Goal: Task Accomplishment & Management: Use online tool/utility

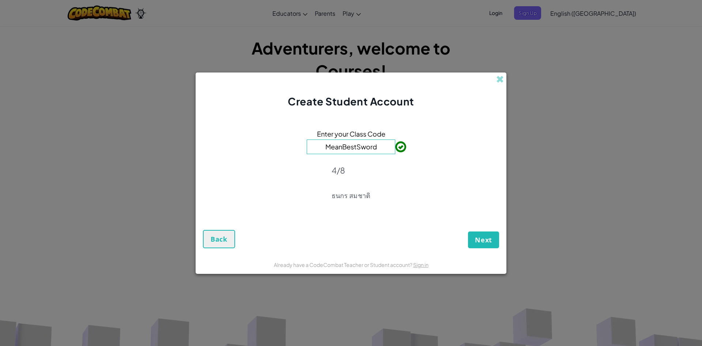
click at [359, 206] on div "Enter your Class Code MeanBestSword 4/8 ธนกร สมชาติ" at bounding box center [351, 166] width 296 height 101
click at [482, 242] on span "Next" at bounding box center [483, 239] width 17 height 9
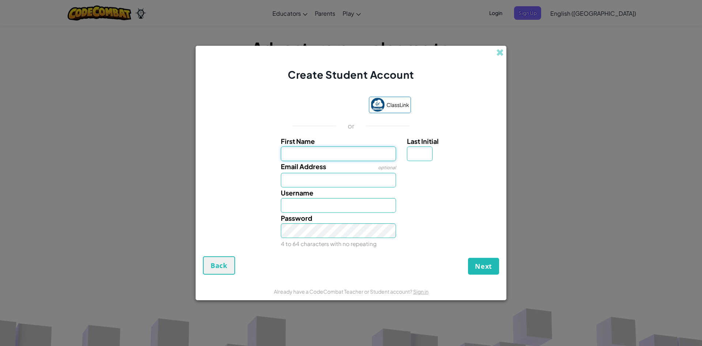
click at [337, 154] on input "First Name" at bounding box center [339, 153] width 116 height 15
type input "pinmanas kamsai"
type input "Pinmanas kamsai"
click at [351, 183] on input "Email Address" at bounding box center [339, 180] width 116 height 15
type input "p"
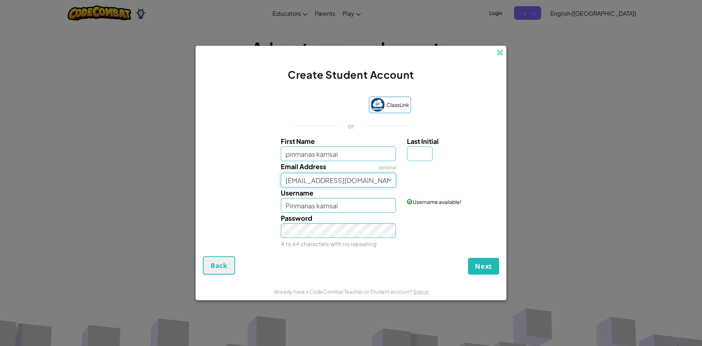
type input "sby_38259@sby.ac.th"
click at [485, 260] on button "Next" at bounding box center [483, 265] width 31 height 17
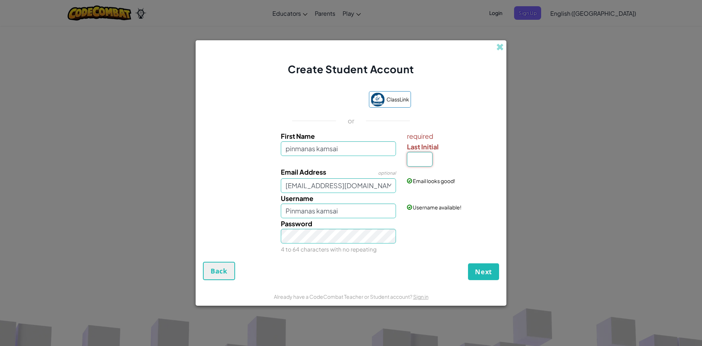
click at [421, 155] on input "Last Initial" at bounding box center [420, 159] width 26 height 15
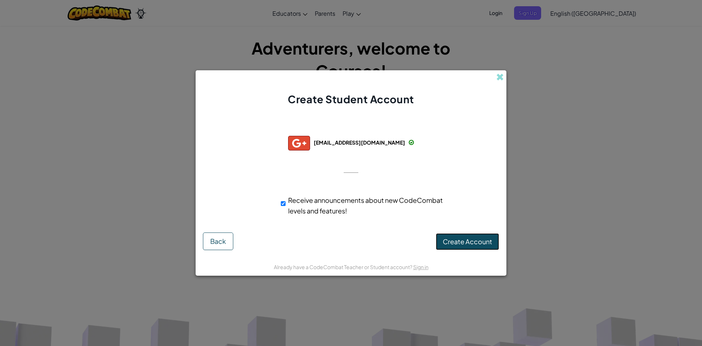
click at [451, 244] on span "Create Account" at bounding box center [467, 241] width 49 height 8
click at [452, 245] on button "Create Account" at bounding box center [467, 241] width 63 height 17
click at [452, 245] on div "Creating Account... Back" at bounding box center [351, 241] width 296 height 18
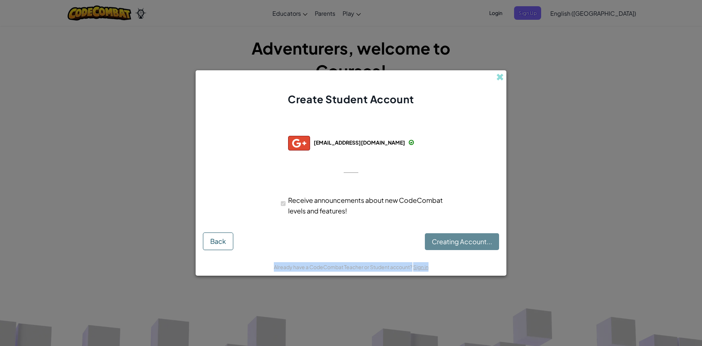
click at [452, 245] on div "Creating Account... Back" at bounding box center [351, 241] width 296 height 18
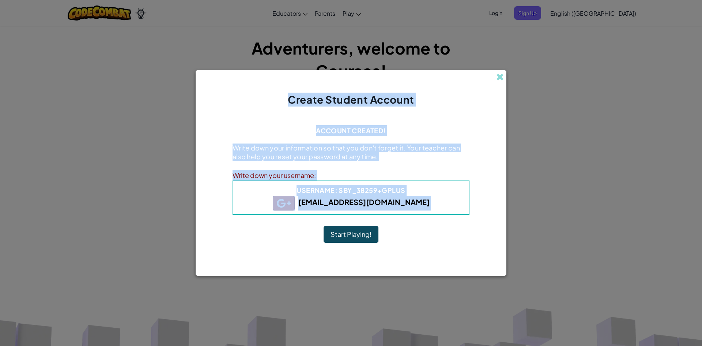
click at [342, 234] on button "Start Playing!" at bounding box center [351, 234] width 55 height 17
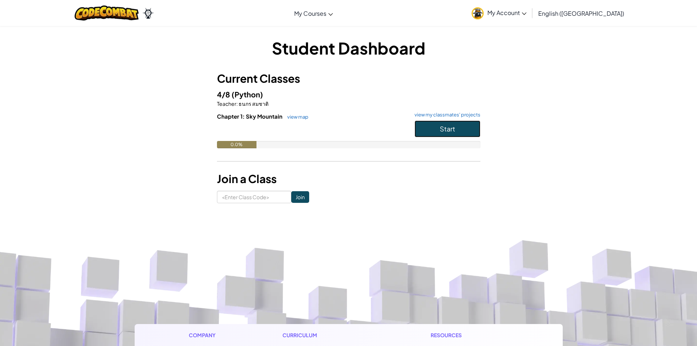
click at [477, 123] on button "Start" at bounding box center [447, 128] width 66 height 17
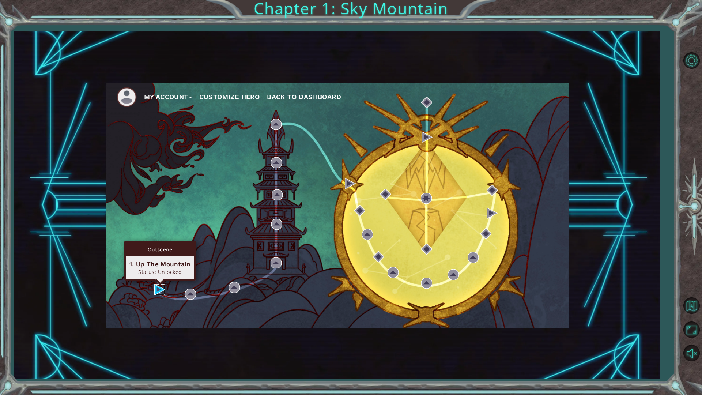
click at [154, 289] on img at bounding box center [159, 289] width 11 height 11
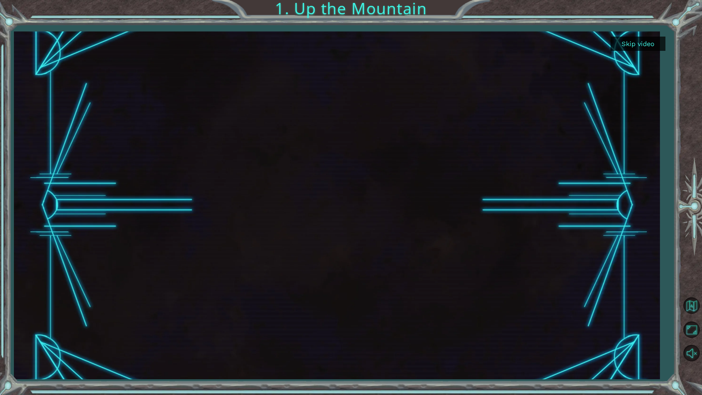
click at [655, 38] on button "Skip video" at bounding box center [638, 44] width 55 height 14
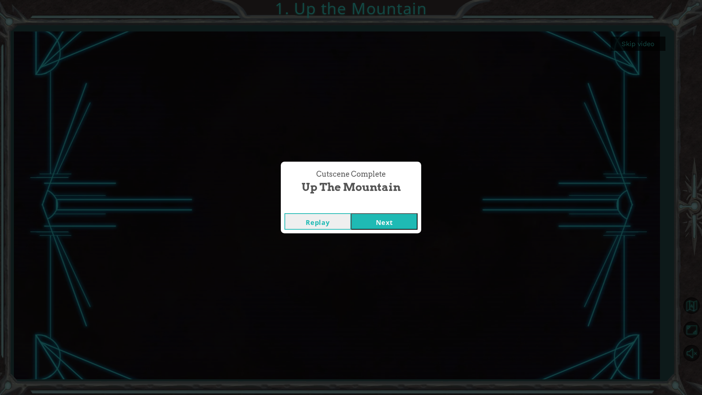
click at [354, 215] on button "Next" at bounding box center [384, 221] width 67 height 16
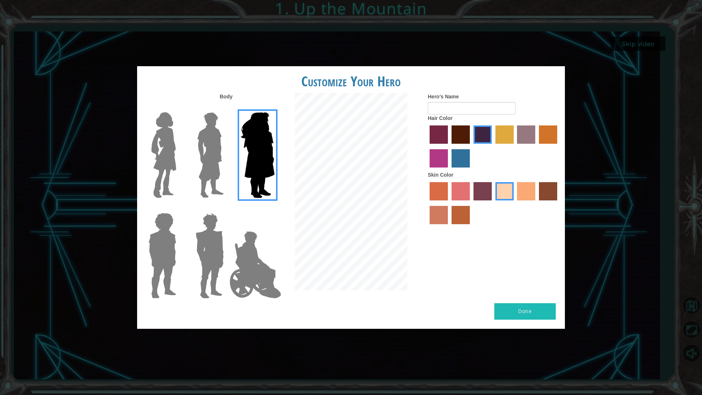
click at [209, 253] on img at bounding box center [210, 255] width 34 height 91
click at [227, 208] on input "Hero Garnet" at bounding box center [227, 208] width 0 height 0
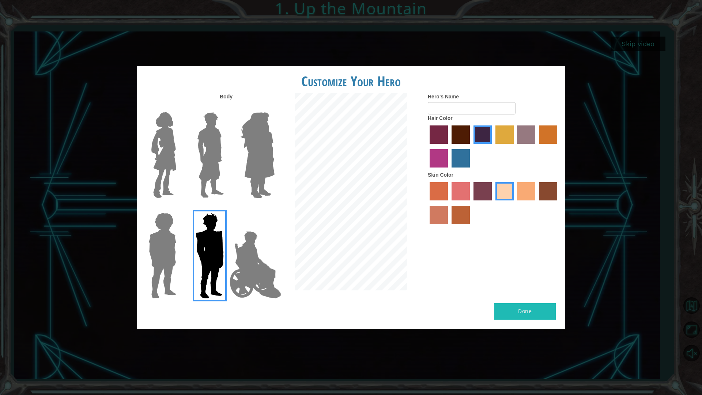
click at [174, 275] on img at bounding box center [163, 255] width 34 height 91
click at [179, 208] on input "Hero Steven" at bounding box center [179, 208] width 0 height 0
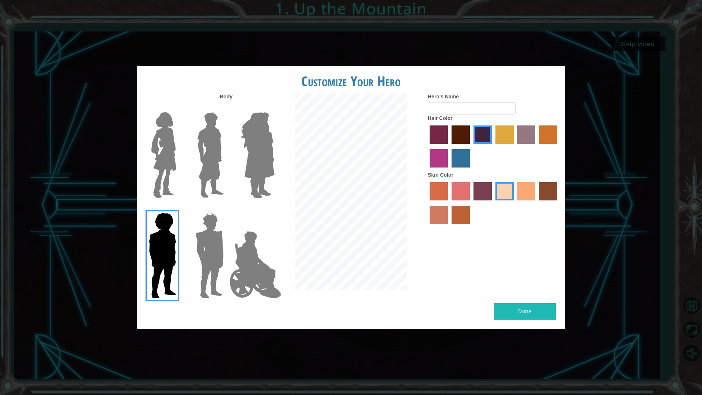
click at [244, 167] on img at bounding box center [258, 154] width 40 height 91
click at [274, 108] on input "Hero Amethyst" at bounding box center [274, 108] width 0 height 0
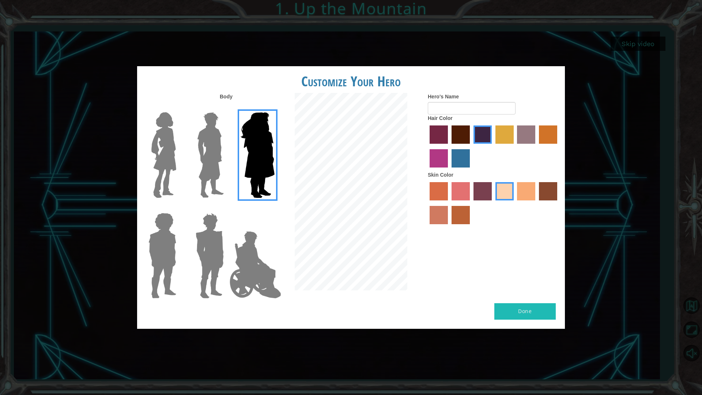
click at [226, 170] on img at bounding box center [210, 154] width 33 height 91
click at [227, 108] on input "Hero Lars" at bounding box center [227, 108] width 0 height 0
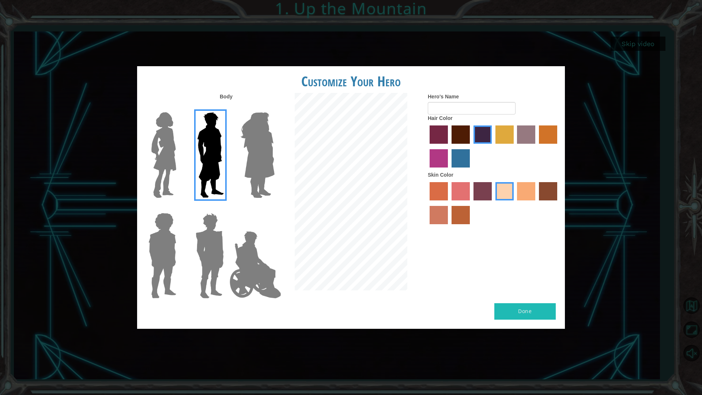
click at [167, 174] on img at bounding box center [163, 154] width 31 height 91
click at [179, 108] on input "Hero Connie" at bounding box center [179, 108] width 0 height 0
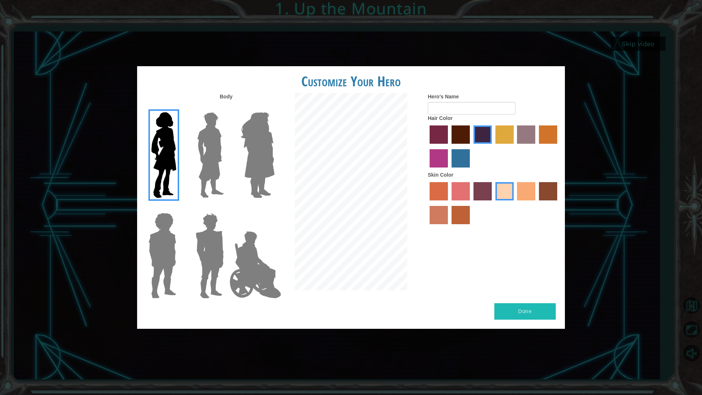
click at [205, 270] on img at bounding box center [210, 255] width 34 height 91
click at [227, 208] on input "Hero Garnet" at bounding box center [227, 208] width 0 height 0
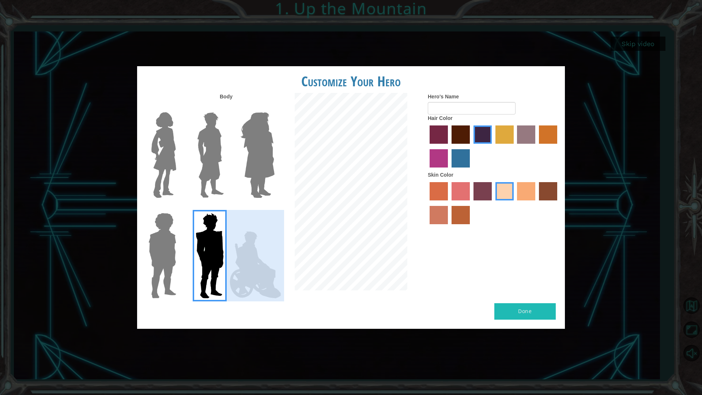
click at [279, 283] on div "Body Hero's Name Hair Color Skin Color" at bounding box center [351, 198] width 428 height 210
click at [249, 265] on img at bounding box center [255, 264] width 57 height 73
click at [274, 208] on input "Hero Jamie" at bounding box center [274, 208] width 0 height 0
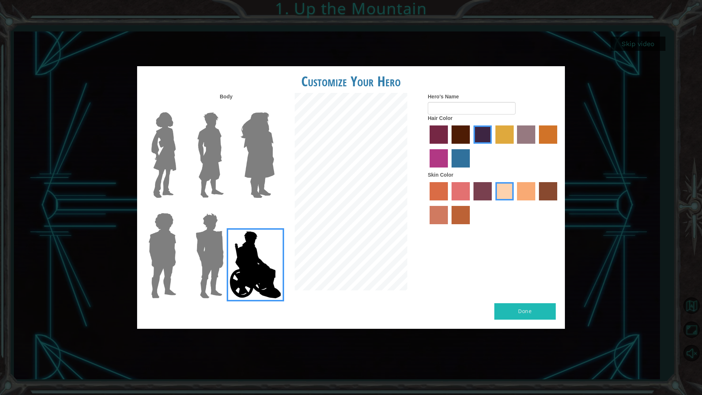
click at [505, 131] on label "tulip tree hair color" at bounding box center [504, 134] width 18 height 18
click at [493, 146] on input "tulip tree hair color" at bounding box center [493, 146] width 0 height 0
click at [167, 266] on img at bounding box center [163, 255] width 34 height 91
click at [179, 208] on input "Hero Steven" at bounding box center [179, 208] width 0 height 0
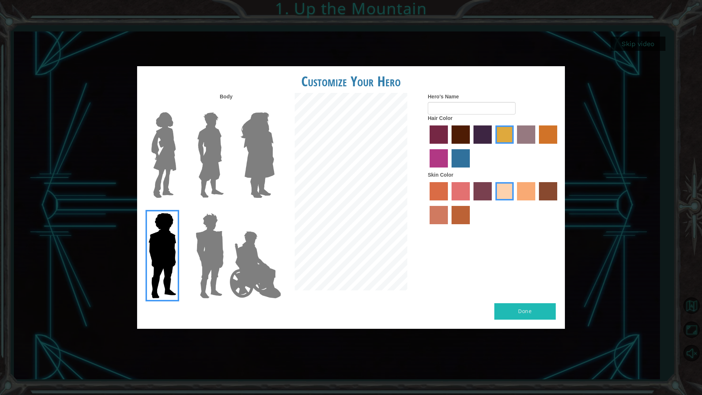
click at [440, 161] on label "medium red violet hair color" at bounding box center [439, 158] width 18 height 18
click at [558, 146] on input "medium red violet hair color" at bounding box center [558, 146] width 0 height 0
click at [450, 192] on div at bounding box center [494, 204] width 132 height 48
click at [456, 194] on label "froly skin color" at bounding box center [461, 191] width 18 height 18
click at [449, 203] on input "froly skin color" at bounding box center [449, 203] width 0 height 0
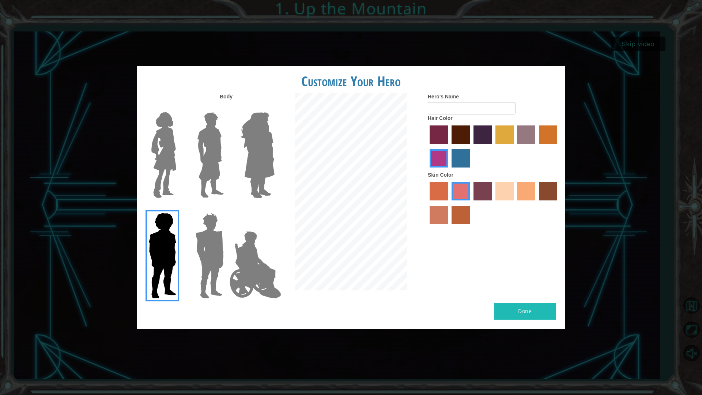
click at [440, 189] on label "sorbus skin color" at bounding box center [439, 191] width 18 height 18
click at [427, 203] on input "sorbus skin color" at bounding box center [427, 203] width 0 height 0
click at [509, 197] on label "sandy beach skin color" at bounding box center [504, 191] width 18 height 18
click at [493, 203] on input "sandy beach skin color" at bounding box center [493, 203] width 0 height 0
click at [521, 195] on label "tacao skin color" at bounding box center [526, 191] width 18 height 18
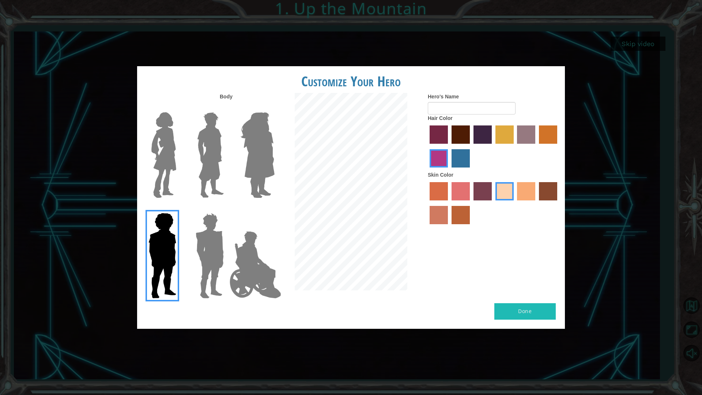
click at [515, 203] on input "tacao skin color" at bounding box center [515, 203] width 0 height 0
click at [545, 192] on label "karma skin color" at bounding box center [548, 191] width 18 height 18
click at [536, 203] on input "karma skin color" at bounding box center [536, 203] width 0 height 0
click at [461, 105] on input "Hero's Name" at bounding box center [472, 108] width 88 height 12
type input "nika"
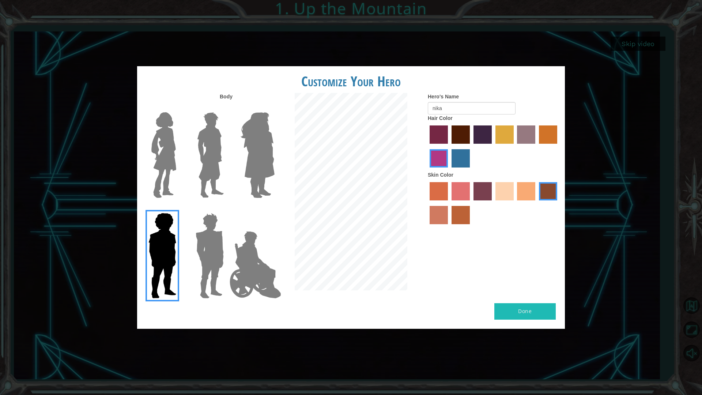
click at [521, 312] on button "Done" at bounding box center [524, 311] width 61 height 16
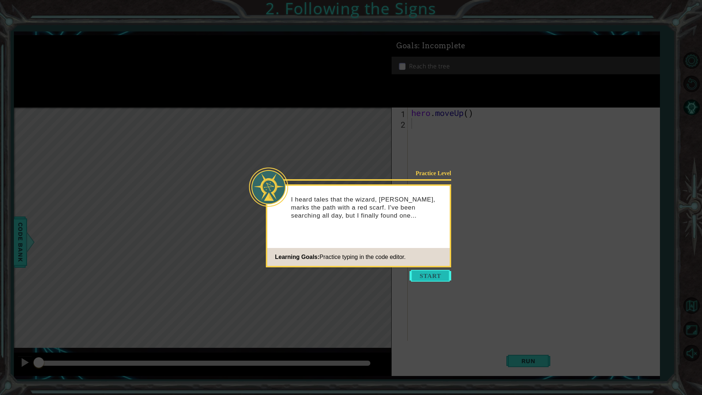
click at [422, 280] on button "Start" at bounding box center [431, 276] width 42 height 12
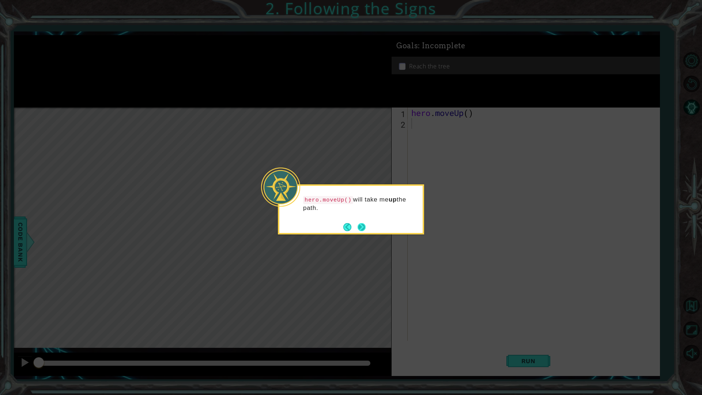
click at [357, 225] on button "Back" at bounding box center [350, 227] width 14 height 8
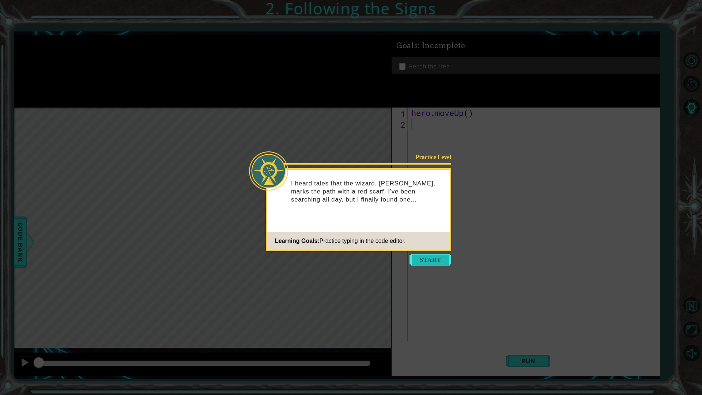
click at [429, 259] on button "Start" at bounding box center [431, 260] width 42 height 12
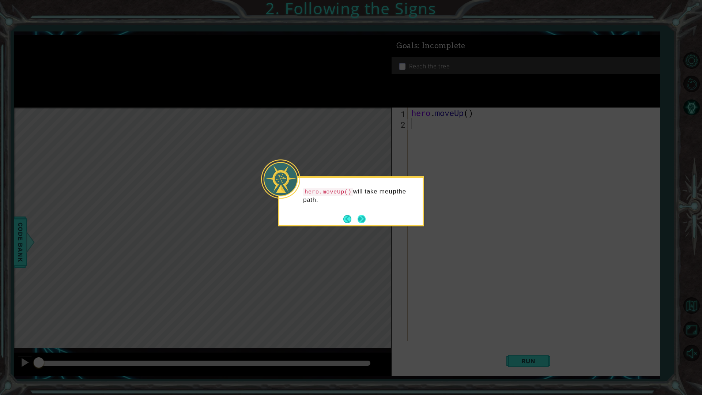
click at [361, 217] on button "Next" at bounding box center [361, 219] width 9 height 9
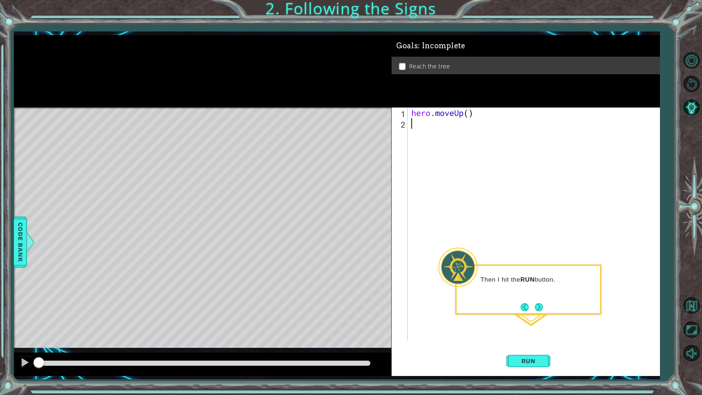
click at [522, 281] on p "Then I hit the RUN button." at bounding box center [537, 280] width 114 height 8
click at [525, 345] on span "Run" at bounding box center [528, 360] width 29 height 7
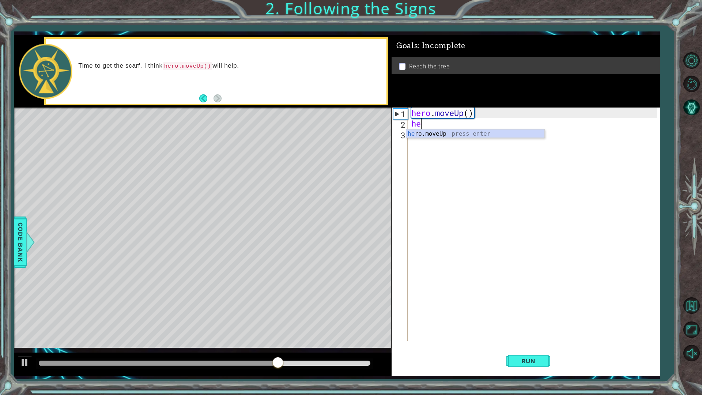
type textarea "her"
click at [449, 137] on div "her o.moveUp press enter" at bounding box center [475, 142] width 138 height 26
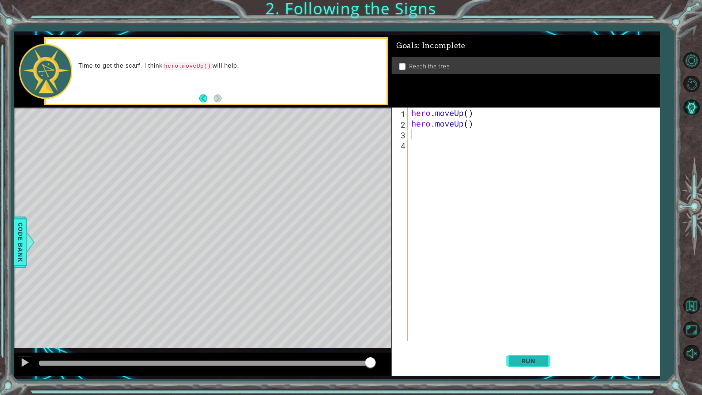
click at [513, 345] on button "Run" at bounding box center [528, 360] width 44 height 27
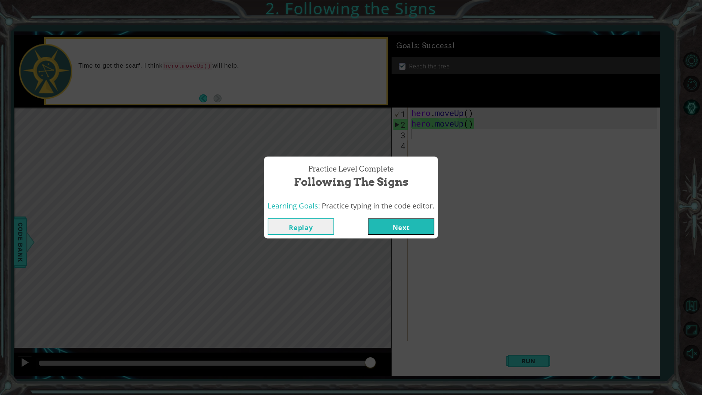
click at [410, 226] on button "Next" at bounding box center [401, 226] width 67 height 16
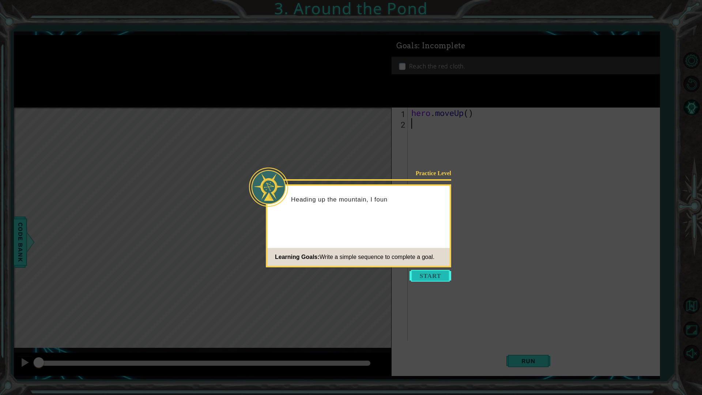
click at [441, 277] on button "Start" at bounding box center [431, 276] width 42 height 12
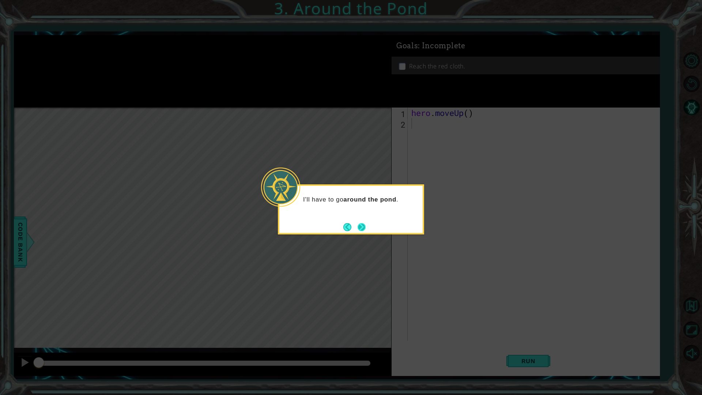
click at [358, 226] on button "Next" at bounding box center [362, 227] width 8 height 8
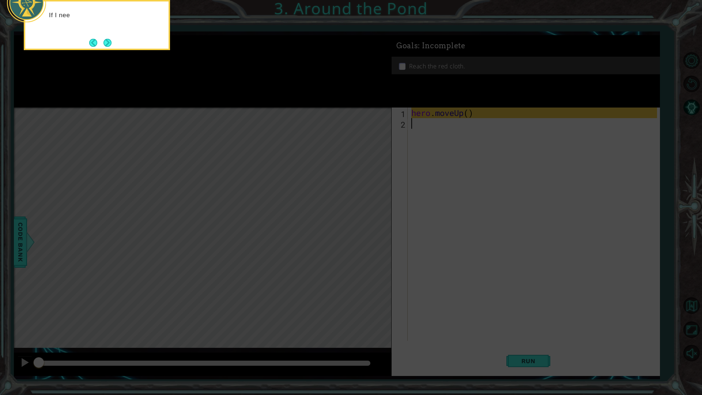
click at [357, 226] on icon at bounding box center [351, 64] width 702 height 662
click at [111, 44] on button "Next" at bounding box center [107, 43] width 8 height 8
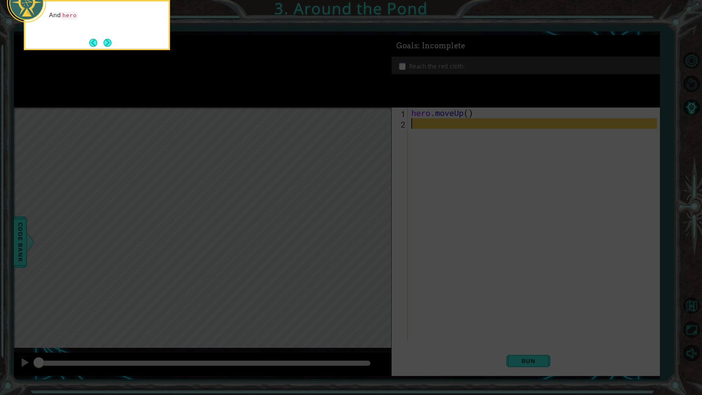
click at [111, 44] on button "Next" at bounding box center [107, 43] width 8 height 8
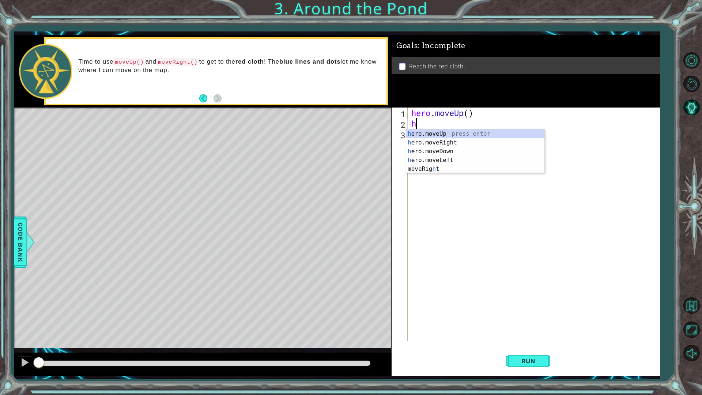
type textarea "he"
click at [412, 133] on div "he ro.moveUp press enter he ro.moveRight press enter he ro.moveDown press enter…" at bounding box center [475, 155] width 138 height 53
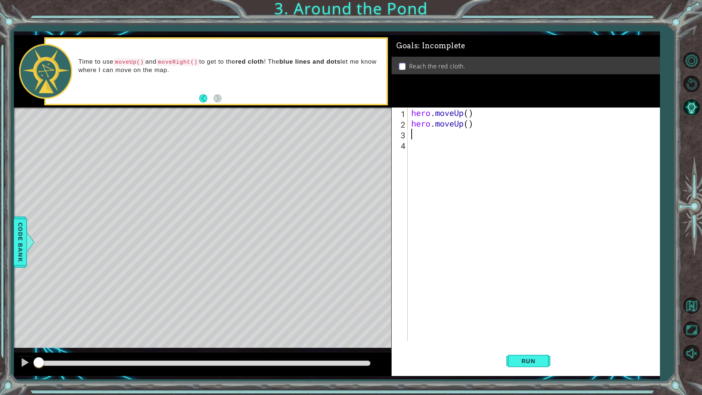
type textarea "h"
click at [451, 155] on div "h ero.moveUp press enter h ero.moveRight press enter h ero.moveDown press enter…" at bounding box center [475, 170] width 138 height 61
type textarea "h"
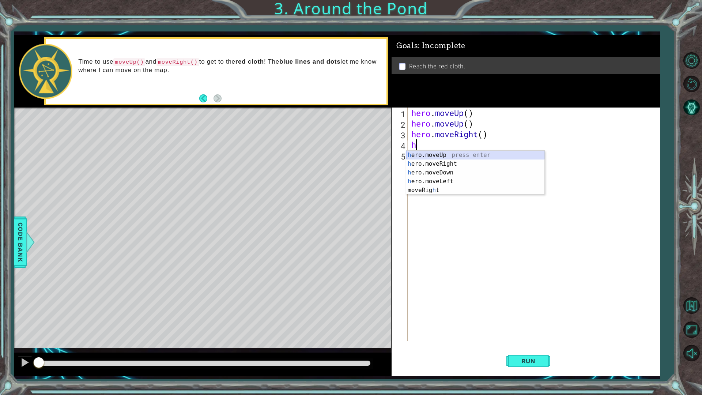
click at [442, 155] on div "h ero.moveUp press enter h ero.moveRight press enter h ero.moveDown press enter…" at bounding box center [475, 181] width 138 height 61
type textarea "h"
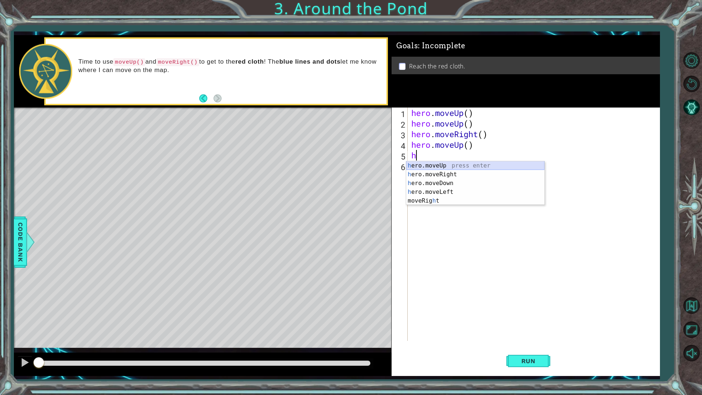
click at [442, 166] on div "h ero.moveUp press enter h ero.moveRight press enter h ero.moveDown press enter…" at bounding box center [475, 191] width 138 height 61
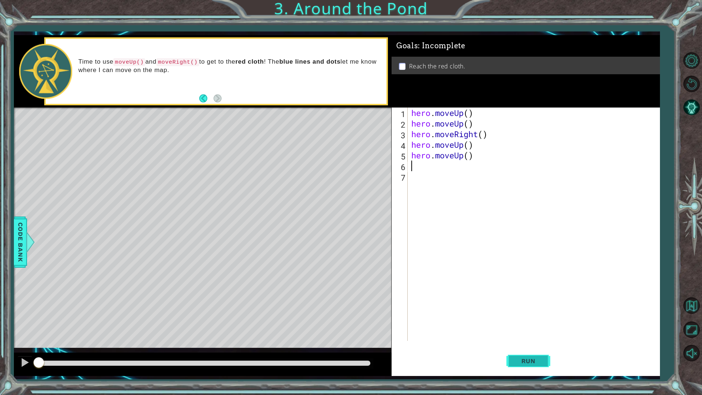
click at [529, 345] on span "Run" at bounding box center [528, 360] width 29 height 7
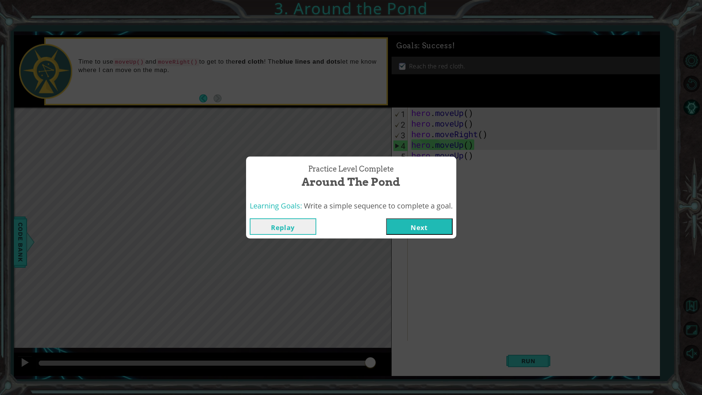
click at [398, 221] on button "Next" at bounding box center [419, 226] width 67 height 16
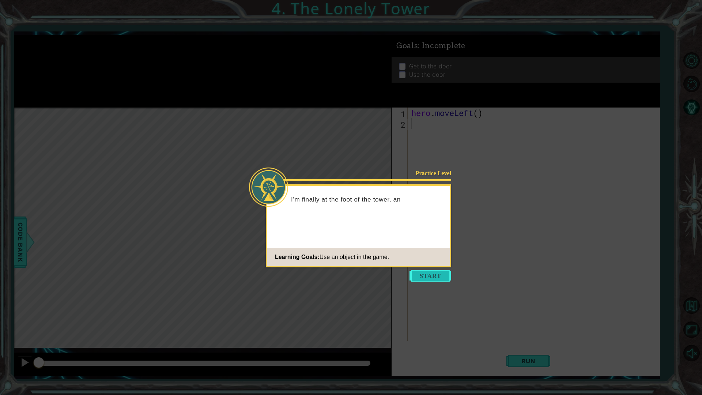
click at [422, 280] on button "Start" at bounding box center [431, 276] width 42 height 12
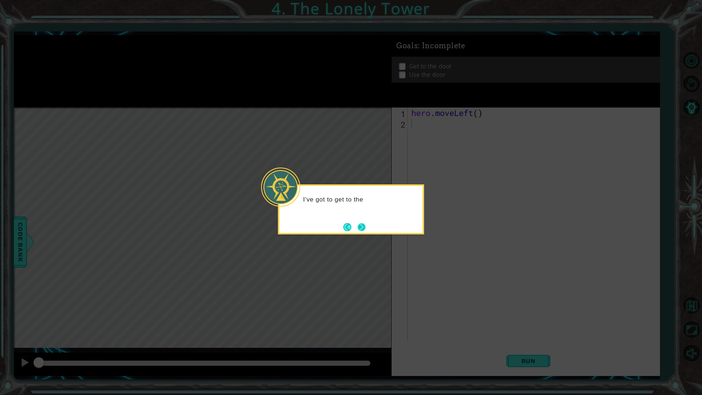
click at [362, 228] on button "Next" at bounding box center [362, 227] width 8 height 8
click at [362, 227] on button "Next" at bounding box center [362, 227] width 8 height 8
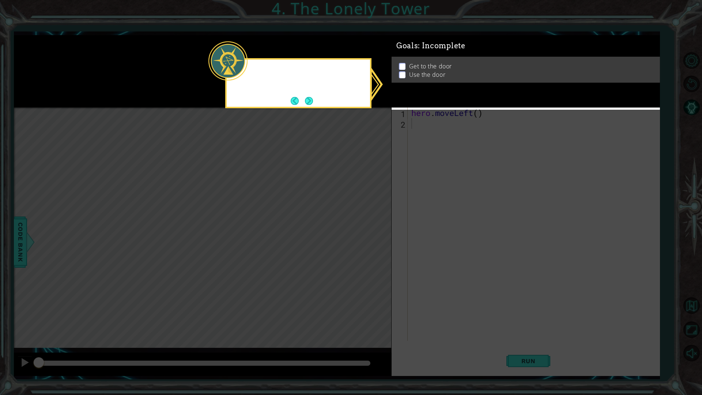
click at [362, 227] on icon at bounding box center [351, 197] width 702 height 395
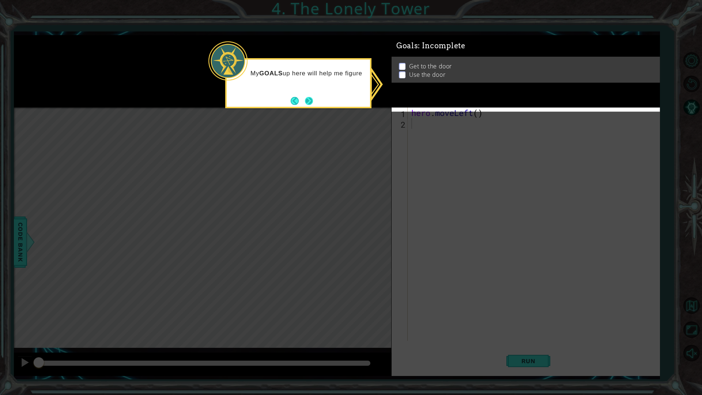
click at [305, 98] on button "Next" at bounding box center [309, 101] width 8 height 8
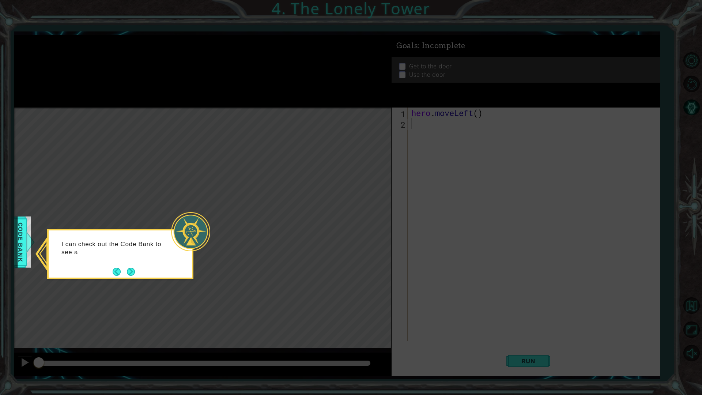
click at [128, 257] on div "I can check out the Code Bank to see a" at bounding box center [120, 251] width 143 height 37
drag, startPoint x: 132, startPoint y: 276, endPoint x: 130, endPoint y: 270, distance: 6.5
click at [132, 276] on footer at bounding box center [124, 271] width 22 height 11
click at [130, 269] on button "Next" at bounding box center [131, 272] width 8 height 8
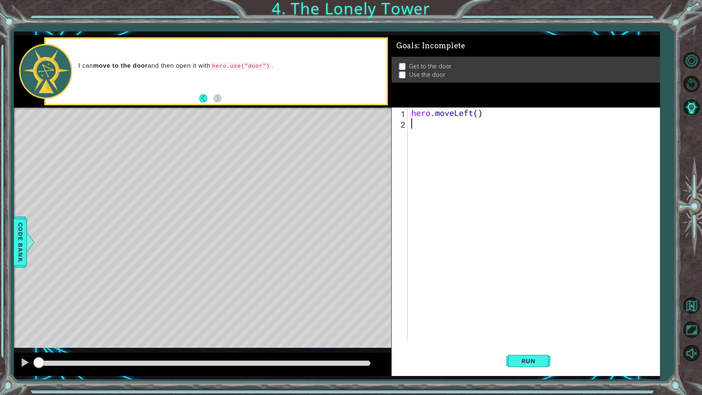
type textarea "h"
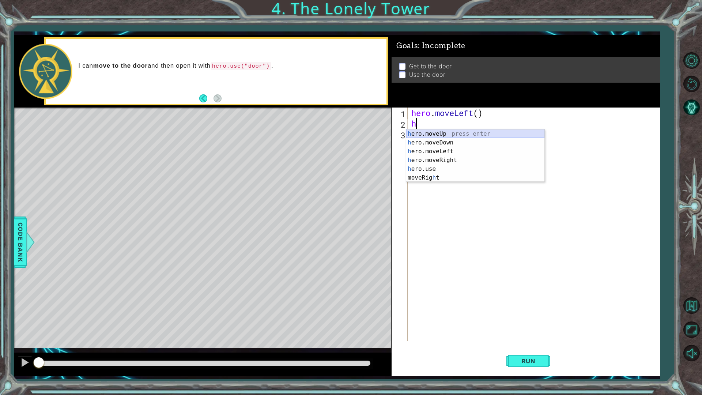
click at [474, 134] on div "h ero.moveUp press enter h ero.moveDown press enter h ero.moveLeft press enter …" at bounding box center [475, 164] width 138 height 70
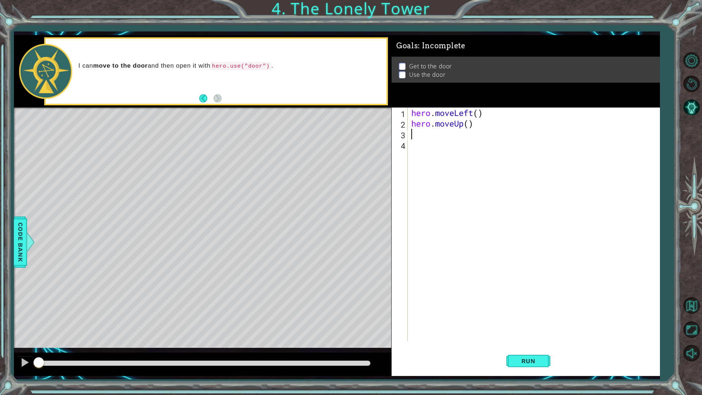
type textarea "h"
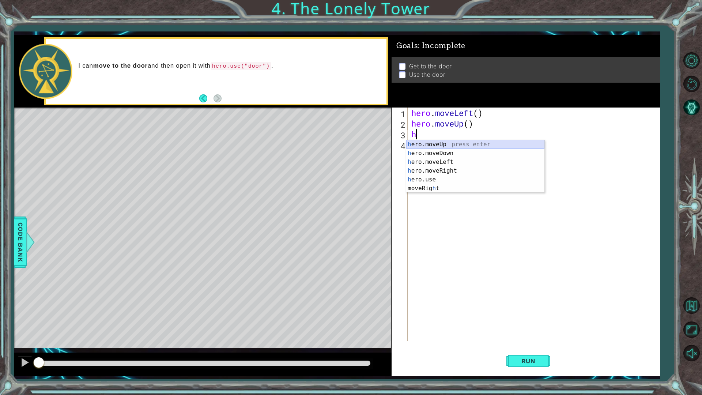
click at [475, 140] on div "h ero.moveUp press enter h ero.moveDown press enter h ero.moveLeft press enter …" at bounding box center [475, 175] width 138 height 70
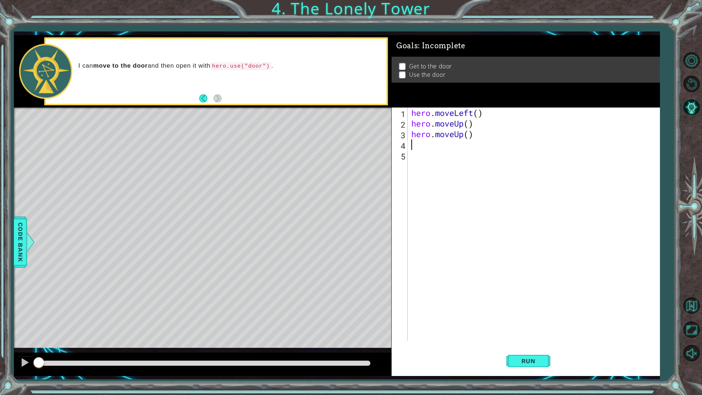
type textarea "h"
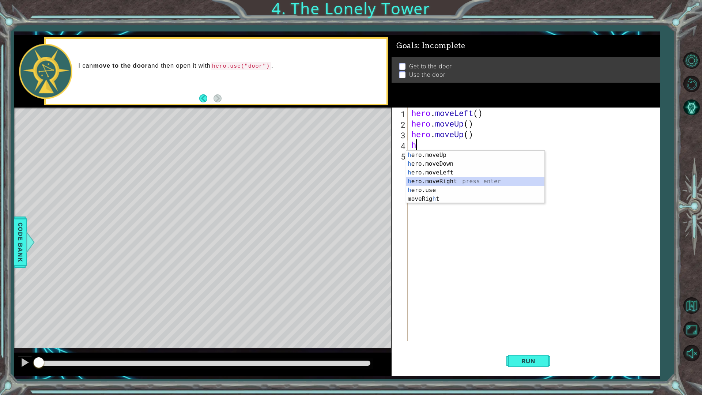
click at [463, 180] on div "h ero.moveUp press enter h ero.moveDown press enter h ero.moveLeft press enter …" at bounding box center [475, 186] width 138 height 70
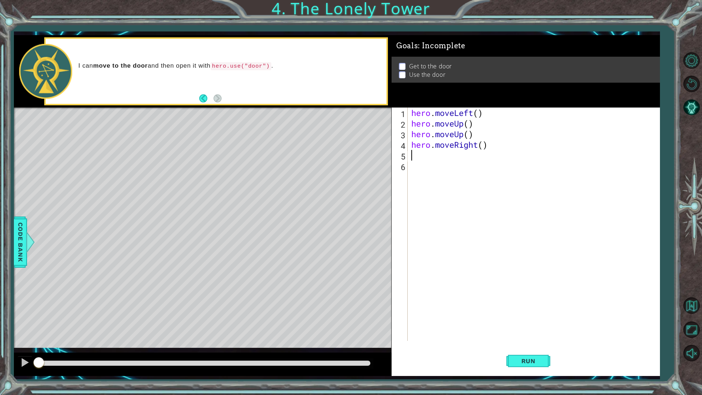
type textarea "h"
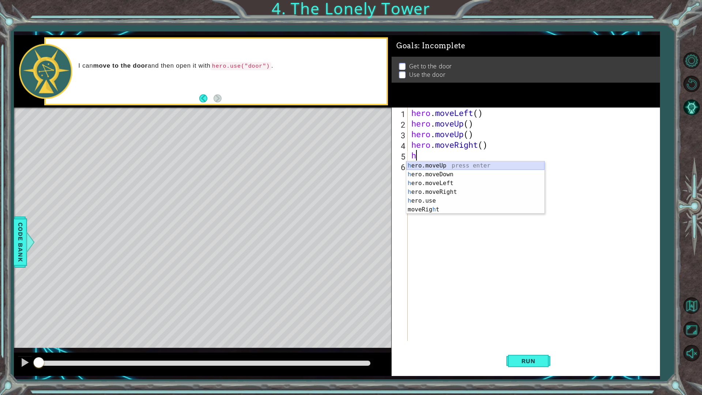
click at [462, 165] on div "h ero.moveUp press enter h ero.moveDown press enter h ero.moveLeft press enter …" at bounding box center [475, 196] width 138 height 70
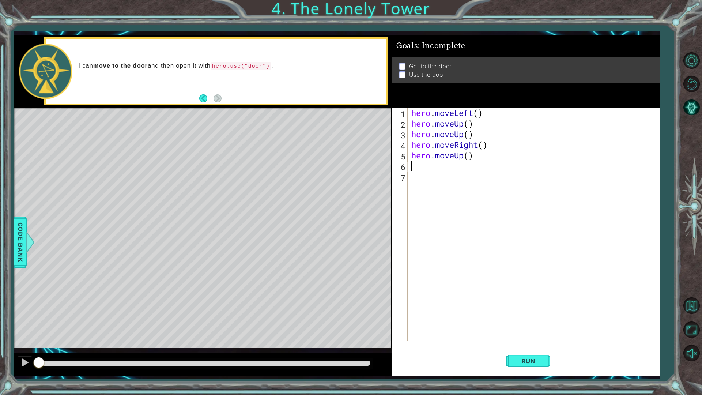
type textarea "h"
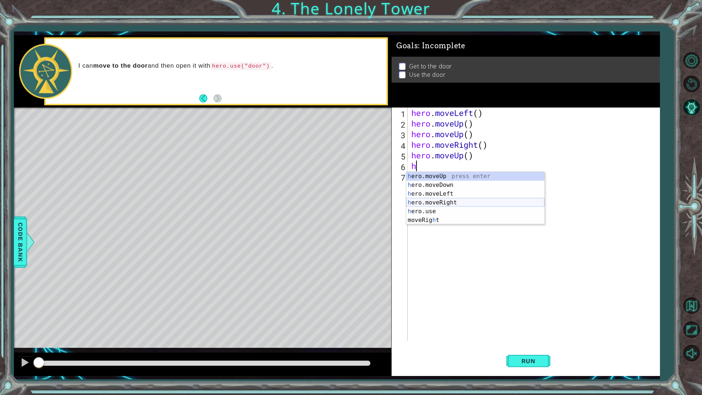
click at [473, 200] on div "h ero.moveUp press enter h ero.moveDown press enter h ero.moveLeft press enter …" at bounding box center [475, 207] width 138 height 70
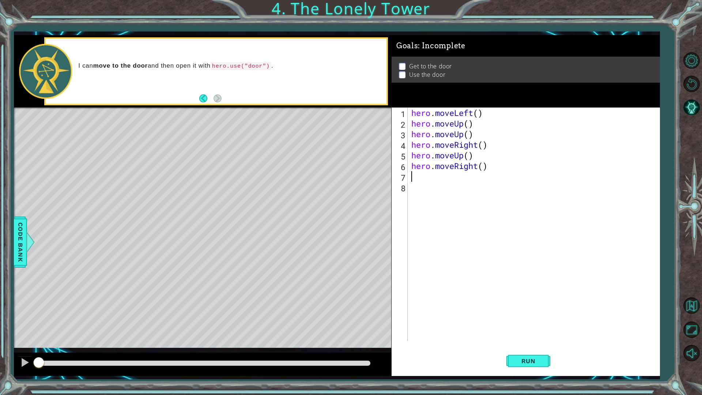
type textarea "h"
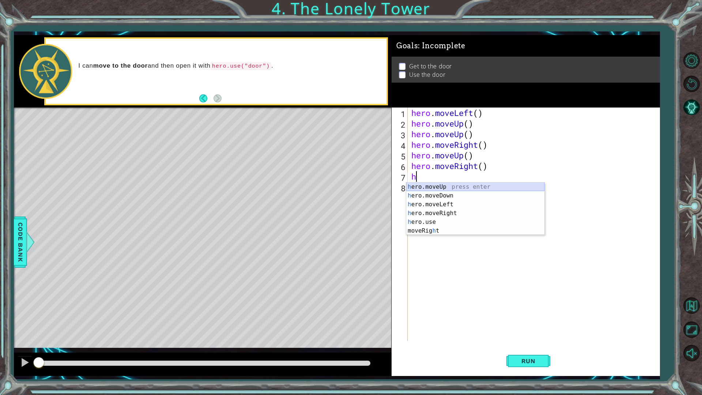
click at [465, 188] on div "h ero.moveUp press enter h ero.moveDown press enter h ero.moveLeft press enter …" at bounding box center [475, 217] width 138 height 70
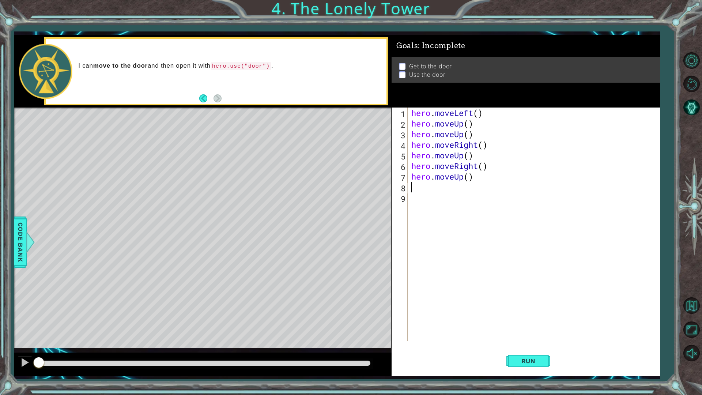
type textarea "h"
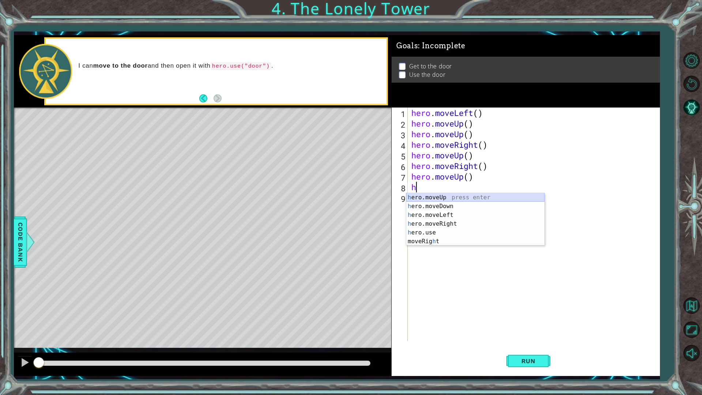
click at [468, 194] on div "h ero.moveUp press enter h ero.moveDown press enter h ero.moveLeft press enter …" at bounding box center [475, 228] width 138 height 70
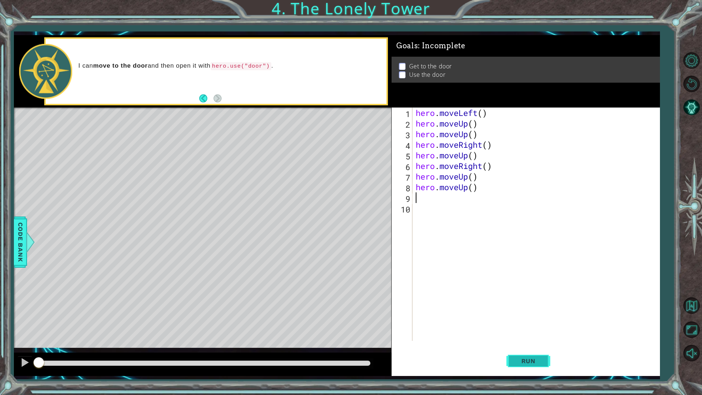
drag, startPoint x: 531, startPoint y: 364, endPoint x: 534, endPoint y: 359, distance: 6.1
click at [532, 345] on span "Run" at bounding box center [528, 360] width 29 height 7
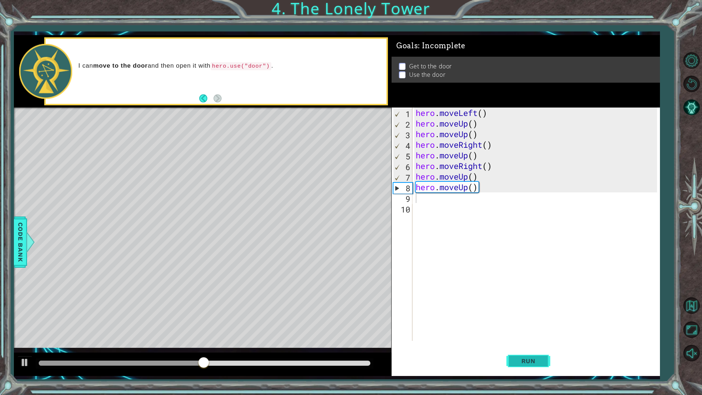
click at [531, 345] on span "Run" at bounding box center [528, 360] width 29 height 7
click at [531, 345] on button "Run" at bounding box center [528, 360] width 44 height 27
click at [516, 345] on span "Run" at bounding box center [528, 360] width 29 height 7
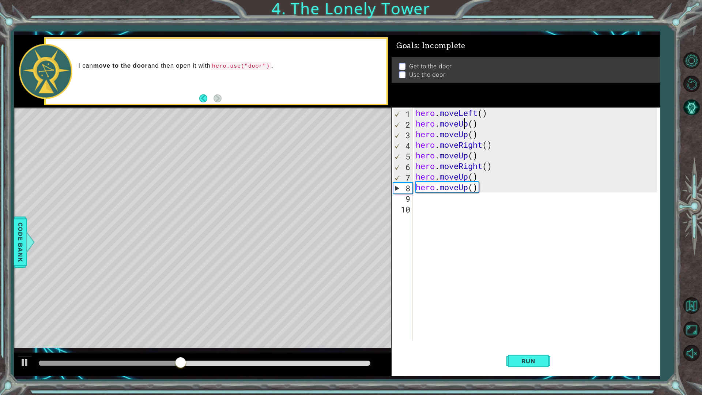
drag, startPoint x: 462, startPoint y: 119, endPoint x: 468, endPoint y: 127, distance: 9.8
click at [465, 121] on div "hero . moveLeft ( ) hero . moveUp ( ) hero . moveUp ( ) hero . moveRight ( ) he…" at bounding box center [537, 235] width 247 height 255
click at [468, 127] on div "hero . moveLeft ( ) hero . moveUp ( ) hero . moveUp ( ) hero . moveRight ( ) he…" at bounding box center [537, 235] width 247 height 255
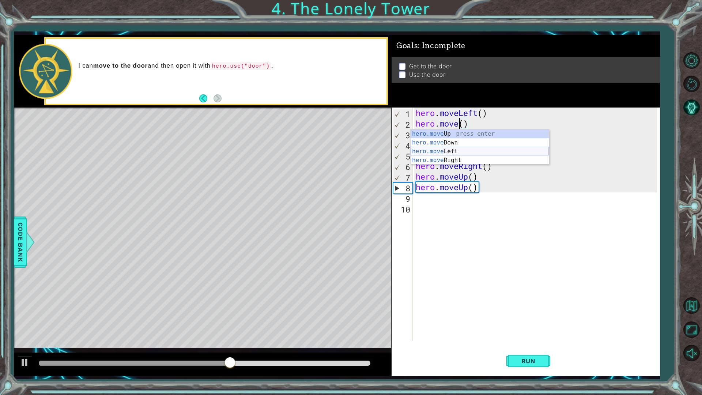
click at [471, 150] on div "hero.move Up press enter hero.move Down press enter hero.move Left press enter …" at bounding box center [480, 155] width 138 height 53
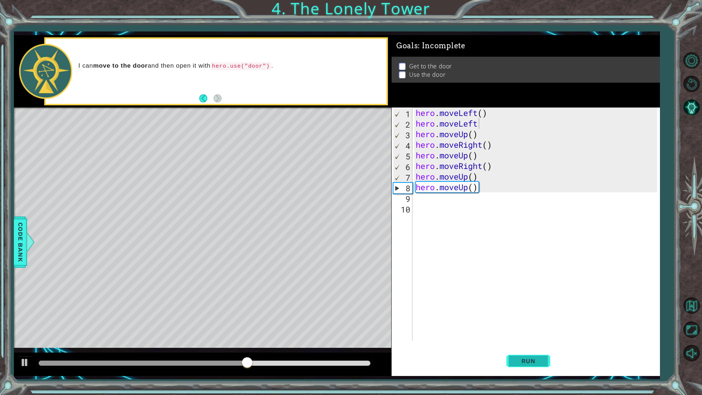
click at [511, 345] on button "Run" at bounding box center [528, 360] width 44 height 27
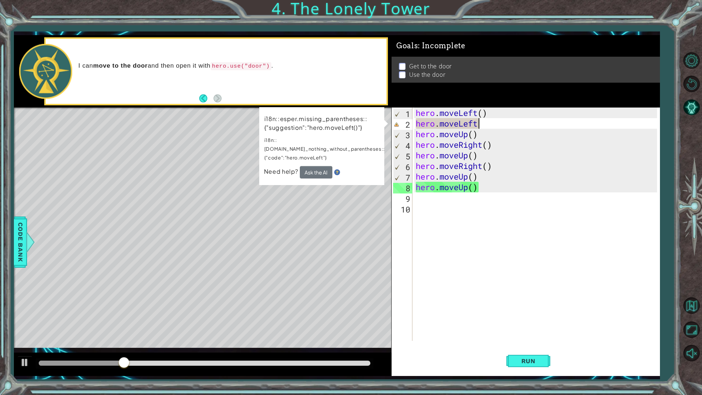
click at [483, 122] on div "hero . moveLeft ( ) hero . moveLeft hero . moveUp ( ) hero . moveRight ( ) hero…" at bounding box center [537, 235] width 247 height 255
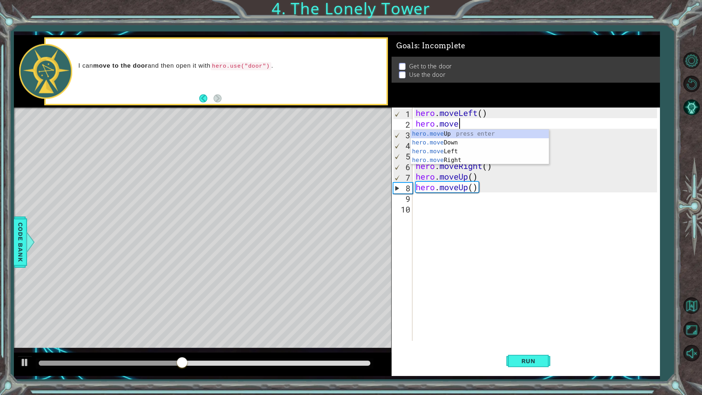
type textarea "hero.mov"
drag, startPoint x: 446, startPoint y: 133, endPoint x: 460, endPoint y: 155, distance: 26.3
click at [446, 133] on div "hero.mov eUp press enter hero.mov eDown press enter hero.mov eLeft press enter …" at bounding box center [480, 155] width 138 height 53
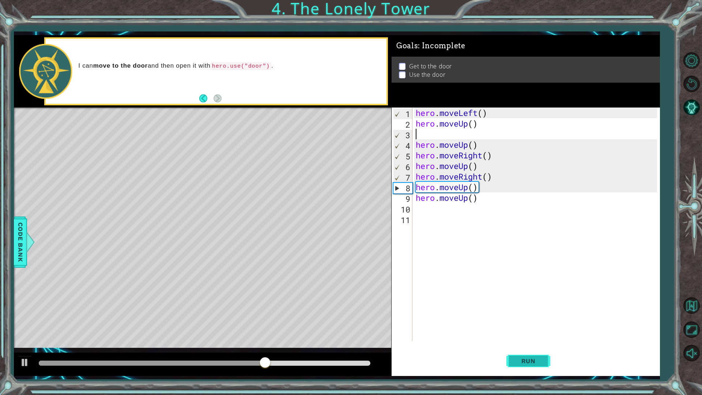
click at [520, 345] on button "Run" at bounding box center [528, 360] width 44 height 27
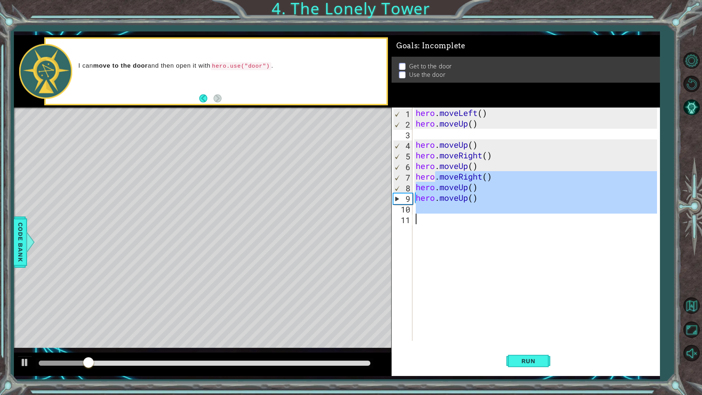
drag, startPoint x: 433, startPoint y: 178, endPoint x: 503, endPoint y: 217, distance: 80.2
click at [503, 217] on div "hero . moveLeft ( ) hero . moveUp ( ) hero . moveUp ( ) hero . moveRight ( ) he…" at bounding box center [537, 235] width 247 height 255
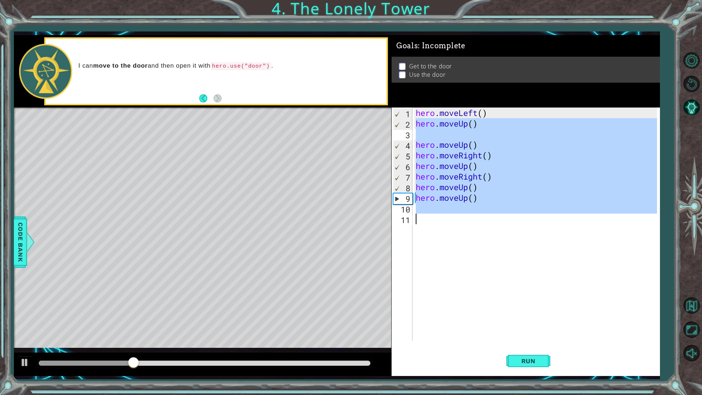
drag, startPoint x: 416, startPoint y: 128, endPoint x: 517, endPoint y: 223, distance: 139.2
click at [517, 223] on div "hero . moveLeft ( ) hero . moveUp ( ) hero . moveUp ( ) hero . moveRight ( ) he…" at bounding box center [537, 235] width 247 height 255
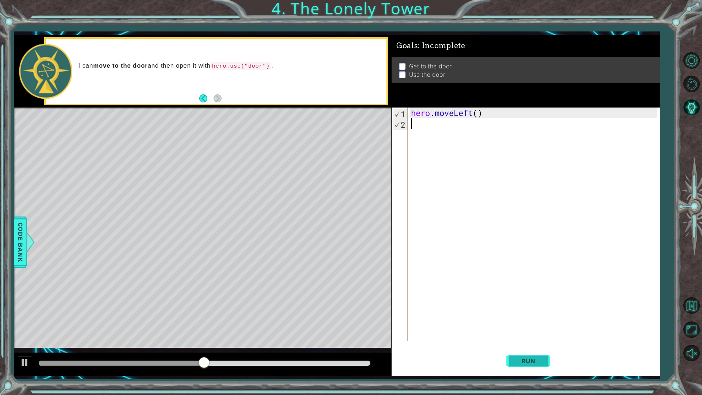
click at [530, 345] on span "Run" at bounding box center [528, 360] width 29 height 7
click at [475, 116] on div "hero . moveLeft ( )" at bounding box center [536, 235] width 252 height 255
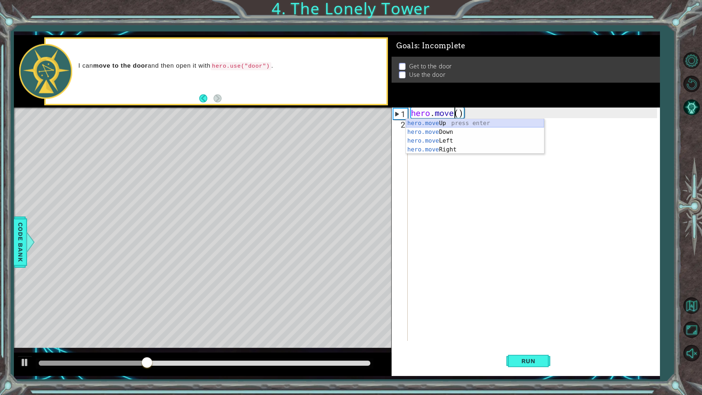
click at [467, 124] on div "hero.move Up press enter hero.move Down press enter hero.move Left press enter …" at bounding box center [475, 145] width 138 height 53
type textarea "hero.moveUp"
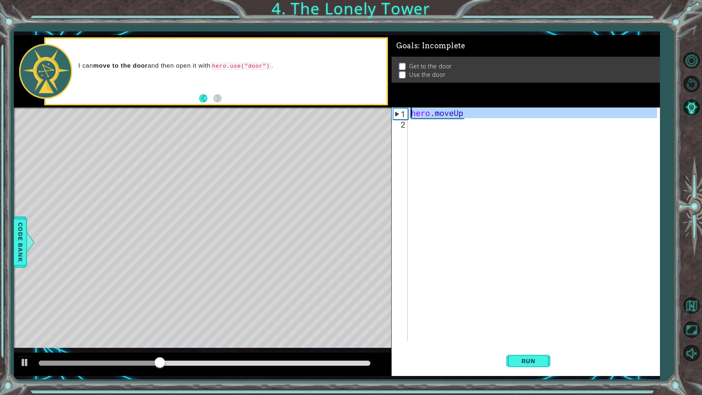
click at [455, 122] on div "hero . moveUp" at bounding box center [536, 235] width 252 height 255
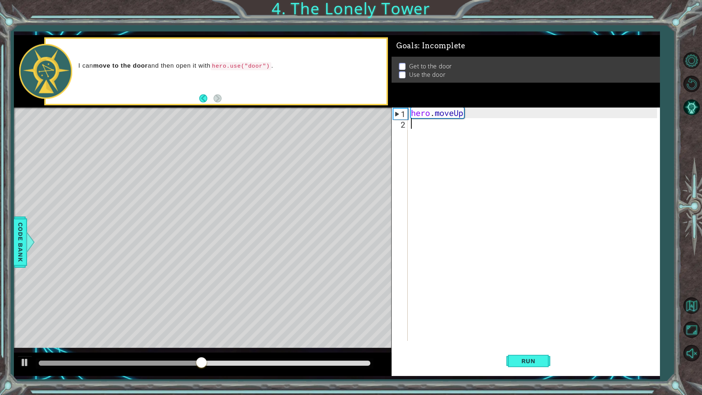
type textarea "h"
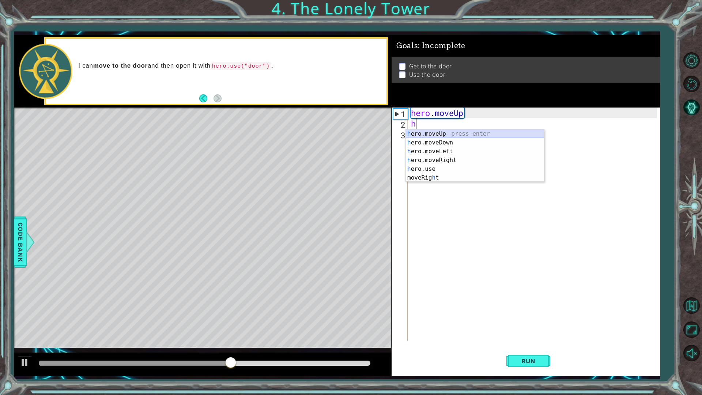
click at [461, 134] on div "h ero.moveUp press enter h ero.moveDown press enter h ero.moveLeft press enter …" at bounding box center [475, 164] width 138 height 70
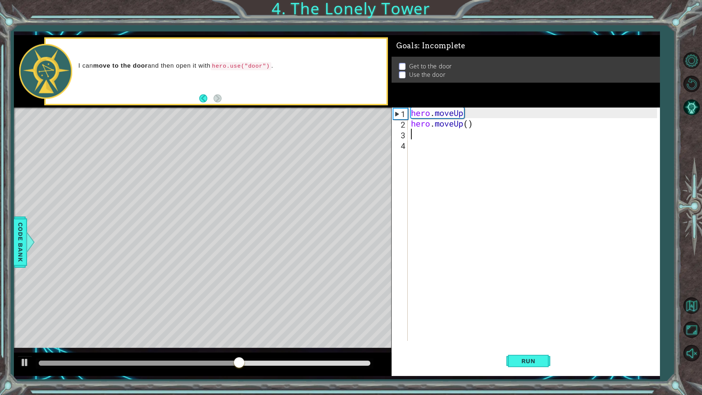
type textarea "h"
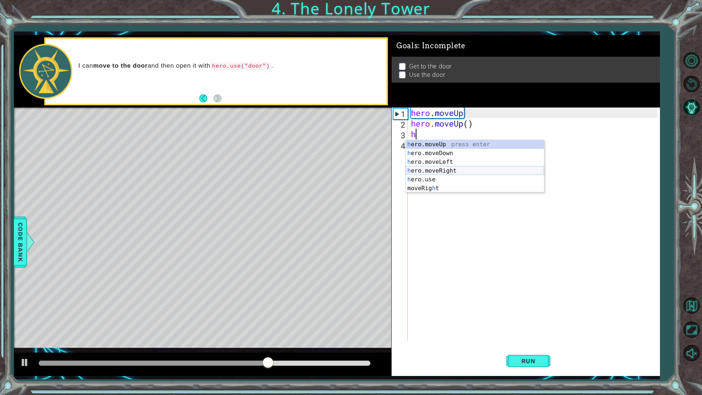
click at [441, 167] on div "h ero.moveUp press enter h ero.moveDown press enter h ero.moveLeft press enter …" at bounding box center [475, 175] width 138 height 70
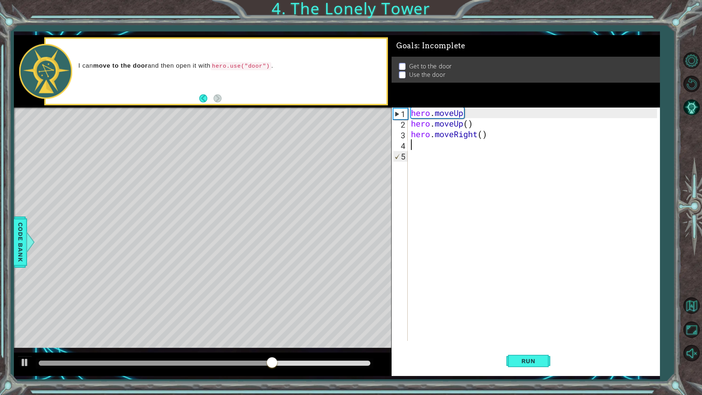
type textarea "h"
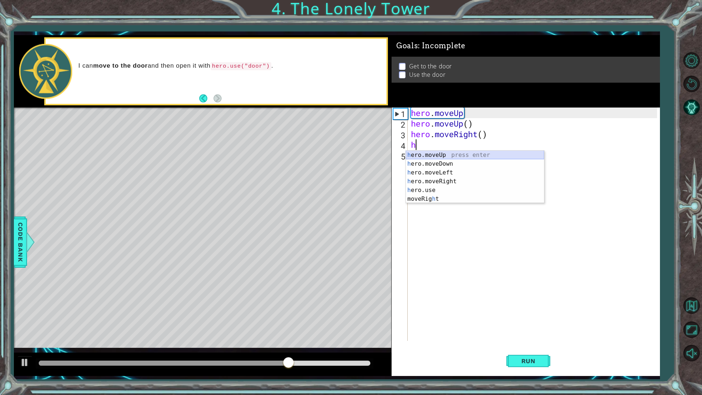
click at [445, 157] on div "h ero.moveUp press enter h ero.moveDown press enter h ero.moveLeft press enter …" at bounding box center [475, 186] width 138 height 70
type textarea "h"
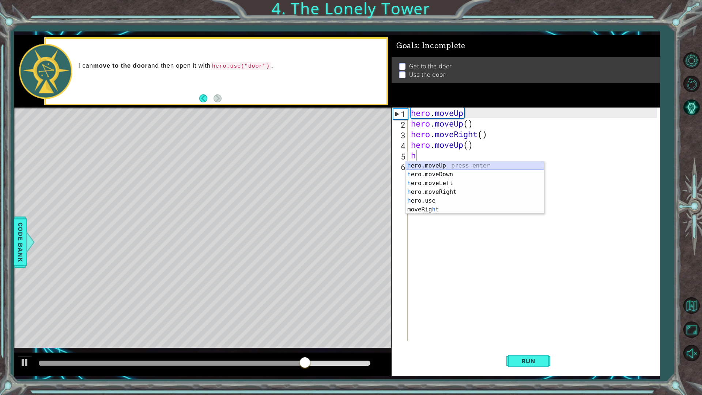
click at [444, 163] on div "h ero.moveUp press enter h ero.moveDown press enter h ero.moveLeft press enter …" at bounding box center [475, 196] width 138 height 70
type textarea "h"
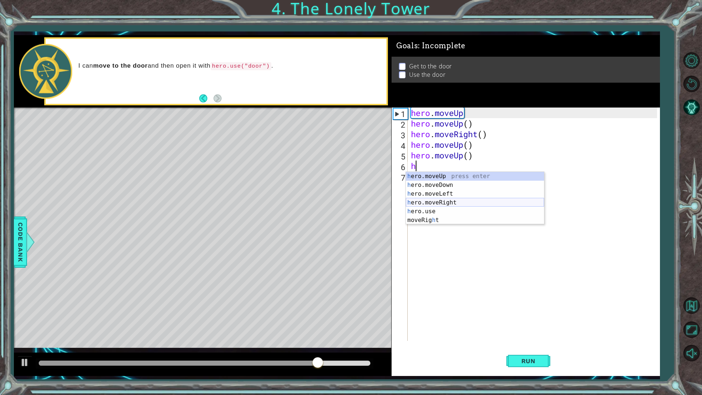
click at [442, 199] on div "h ero.moveUp press enter h ero.moveDown press enter h ero.moveLeft press enter …" at bounding box center [475, 207] width 138 height 70
type textarea "h"
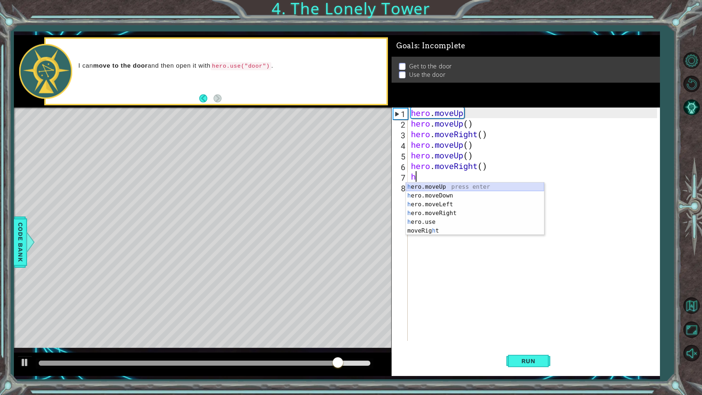
click at [437, 189] on div "h ero.moveUp press enter h ero.moveDown press enter h ero.moveLeft press enter …" at bounding box center [475, 217] width 138 height 70
type textarea "h"
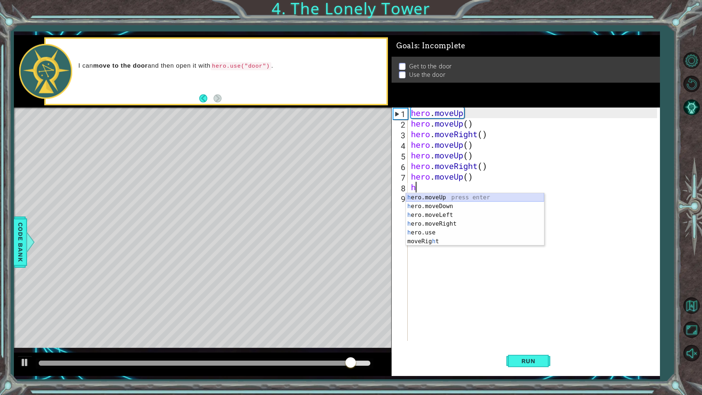
click at [436, 199] on div "h ero.moveUp press enter h ero.moveDown press enter h ero.moveLeft press enter …" at bounding box center [475, 228] width 138 height 70
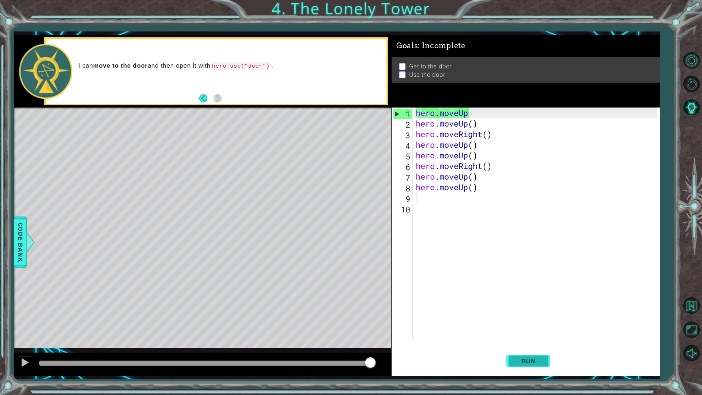
click at [528, 345] on span "Run" at bounding box center [528, 360] width 29 height 7
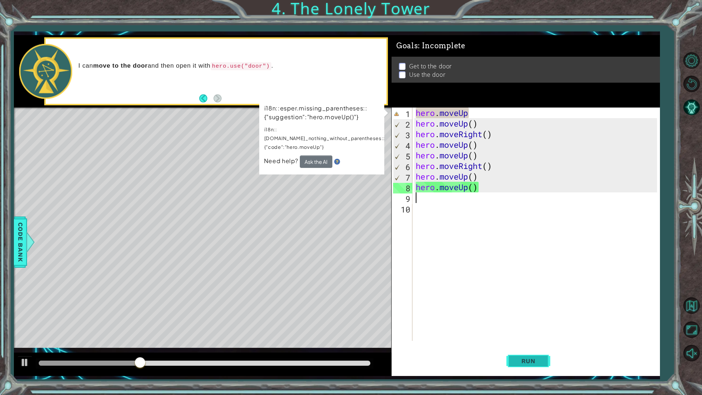
click at [528, 345] on button "Run" at bounding box center [528, 360] width 44 height 27
click at [467, 113] on div "hero . moveUp hero . moveUp ( ) hero . moveRight ( ) hero . moveUp ( ) hero . m…" at bounding box center [537, 235] width 247 height 255
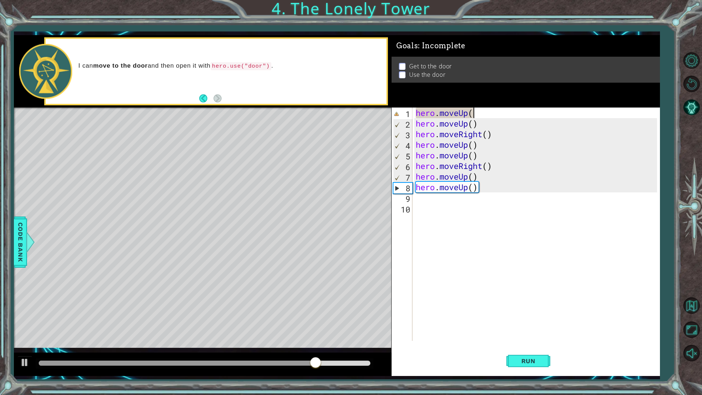
scroll to position [0, 2]
type textarea "hero.moveUp()"
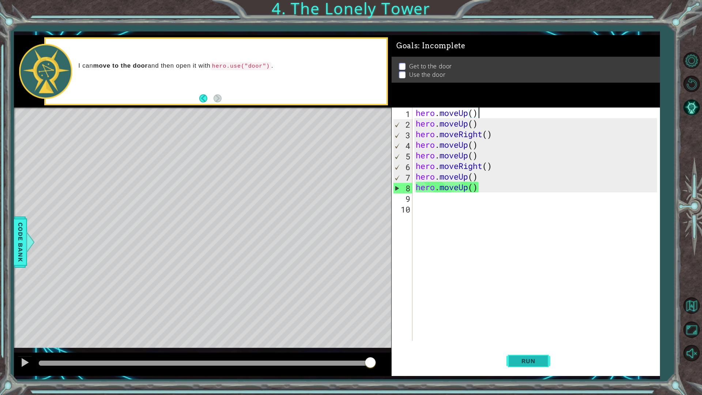
click at [531, 345] on button "Run" at bounding box center [528, 360] width 44 height 27
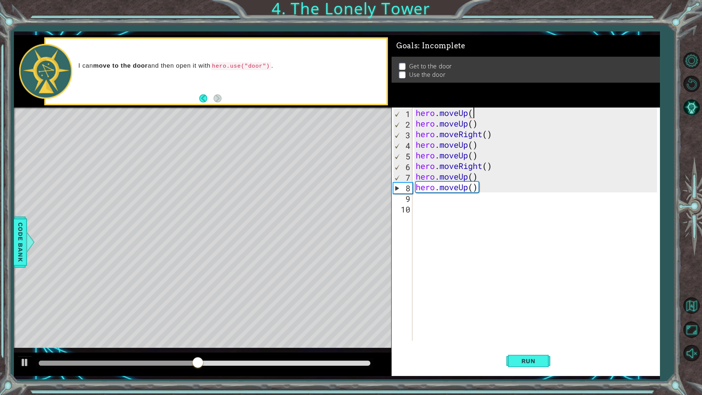
type textarea "hero.moveUp"
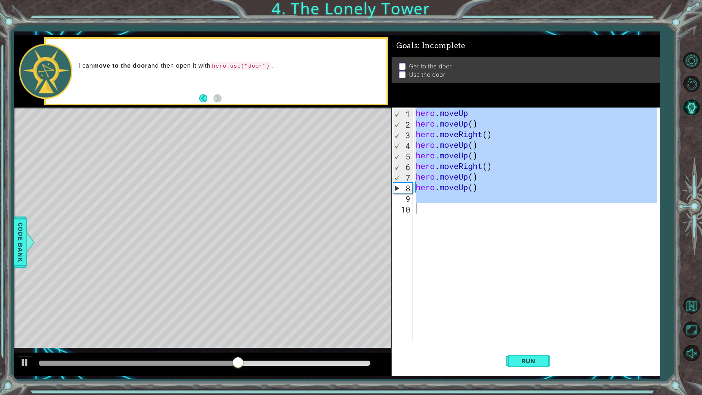
drag, startPoint x: 415, startPoint y: 115, endPoint x: 501, endPoint y: 222, distance: 137.6
click at [501, 222] on div "hero . moveUp hero . moveUp ( ) hero . moveRight ( ) hero . moveUp ( ) hero . m…" at bounding box center [537, 235] width 247 height 255
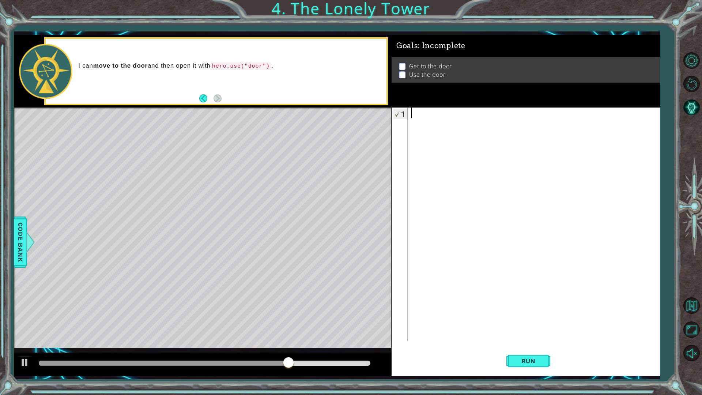
type textarea "m"
type textarea "h"
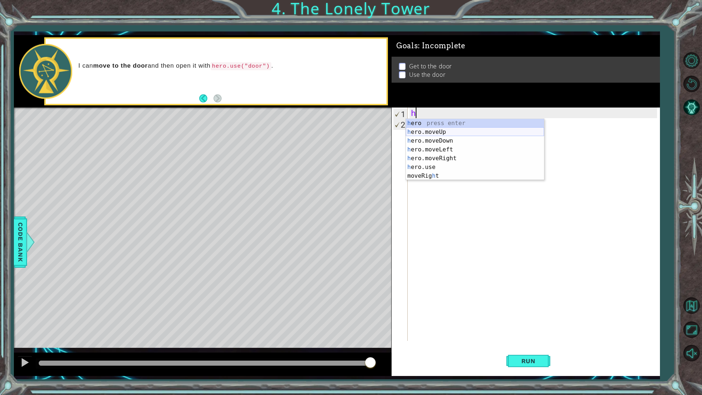
click at [425, 132] on div "h ero press enter h ero.moveUp press enter h ero.moveDown press enter h ero.mov…" at bounding box center [475, 158] width 138 height 79
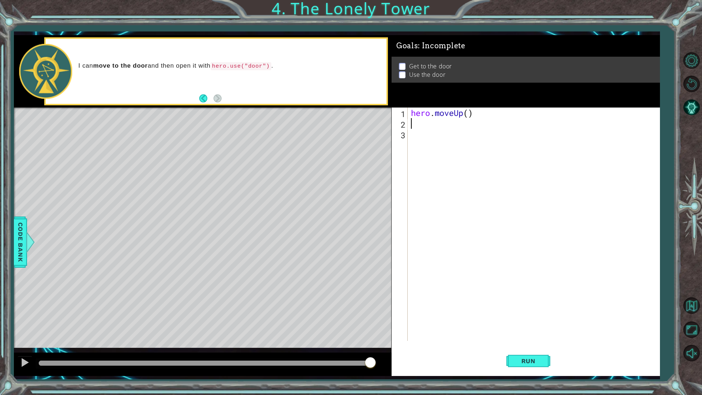
click at [481, 117] on div "hero . moveUp ( )" at bounding box center [536, 235] width 252 height 255
type textarea "hero.move"
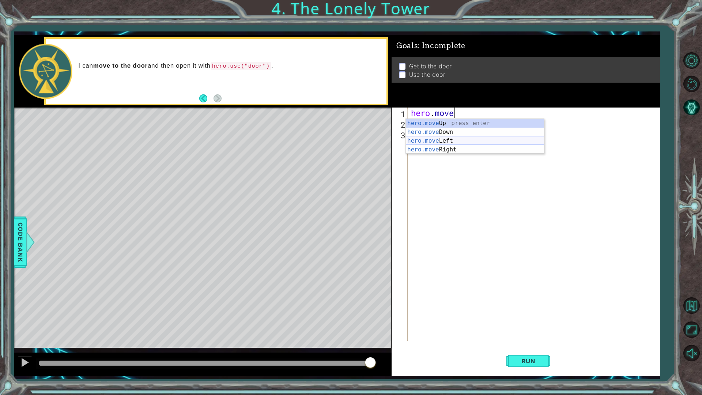
click at [461, 142] on div "hero.move Up press enter hero.move Down press enter hero.move Left press enter …" at bounding box center [475, 145] width 138 height 53
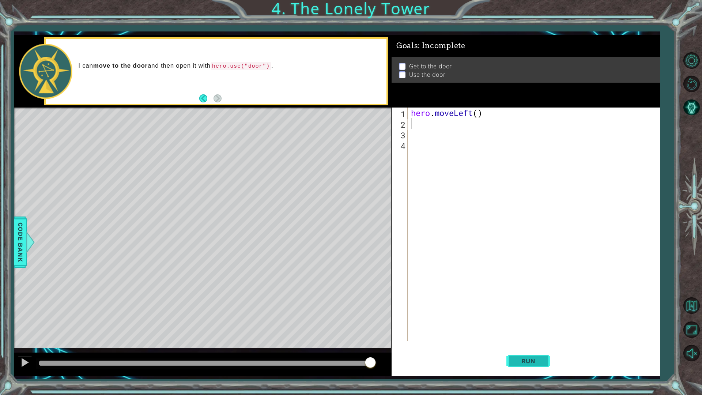
click at [535, 345] on button "Run" at bounding box center [528, 360] width 44 height 27
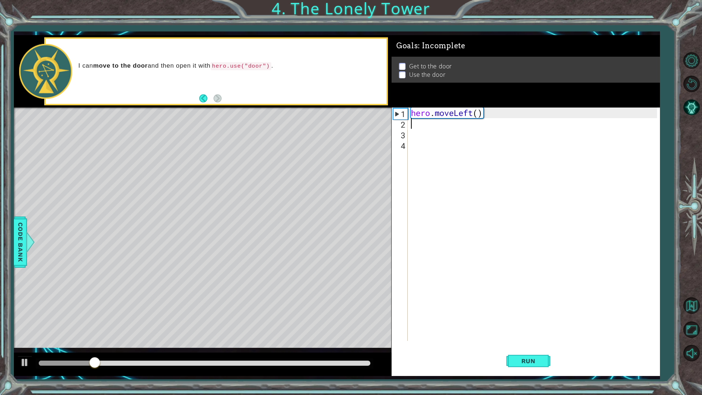
type textarea "h"
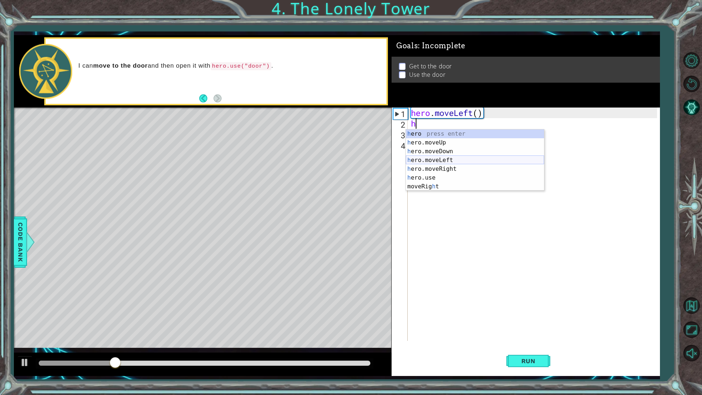
click at [471, 161] on div "h ero press enter h ero.moveUp press enter h ero.moveDown press enter h ero.mov…" at bounding box center [475, 168] width 138 height 79
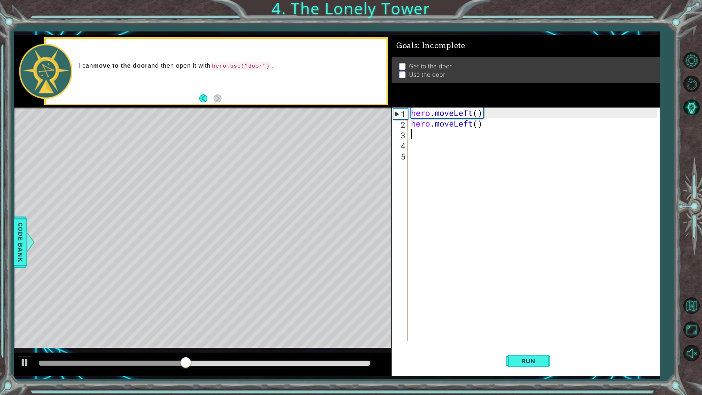
type textarea "h"
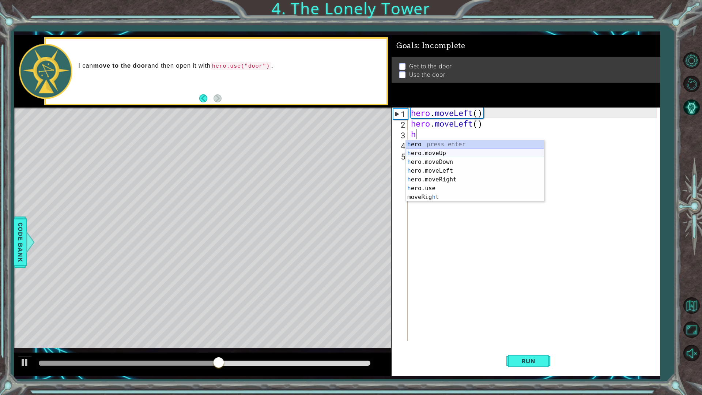
click at [454, 156] on div "h ero press enter h ero.moveUp press enter h ero.moveDown press enter h ero.mov…" at bounding box center [475, 179] width 138 height 79
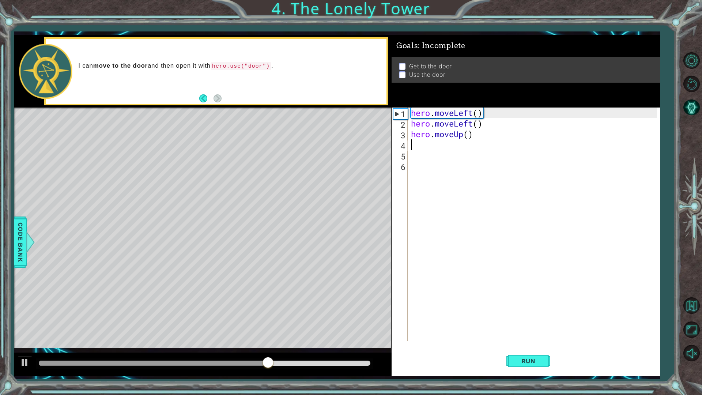
type textarea "h"
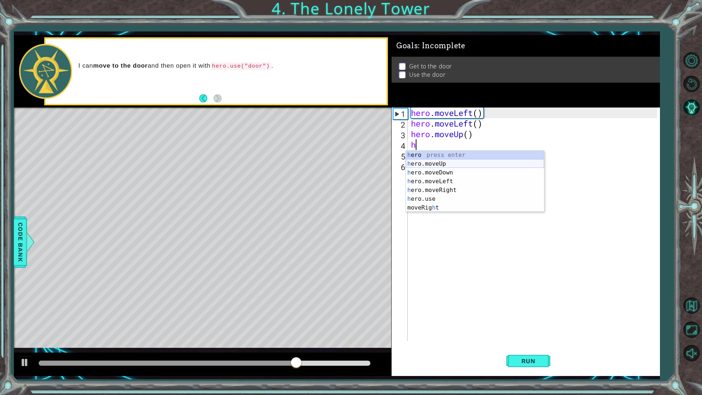
click at [454, 166] on div "h ero press enter h ero.moveUp press enter h ero.moveDown press enter h ero.mov…" at bounding box center [475, 190] width 138 height 79
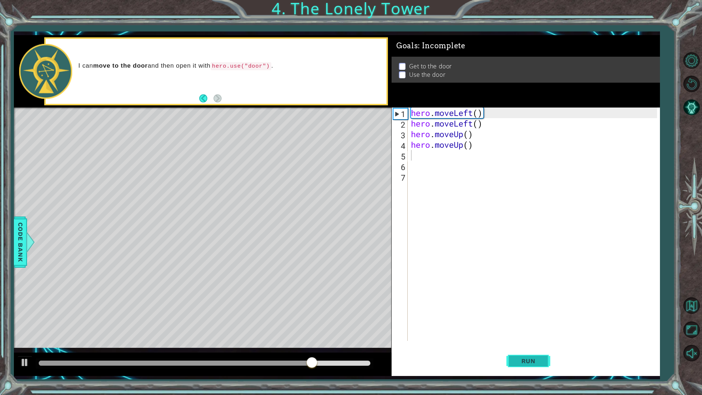
click at [520, 345] on span "Run" at bounding box center [528, 360] width 29 height 7
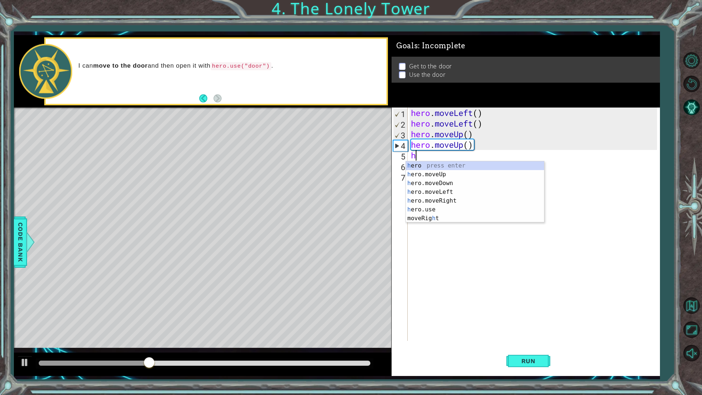
type textarea "h"
click at [480, 199] on div "h ero press enter h ero.moveUp press enter h ero.moveDown press enter h ero.mov…" at bounding box center [475, 200] width 138 height 79
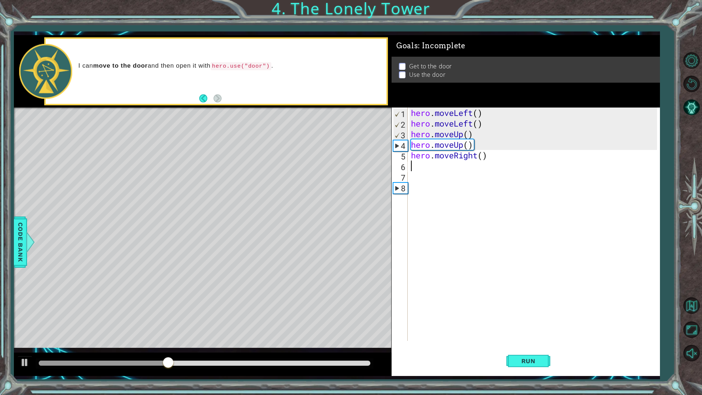
type textarea "h"
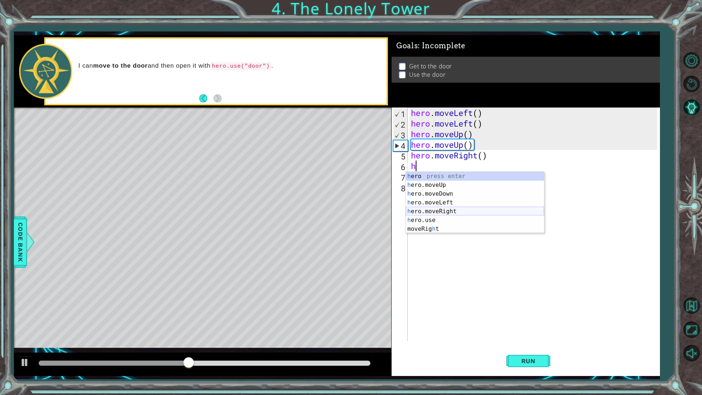
click at [476, 212] on div "h ero press enter h ero.moveUp press enter h ero.moveDown press enter h ero.mov…" at bounding box center [475, 211] width 138 height 79
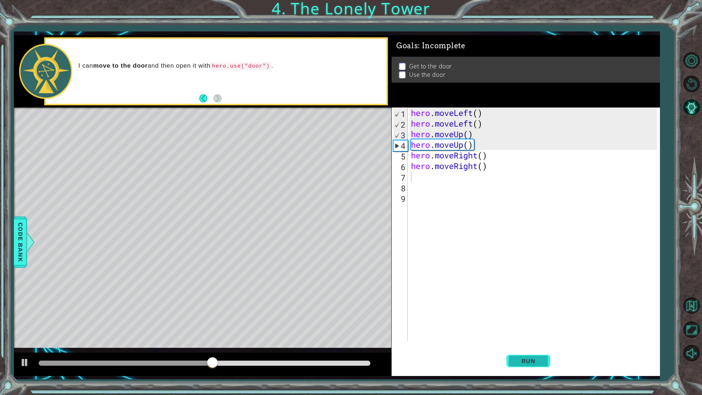
drag, startPoint x: 510, startPoint y: 361, endPoint x: 508, endPoint y: 357, distance: 4.6
click at [511, 345] on button "Run" at bounding box center [528, 360] width 44 height 27
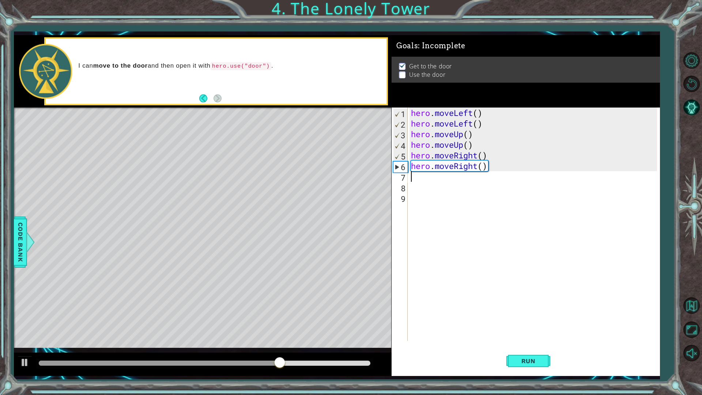
type textarea "h"
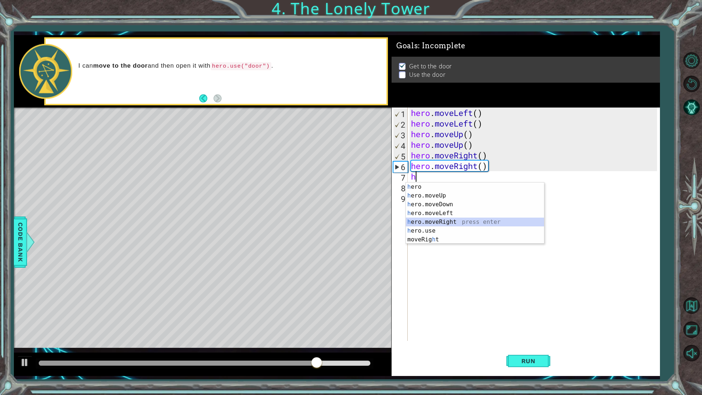
click at [448, 224] on div "h ero press enter h ero.moveUp press enter h ero.moveDown press enter h ero.mov…" at bounding box center [475, 221] width 138 height 79
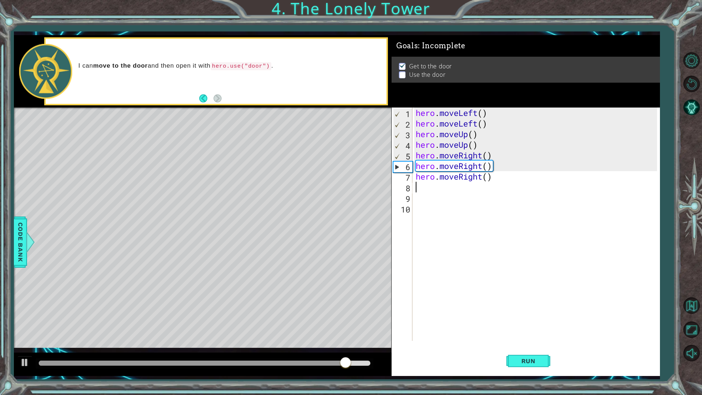
type textarea "h"
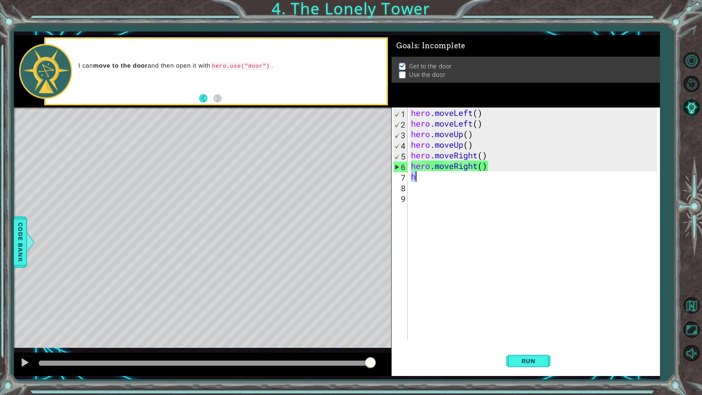
click at [456, 185] on div "hero . moveLeft ( ) hero . moveLeft ( ) hero . moveUp ( ) hero . moveUp ( ) her…" at bounding box center [536, 235] width 252 height 255
click at [456, 174] on div "hero . moveLeft ( ) hero . moveLeft ( ) hero . moveUp ( ) hero . moveUp ( ) her…" at bounding box center [536, 235] width 252 height 255
type textarea "h"
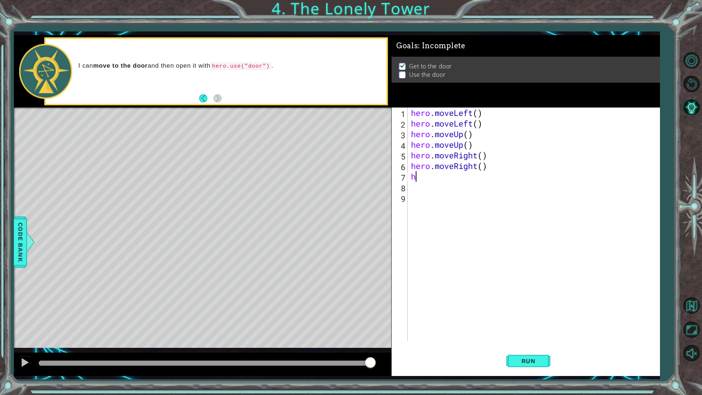
click at [429, 177] on div "hero . moveLeft ( ) hero . moveLeft ( ) hero . moveUp ( ) hero . moveUp ( ) her…" at bounding box center [536, 235] width 252 height 255
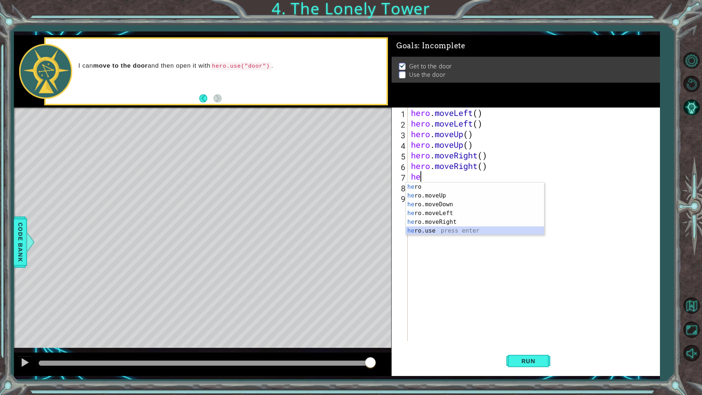
click at [448, 232] on div "he ro press enter he ro.moveUp press enter he ro.moveDown press enter he ro.mov…" at bounding box center [475, 217] width 138 height 70
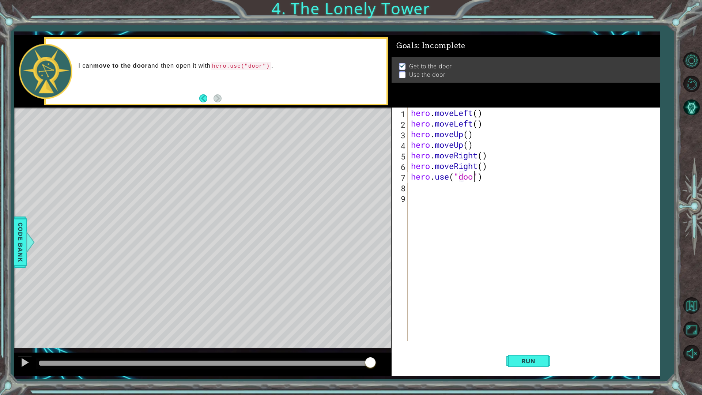
scroll to position [0, 3]
type textarea "hero.use("door")"
click at [520, 345] on span "Run" at bounding box center [528, 360] width 29 height 7
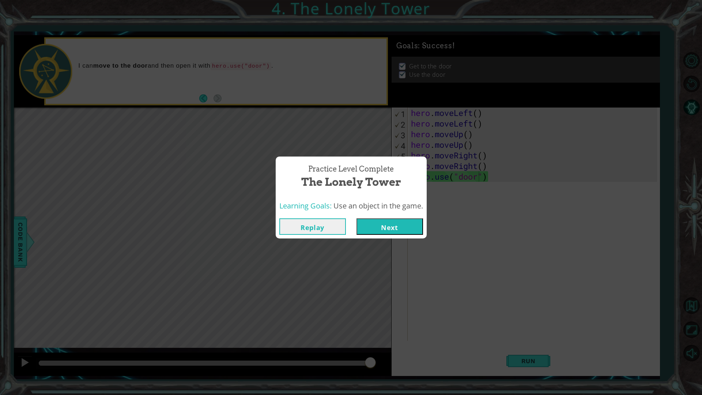
click at [384, 229] on button "Next" at bounding box center [390, 226] width 67 height 16
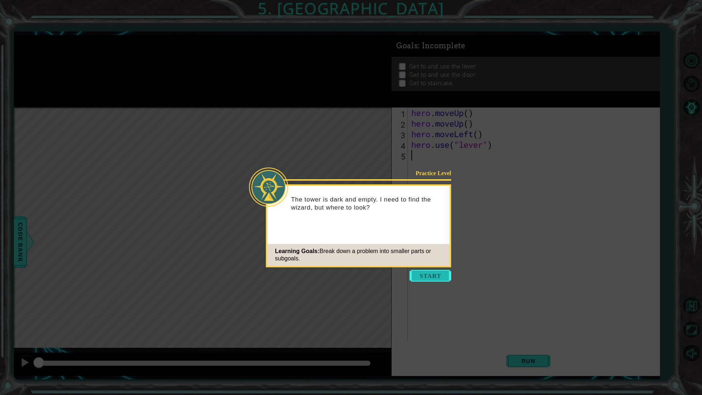
click at [439, 273] on button "Start" at bounding box center [431, 276] width 42 height 12
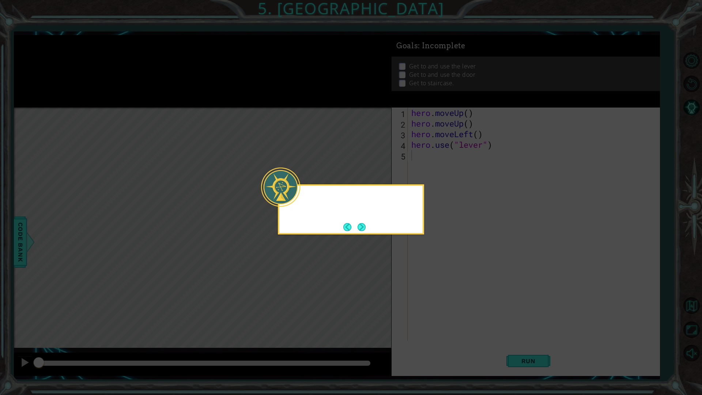
click at [439, 273] on icon at bounding box center [351, 197] width 702 height 395
click at [364, 227] on button "Next" at bounding box center [362, 227] width 8 height 8
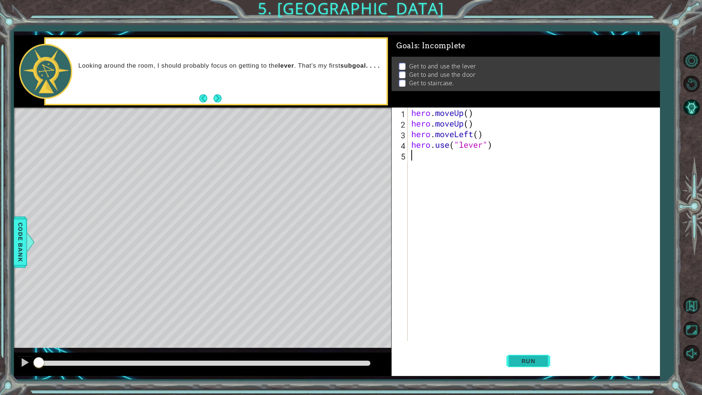
click at [542, 345] on span "Run" at bounding box center [528, 360] width 29 height 7
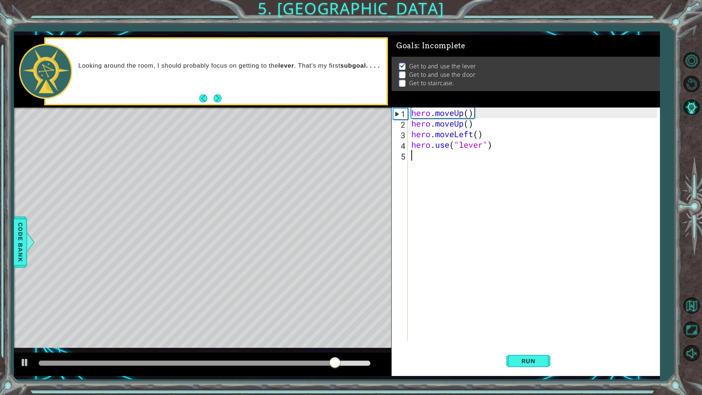
type textarea "h"
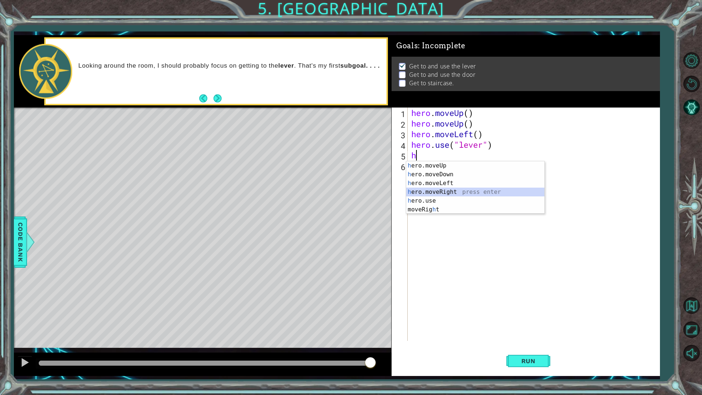
click at [457, 192] on div "h ero.moveUp press enter h ero.moveDown press enter h ero.moveLeft press enter …" at bounding box center [475, 196] width 138 height 70
type textarea "h"
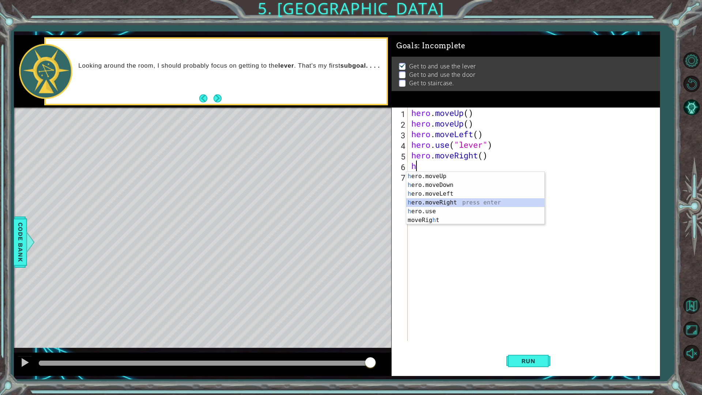
click at [460, 204] on div "h ero.moveUp press enter h ero.moveDown press enter h ero.moveLeft press enter …" at bounding box center [475, 207] width 138 height 70
type textarea "h"
click at [475, 203] on div "h ero.moveUp press enter h ero.moveDown press enter h ero.moveLeft press enter …" at bounding box center [475, 217] width 138 height 70
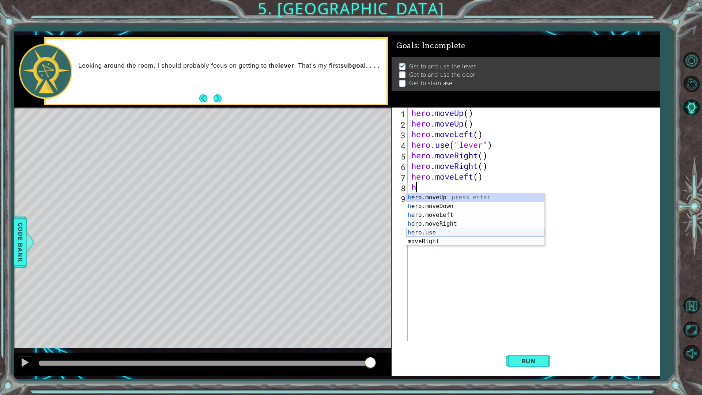
click at [450, 235] on div "h ero.moveUp press enter h ero.moveDown press enter h ero.moveLeft press enter …" at bounding box center [475, 228] width 138 height 70
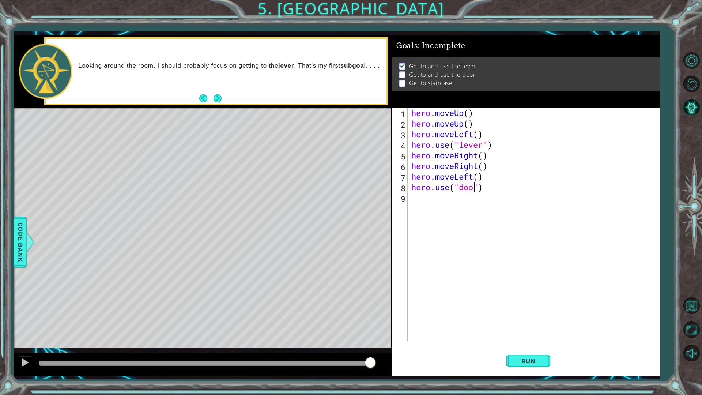
scroll to position [0, 3]
click at [519, 345] on span "Run" at bounding box center [528, 360] width 29 height 7
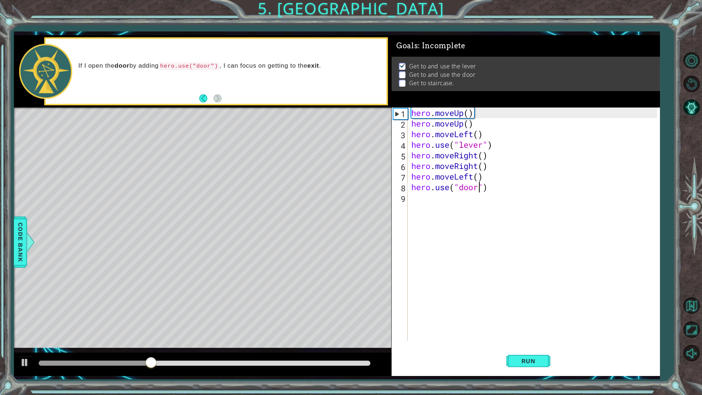
click at [472, 178] on div "hero . moveUp ( ) hero . moveUp ( ) hero . moveLeft ( ) hero . use ( "lever" ) …" at bounding box center [535, 235] width 251 height 255
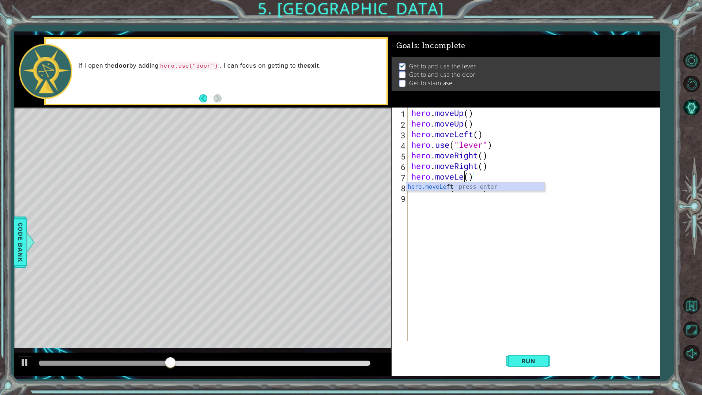
scroll to position [0, 2]
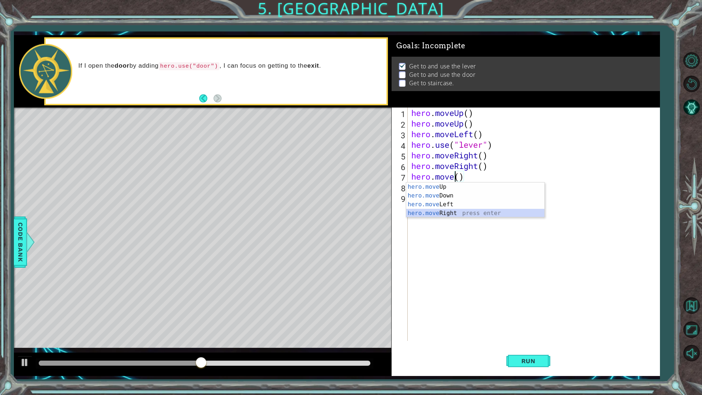
click at [474, 214] on div "hero.move Up press enter hero.move Down press enter hero.move Left press enter …" at bounding box center [475, 208] width 138 height 53
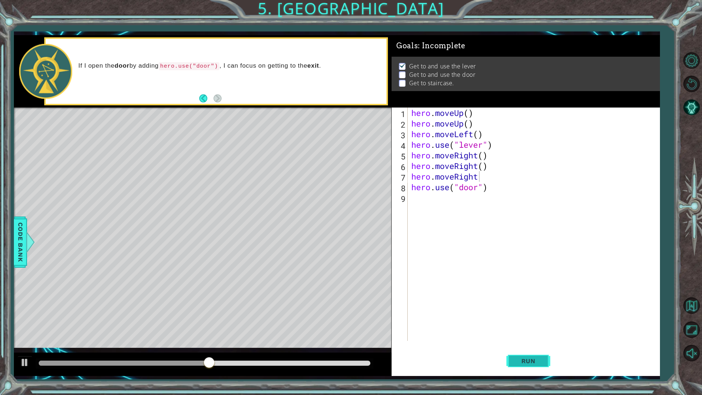
click at [518, 345] on span "Run" at bounding box center [528, 360] width 29 height 7
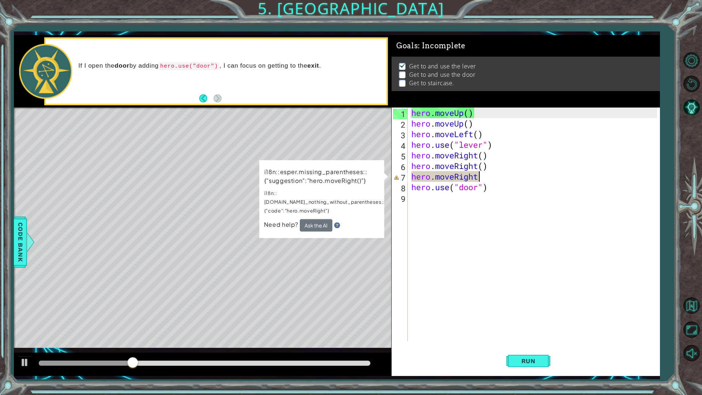
click at [482, 178] on div "hero . moveUp ( ) hero . moveUp ( ) hero . moveLeft ( ) hero . use ( "lever" ) …" at bounding box center [535, 235] width 251 height 255
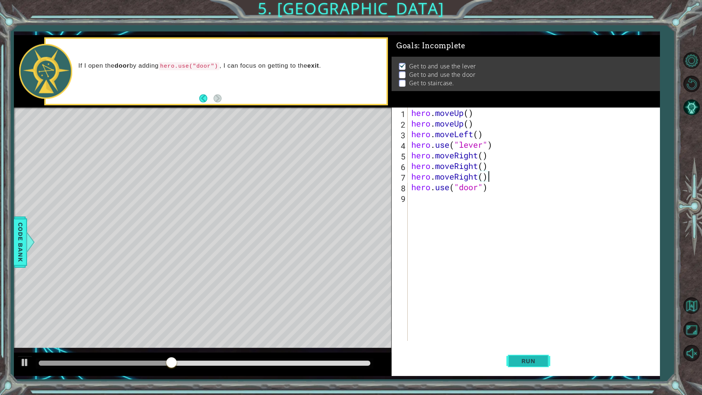
type textarea "hero.moveRight()"
click at [511, 345] on button "Run" at bounding box center [528, 360] width 44 height 27
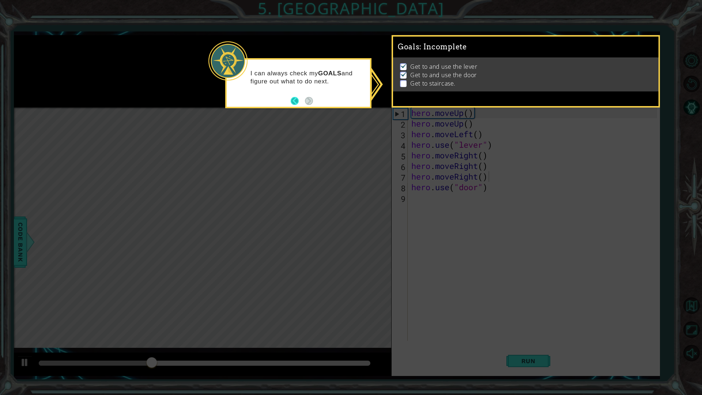
click at [296, 100] on button "Back" at bounding box center [298, 101] width 14 height 8
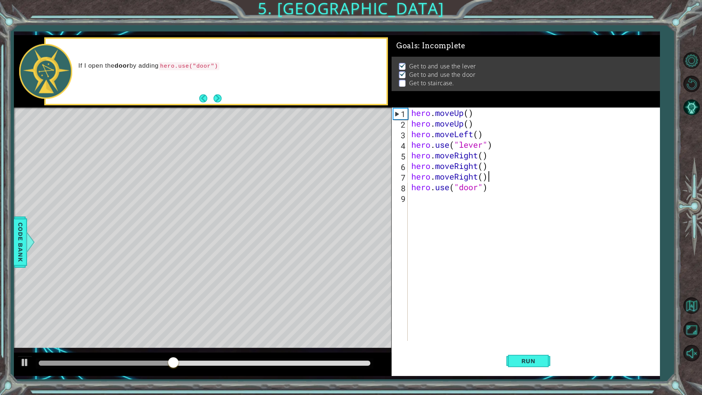
click at [452, 199] on div "hero . moveUp ( ) hero . moveUp ( ) hero . moveLeft ( ) hero . use ( "lever" ) …" at bounding box center [535, 235] width 251 height 255
type textarea "h"
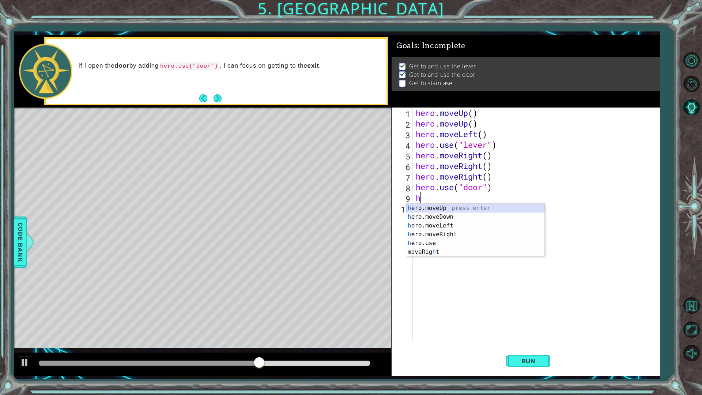
click at [435, 206] on div "h ero.moveUp press enter h ero.moveDown press enter h ero.moveLeft press enter …" at bounding box center [475, 239] width 138 height 70
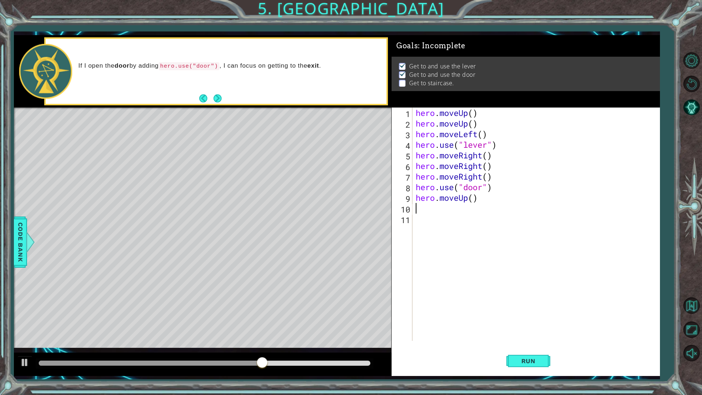
type textarea "h"
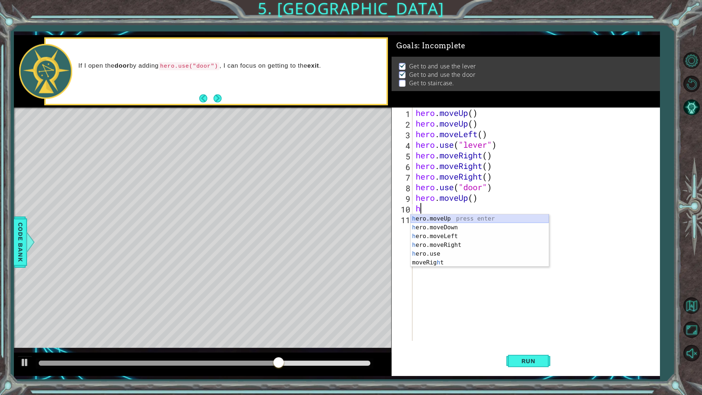
click at [437, 220] on div "h ero.moveUp press enter h ero.moveDown press enter h ero.moveLeft press enter …" at bounding box center [480, 249] width 138 height 70
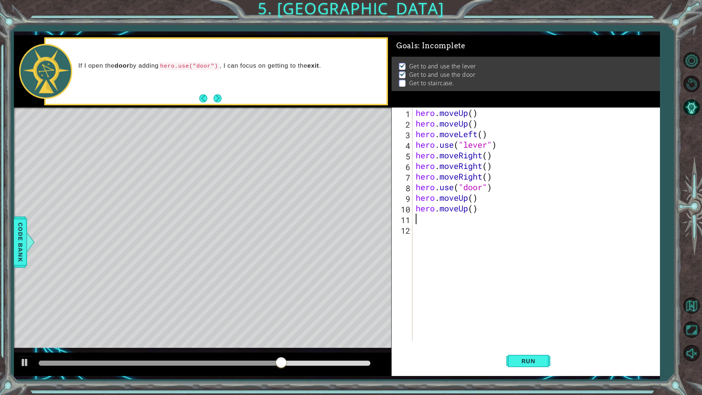
type textarea "h"
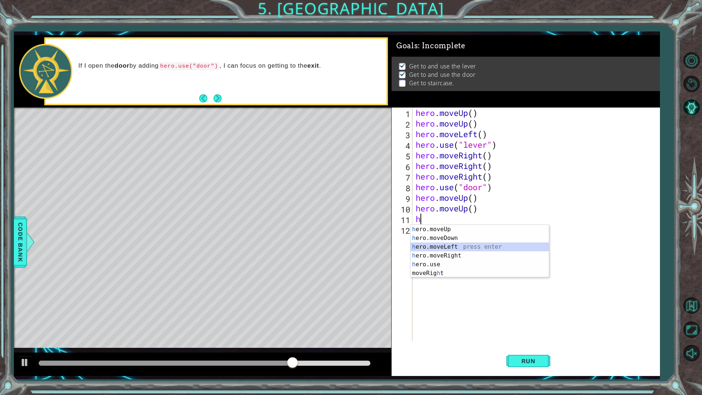
click at [438, 245] on div "h ero.moveUp press enter h ero.moveDown press enter h ero.moveLeft press enter …" at bounding box center [480, 260] width 138 height 70
type textarea "h"
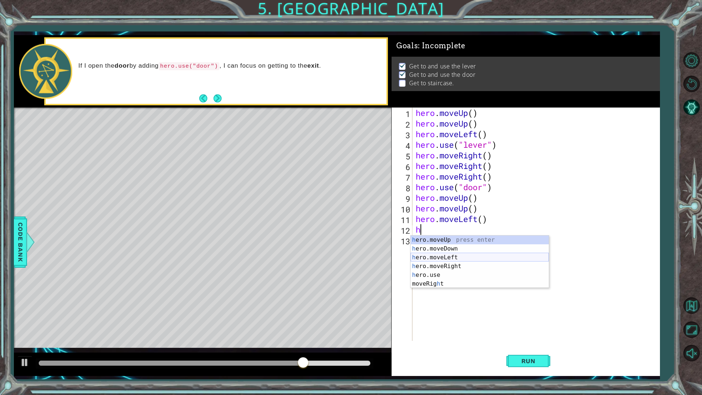
click at [440, 255] on div "h ero.moveUp press enter h ero.moveDown press enter h ero.moveLeft press enter …" at bounding box center [480, 270] width 138 height 70
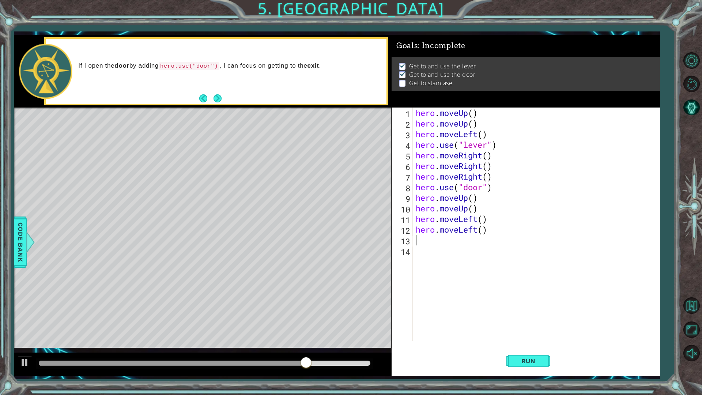
type textarea "h"
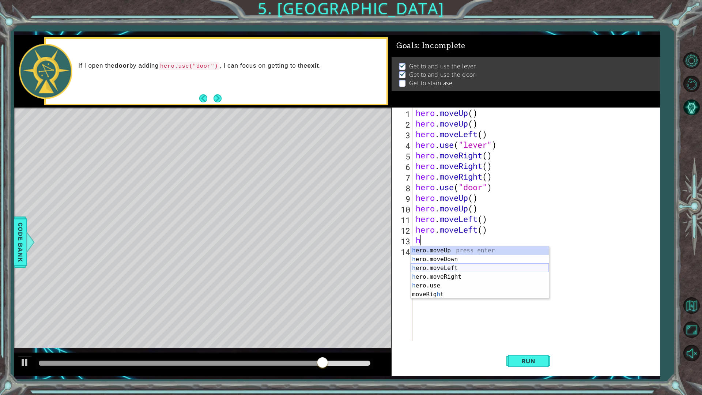
click at [440, 269] on div "h ero.moveUp press enter h ero.moveDown press enter h ero.moveLeft press enter …" at bounding box center [480, 281] width 138 height 70
type textarea "h"
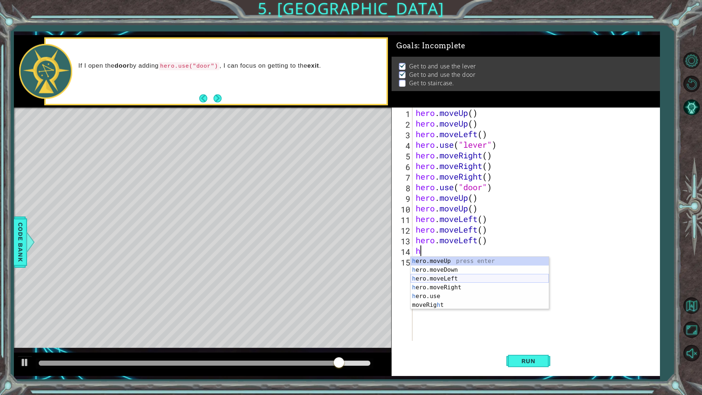
click at [444, 276] on div "h ero.moveUp press enter h ero.moveDown press enter h ero.moveLeft press enter …" at bounding box center [480, 292] width 138 height 70
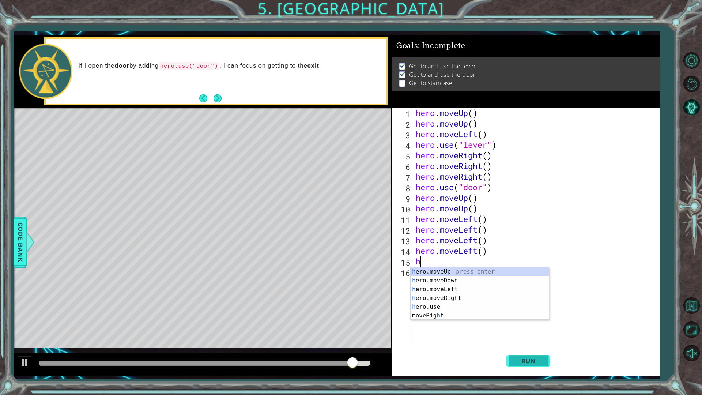
type textarea "h"
click at [534, 345] on span "Run" at bounding box center [528, 360] width 29 height 7
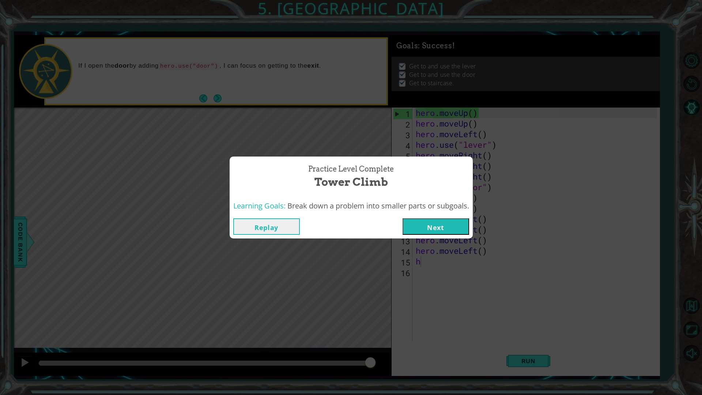
click at [453, 221] on button "Next" at bounding box center [436, 226] width 67 height 16
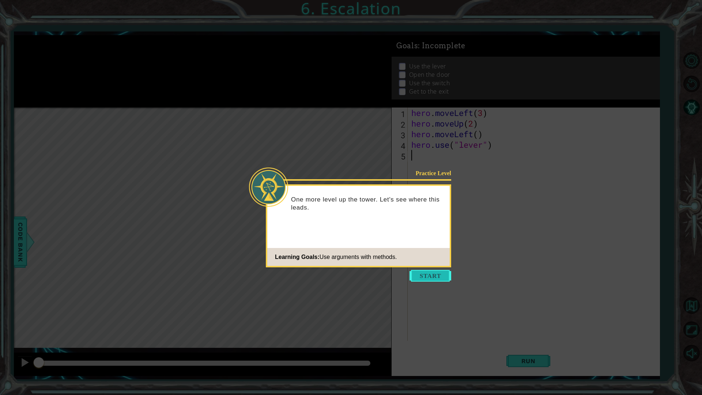
click at [442, 279] on button "Start" at bounding box center [431, 276] width 42 height 12
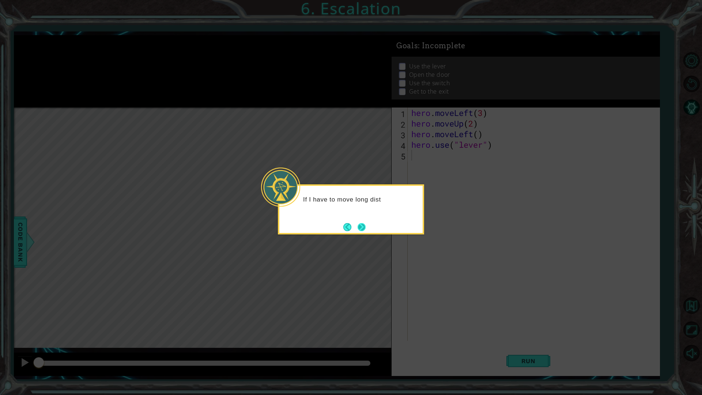
click at [366, 227] on button "Next" at bounding box center [362, 227] width 8 height 8
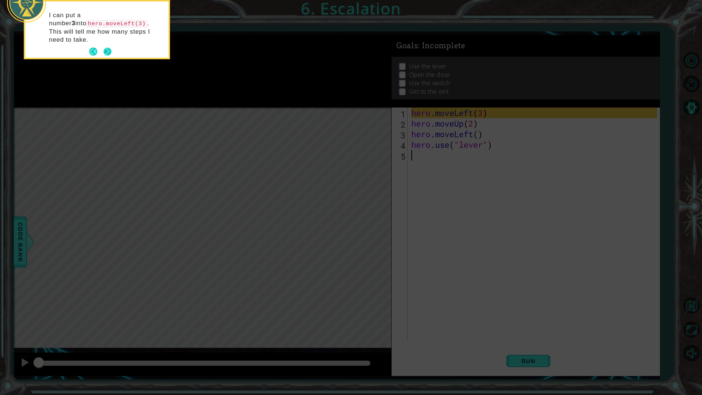
click at [109, 48] on button "Next" at bounding box center [107, 52] width 8 height 8
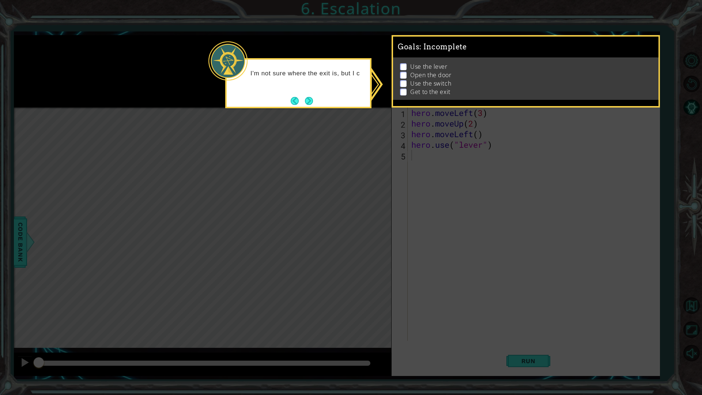
click at [317, 101] on div "I'm not sure where the exit is, but I c" at bounding box center [298, 83] width 146 height 50
click at [314, 102] on div "I'm not sure where the exit is, but I can check my" at bounding box center [298, 83] width 146 height 50
click at [314, 102] on div "I'm not sure where the exit is, but I can check my GOALS here and" at bounding box center [298, 83] width 146 height 50
click at [314, 102] on div "I'm not sure where the exit is, but I can check my GOALS here and figure out w" at bounding box center [298, 85] width 143 height 45
click at [313, 102] on button "Next" at bounding box center [309, 101] width 10 height 10
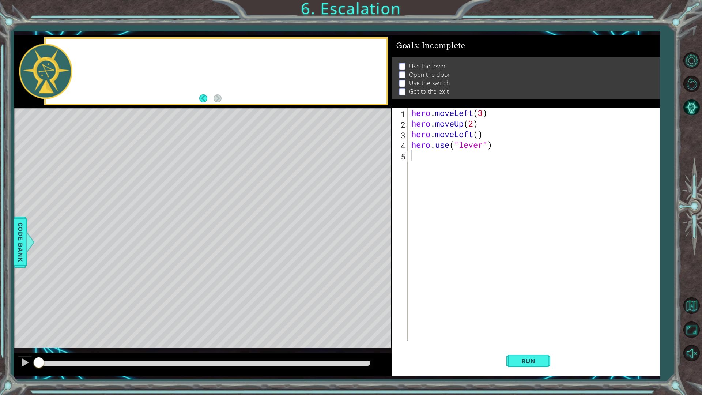
click at [313, 102] on div at bounding box center [216, 71] width 341 height 65
click at [521, 345] on button "Run" at bounding box center [528, 360] width 44 height 27
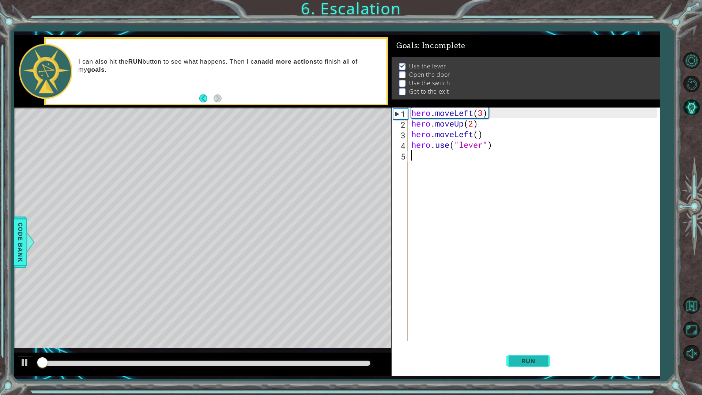
scroll to position [0, 0]
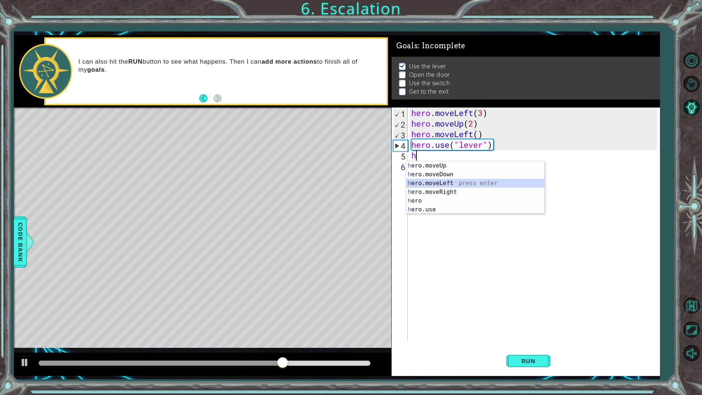
click at [436, 183] on div "h ero.moveUp press enter h ero.moveDown press enter h ero.moveLeft press enter …" at bounding box center [475, 196] width 138 height 70
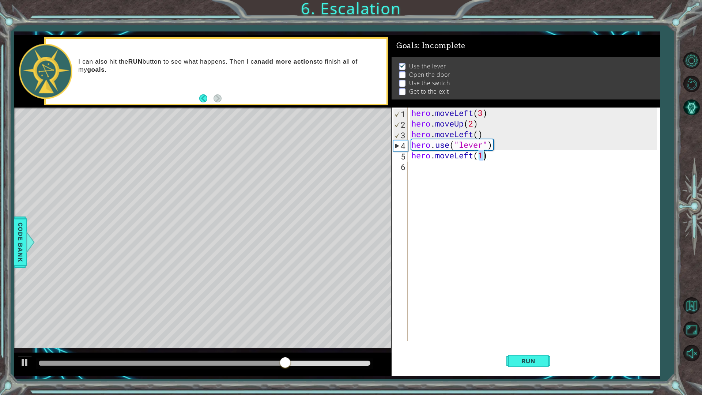
scroll to position [0, 3]
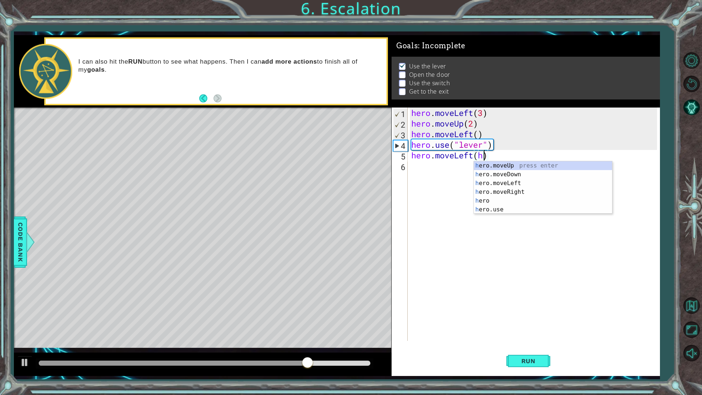
type textarea "hero.moveLeft()"
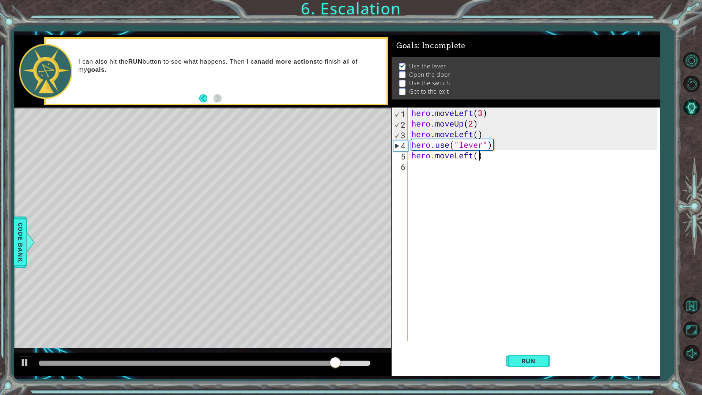
click at [460, 171] on div "hero . moveLeft ( 3 ) hero . moveUp ( 2 ) hero . moveLeft ( ) hero . use ( "lev…" at bounding box center [535, 235] width 251 height 255
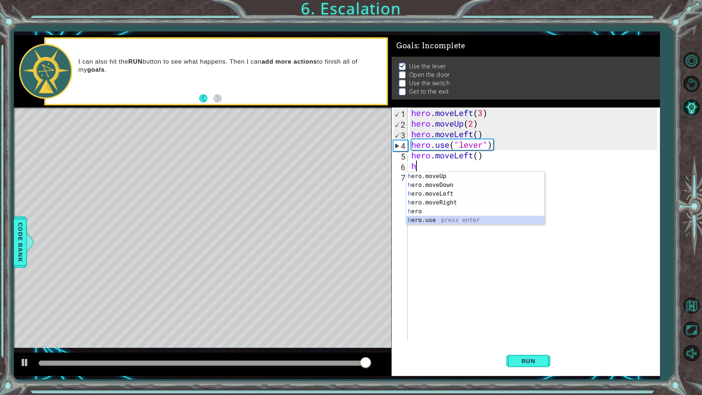
click at [429, 220] on div "h ero.moveUp press enter h ero.moveDown press enter h ero.moveLeft press enter …" at bounding box center [475, 207] width 138 height 70
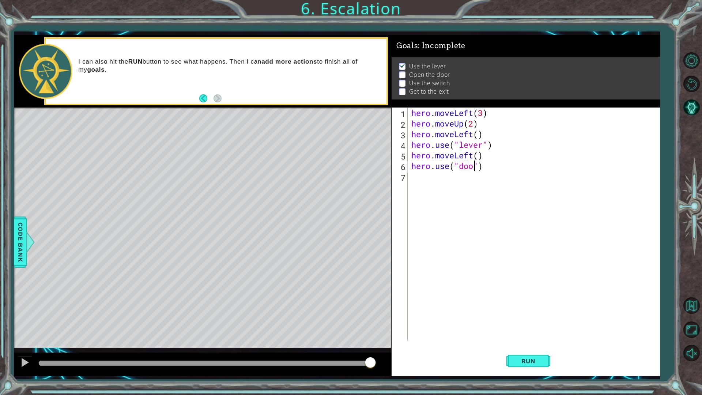
type textarea "hero.use("door")"
click at [522, 345] on span "Run" at bounding box center [528, 360] width 29 height 7
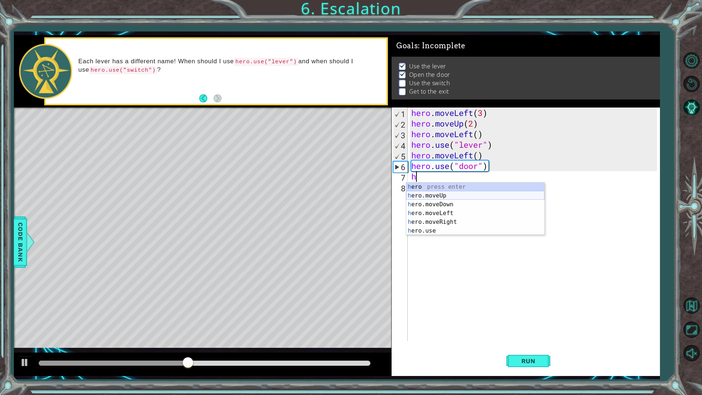
click at [452, 196] on div "h ero press enter h ero.moveUp press enter h ero.moveDown press enter h ero.mov…" at bounding box center [475, 217] width 138 height 70
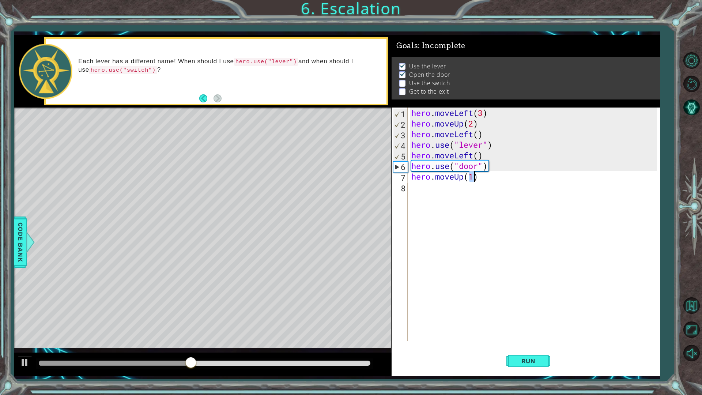
scroll to position [0, 3]
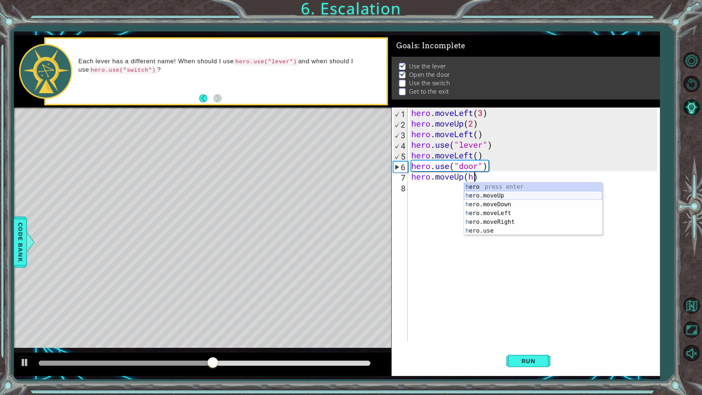
click at [473, 196] on div "h ero press enter h ero.moveUp press enter h ero.moveDown press enter h ero.mov…" at bounding box center [533, 217] width 138 height 70
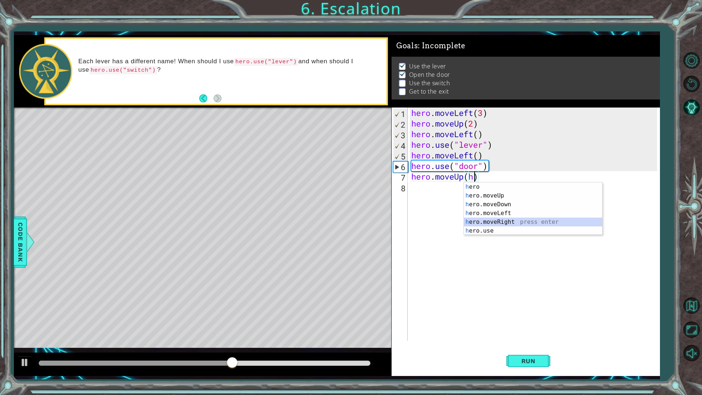
click at [487, 220] on div "h ero press enter h ero.moveUp press enter h ero.moveDown press enter h ero.mov…" at bounding box center [533, 217] width 138 height 70
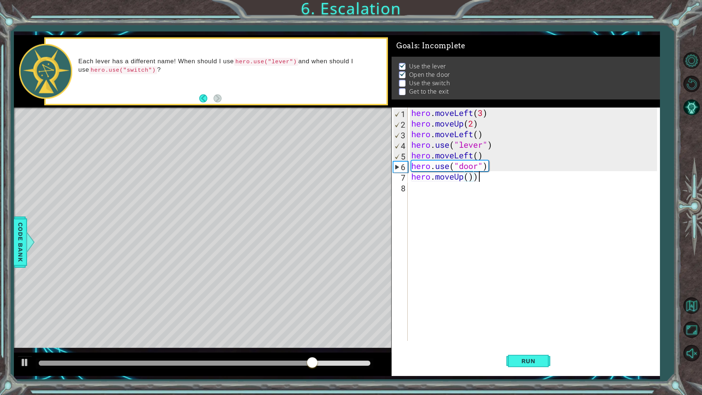
click at [481, 180] on div "hero . moveLeft ( 3 ) hero . moveUp ( 2 ) hero . moveLeft ( ) hero . use ( "lev…" at bounding box center [535, 235] width 251 height 255
click at [468, 180] on div "hero . moveLeft ( 3 ) hero . moveUp ( 2 ) hero . moveLeft ( ) hero . use ( "lev…" at bounding box center [535, 235] width 251 height 255
type textarea "hero.moveUp(2)"
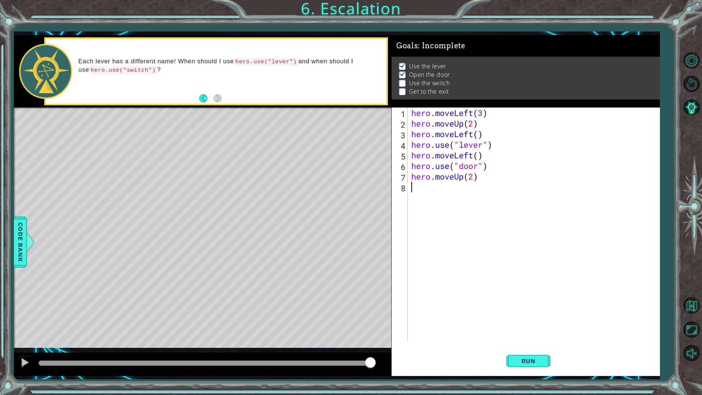
click at [459, 191] on div "hero . moveLeft ( 3 ) hero . moveUp ( 2 ) hero . moveLeft ( ) hero . use ( "lev…" at bounding box center [535, 235] width 251 height 255
click at [438, 197] on div "h ero.moveRig h t press enter" at bounding box center [475, 206] width 138 height 26
type textarea "hero.moveRight(2)"
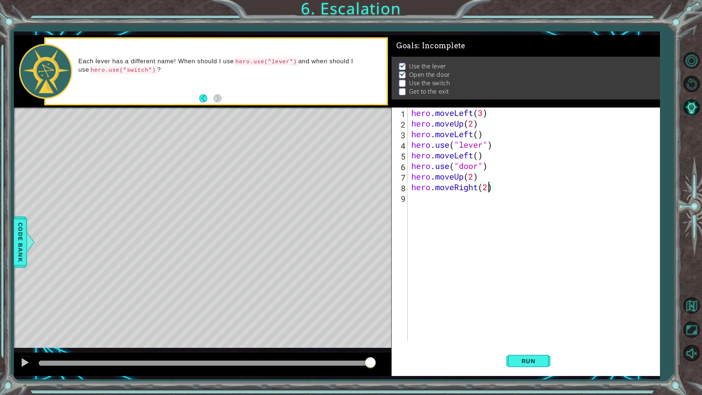
click at [461, 207] on div "hero . moveLeft ( 3 ) hero . moveUp ( 2 ) hero . moveLeft ( ) hero . use ( "lev…" at bounding box center [535, 235] width 251 height 255
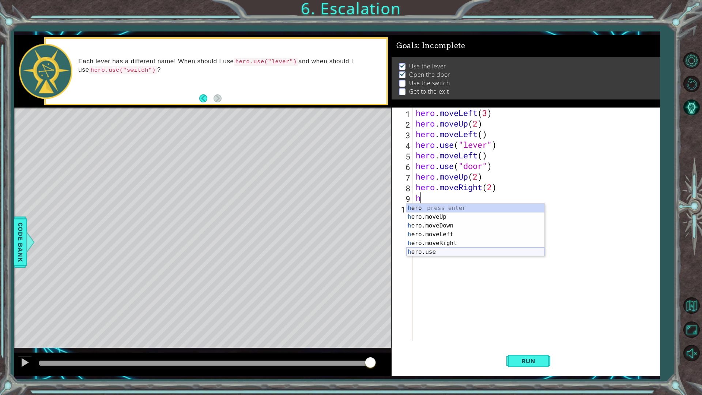
click at [454, 250] on div "h ero press enter h ero.moveUp press enter h ero.moveDown press enter h ero.mov…" at bounding box center [475, 239] width 138 height 70
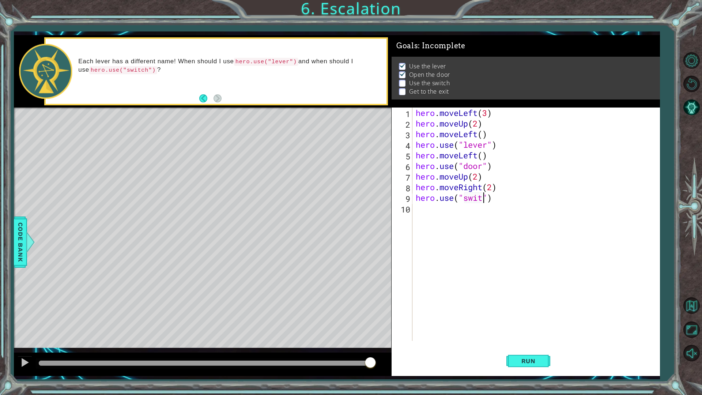
scroll to position [0, 3]
type textarea "hero.use("switch")"
click at [449, 219] on div "hero . moveLeft ( 3 ) hero . moveUp ( 2 ) hero . moveLeft ( ) hero . use ( "lev…" at bounding box center [537, 235] width 247 height 255
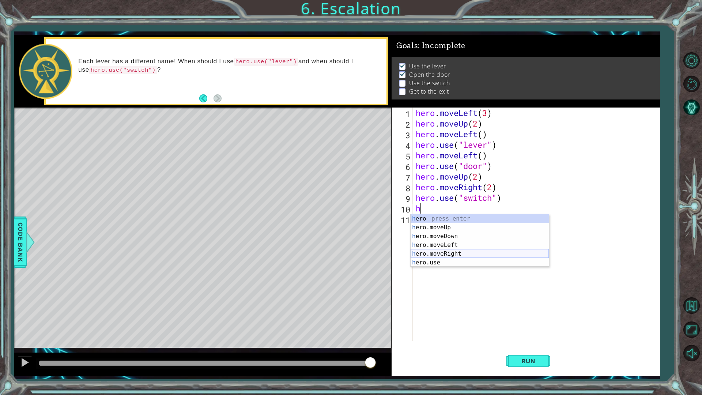
click at [460, 252] on div "h ero press enter h ero.moveUp press enter h ero.moveDown press enter h ero.mov…" at bounding box center [480, 249] width 138 height 70
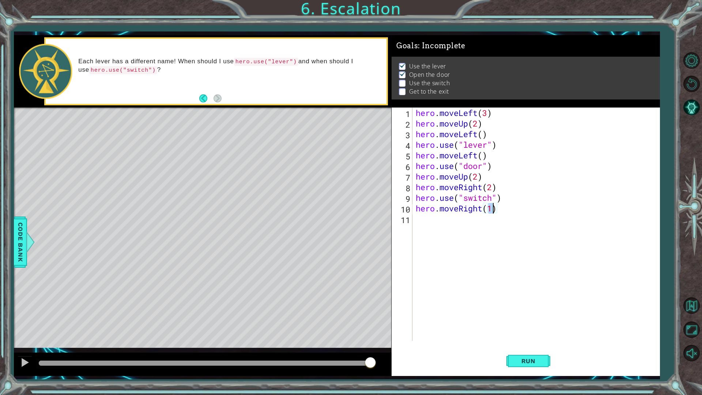
scroll to position [0, 3]
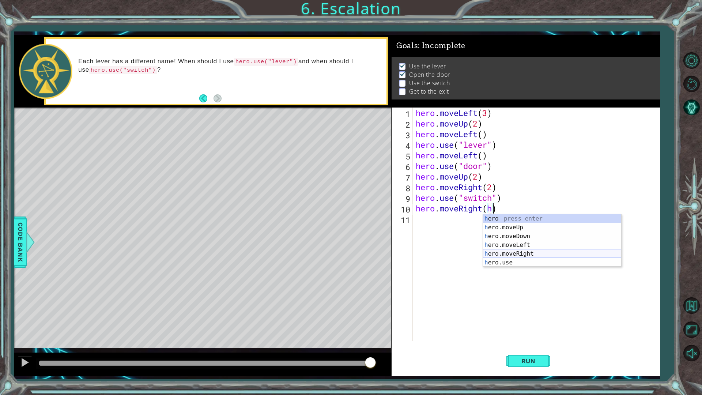
click at [506, 253] on div "h ero press enter h ero.moveUp press enter h ero.moveDown press enter h ero.mov…" at bounding box center [552, 249] width 138 height 70
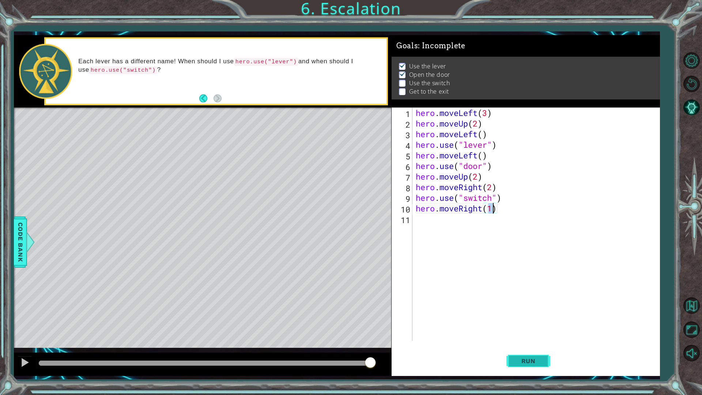
type textarea "hero.moveRight(1)"
click at [519, 345] on span "Run" at bounding box center [528, 360] width 29 height 7
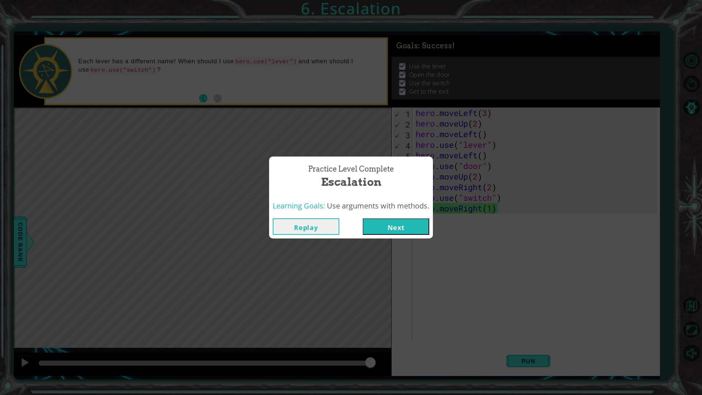
click at [420, 231] on button "Next" at bounding box center [396, 226] width 67 height 16
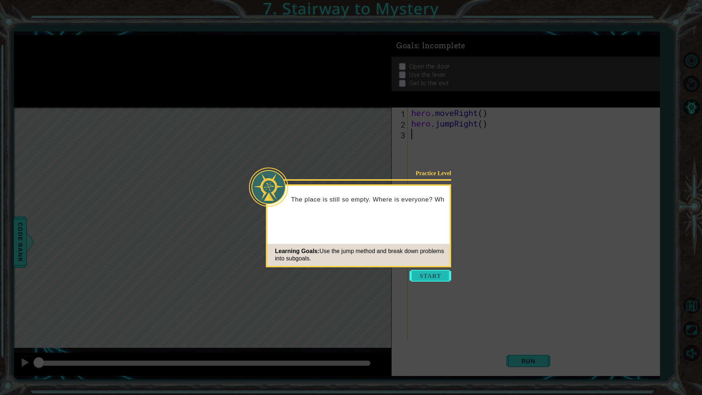
click at [439, 273] on button "Start" at bounding box center [431, 276] width 42 height 12
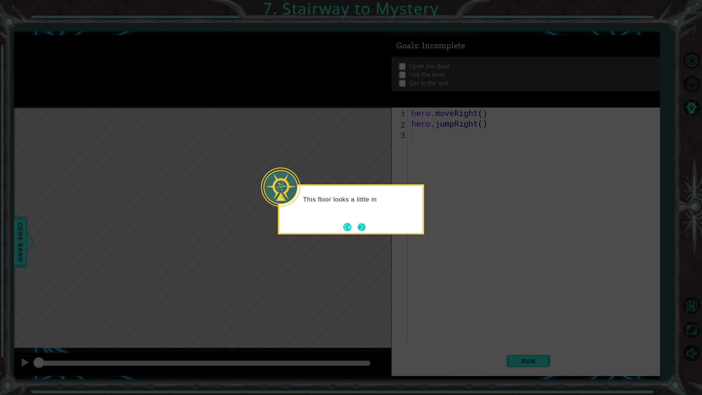
click at [359, 223] on button "Next" at bounding box center [362, 227] width 8 height 8
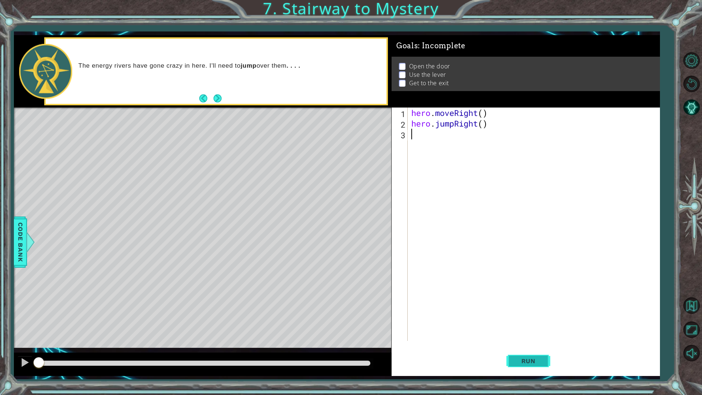
click at [542, 345] on button "Run" at bounding box center [528, 360] width 44 height 27
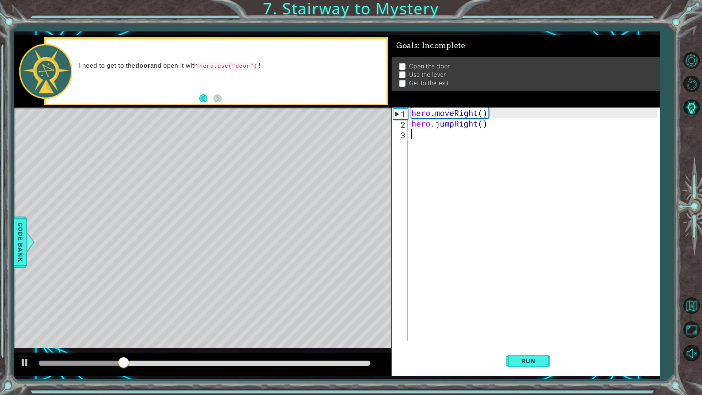
type textarea "h"
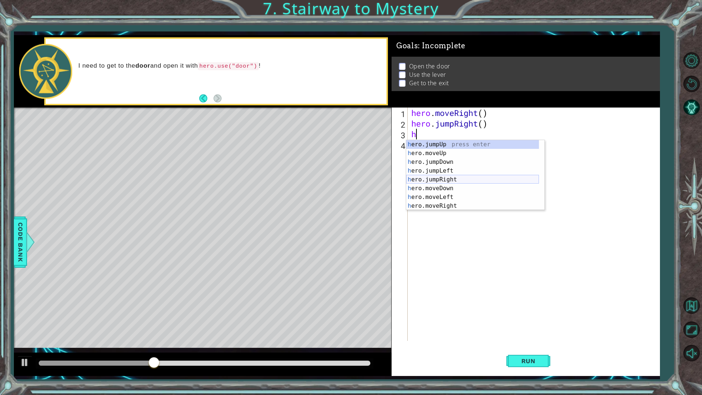
click at [455, 178] on div "h ero.jumpUp press enter h ero.moveUp press enter h ero.jumpDown press enter h …" at bounding box center [472, 184] width 133 height 88
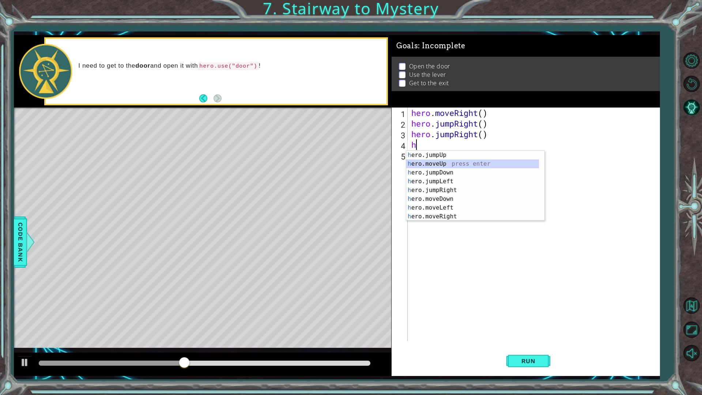
click at [446, 163] on div "h ero.jumpUp press enter h ero.moveUp press enter h ero.jumpDown press enter h …" at bounding box center [472, 195] width 133 height 88
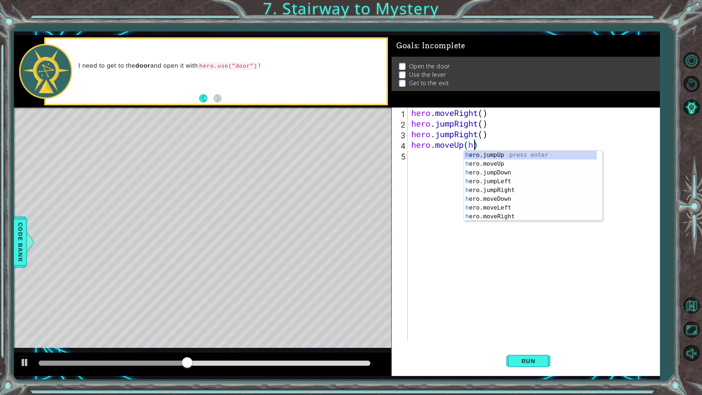
scroll to position [0, 3]
type textarea "hero.moveUp()"
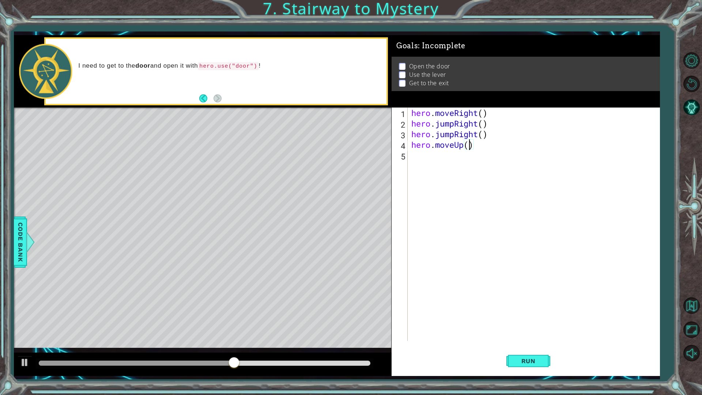
click at [448, 158] on div "hero . moveRight ( ) hero . jumpRight ( ) hero . jumpRight ( ) hero . moveUp ( )" at bounding box center [535, 235] width 251 height 255
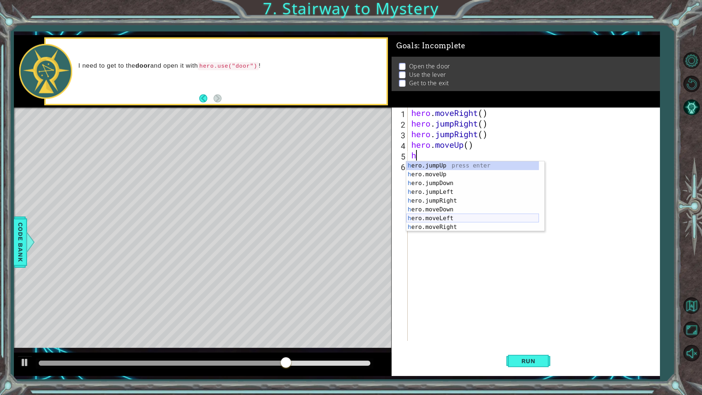
scroll to position [9, 0]
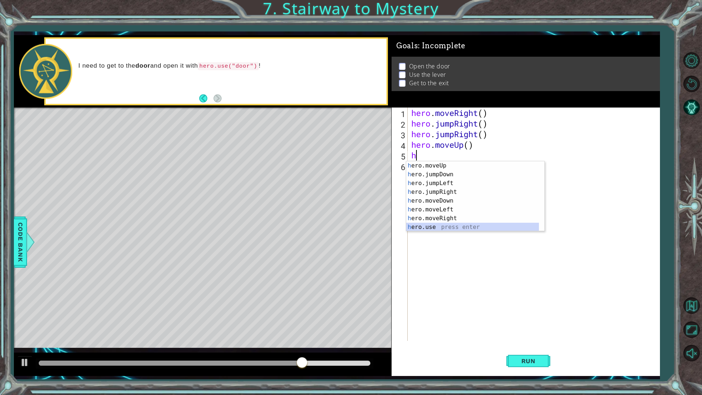
click at [457, 229] on div "h ero.moveUp press enter h ero.jumpDown press enter h ero.jumpLeft press enter …" at bounding box center [472, 205] width 133 height 88
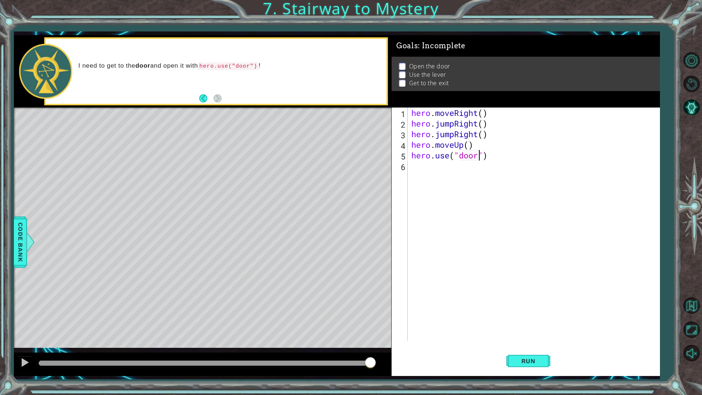
scroll to position [0, 3]
click at [511, 345] on button "Run" at bounding box center [528, 360] width 44 height 27
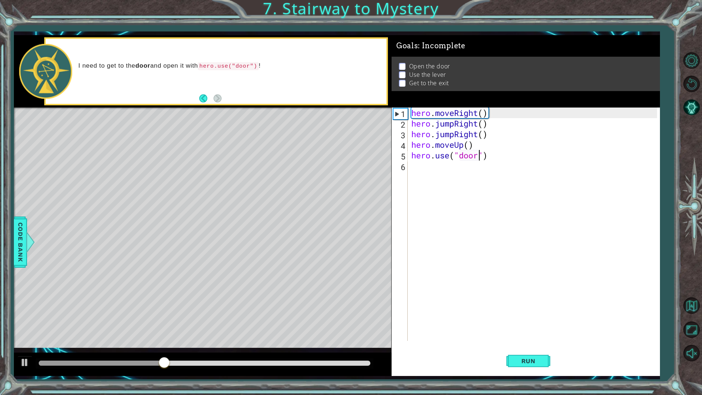
click at [491, 127] on div "hero . moveRight ( ) hero . jumpRight ( ) hero . jumpRight ( ) hero . moveUp ( …" at bounding box center [535, 235] width 251 height 255
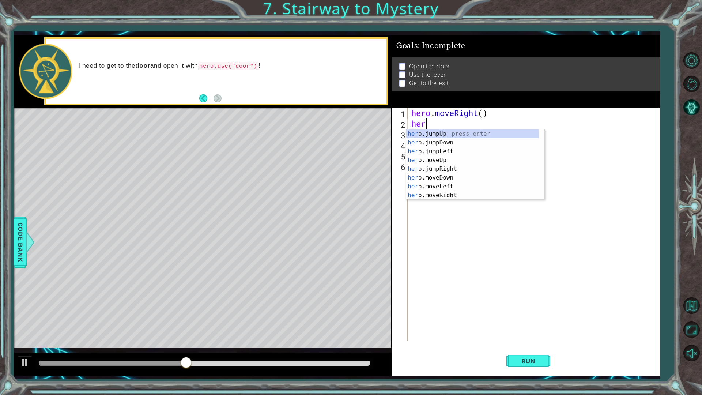
scroll to position [0, 0]
type textarea "h"
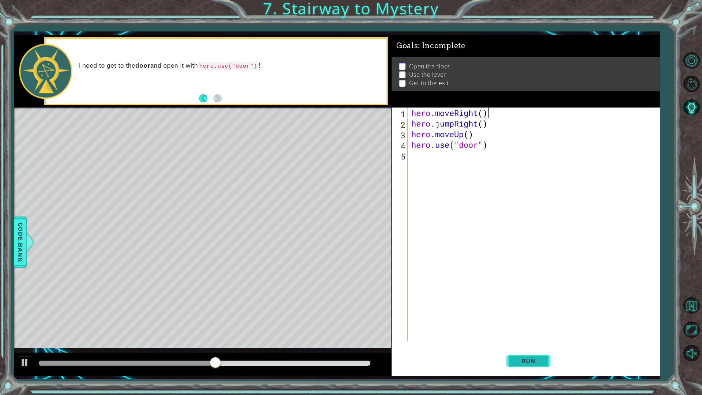
click at [523, 345] on span "Run" at bounding box center [528, 360] width 29 height 7
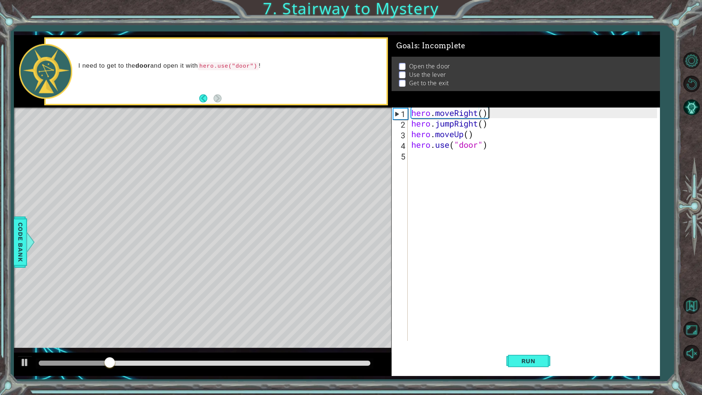
click at [482, 138] on div "hero . moveRight ( ) hero . jumpRight ( ) hero . moveUp ( ) hero . use ( "door"…" at bounding box center [535, 235] width 251 height 255
type textarea "hero.moveUp()"
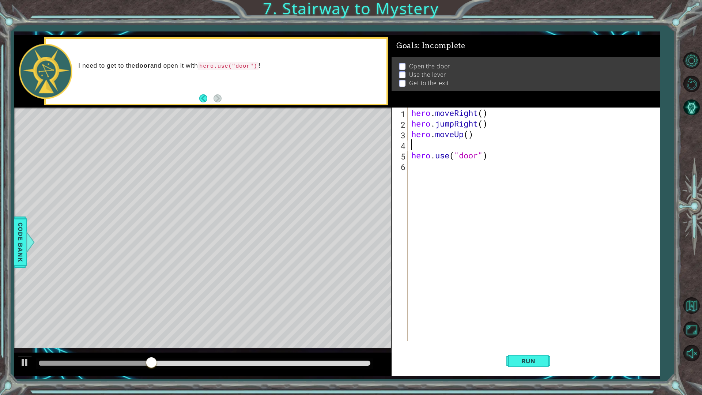
type textarea "h"
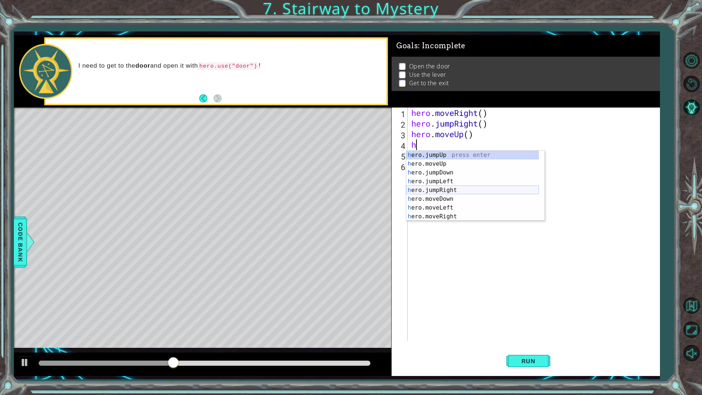
click at [467, 191] on div "h ero.jumpUp press enter h ero.moveUp press enter h ero.jumpDown press enter h …" at bounding box center [472, 195] width 133 height 88
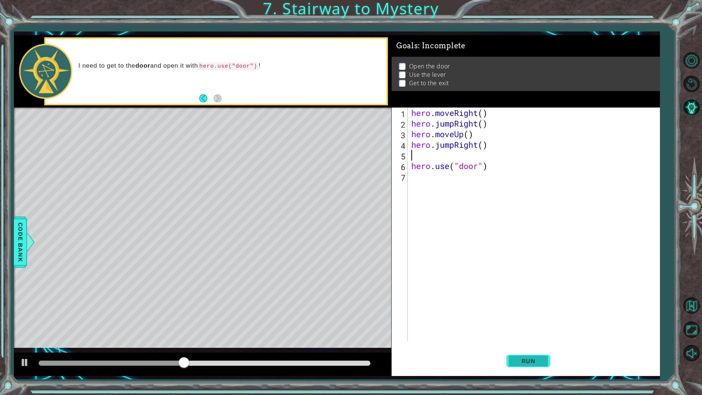
click at [529, 345] on button "Run" at bounding box center [528, 360] width 44 height 27
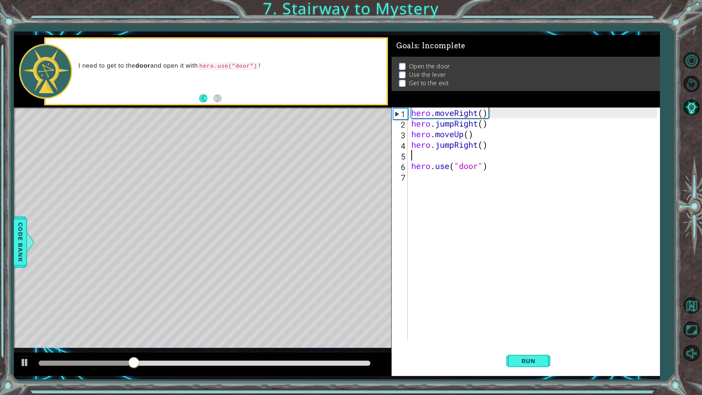
click at [456, 149] on div "hero . moveRight ( ) hero . jumpRight ( ) hero . moveUp ( ) hero . jumpRight ( …" at bounding box center [535, 235] width 251 height 255
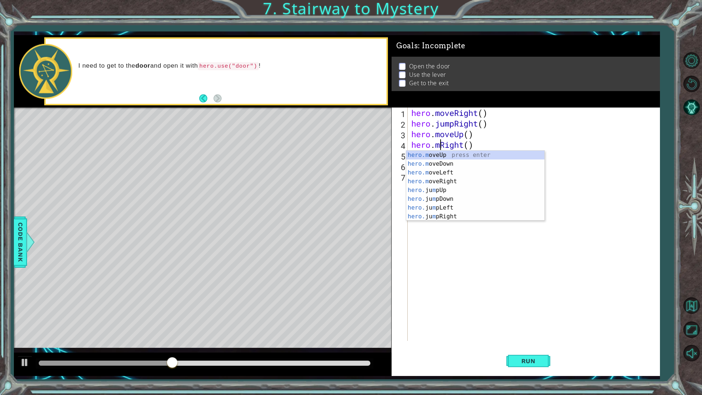
scroll to position [0, 1]
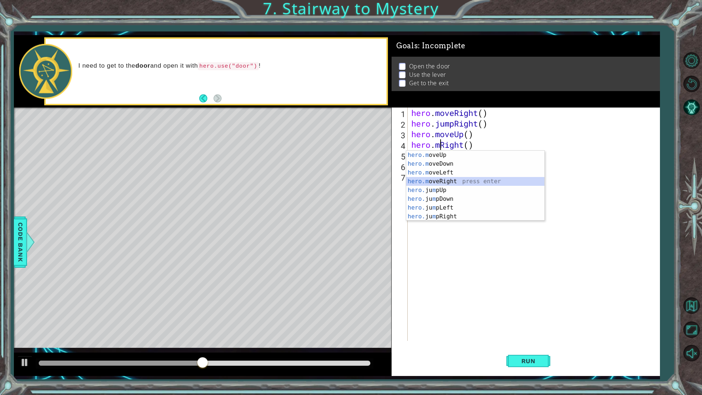
click at [452, 180] on div "hero.m oveUp press enter hero.m oveDown press enter hero.m oveLeft press enter …" at bounding box center [475, 195] width 138 height 88
type textarea "hero.moveRight(1)"
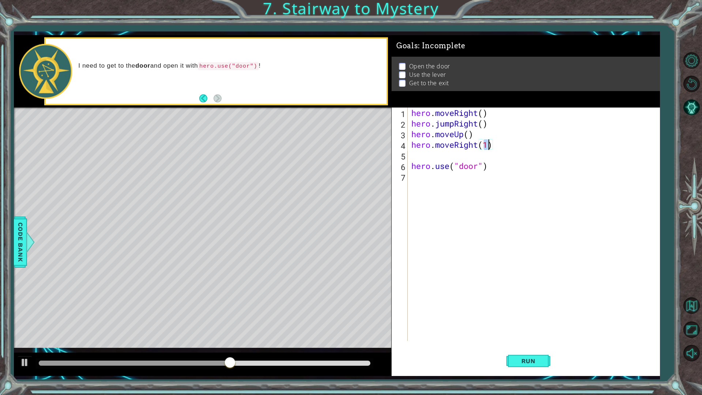
click at [473, 154] on div "hero . moveRight ( ) hero . jumpRight ( ) hero . moveUp ( ) hero . moveRight ( …" at bounding box center [535, 235] width 251 height 255
type textarea "hero.moveRight(1)"
click at [539, 345] on button "Run" at bounding box center [528, 360] width 44 height 27
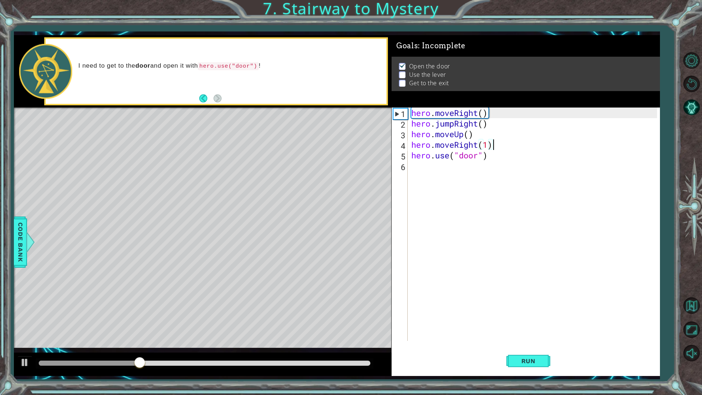
click at [422, 172] on div "hero . moveRight ( ) hero . jumpRight ( ) hero . moveUp ( ) hero . moveRight ( …" at bounding box center [535, 235] width 251 height 255
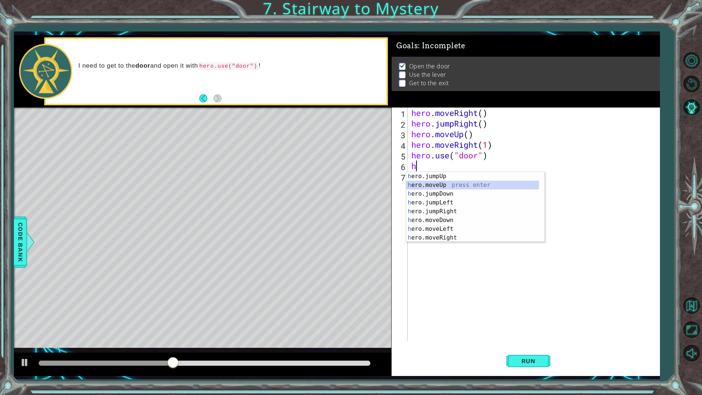
click at [444, 185] on div "h ero.jumpUp press enter h ero.moveUp press enter h ero.jumpDown press enter h …" at bounding box center [472, 216] width 133 height 88
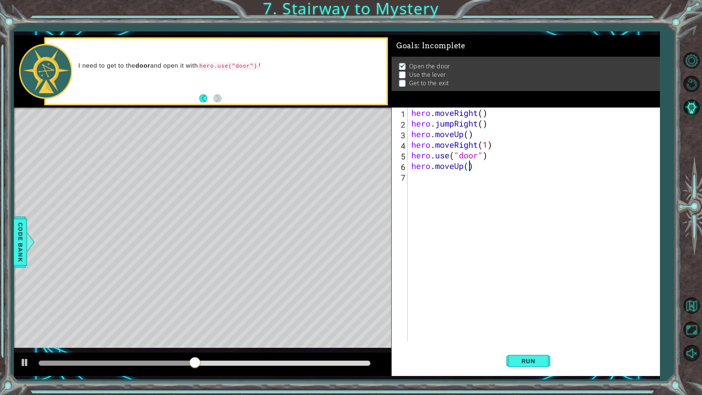
type textarea "hero.moveUp(2)"
click at [440, 185] on div "hero . moveRight ( ) hero . jumpRight ( ) hero . moveUp ( ) hero . moveRight ( …" at bounding box center [535, 235] width 251 height 255
type textarea "h"
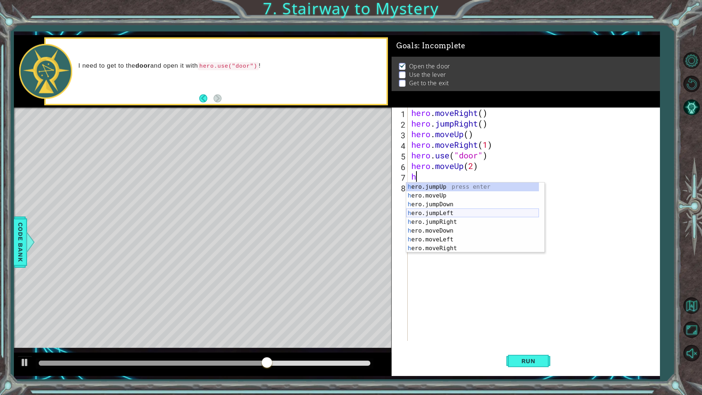
click at [445, 215] on div "h ero.jumpUp press enter h ero.moveUp press enter h ero.jumpDown press enter h …" at bounding box center [472, 226] width 133 height 88
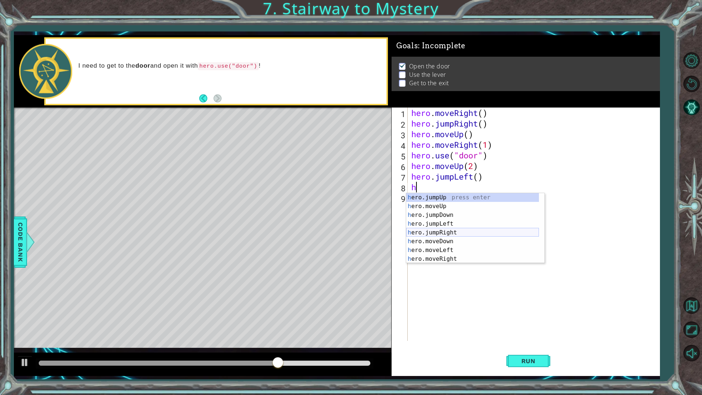
scroll to position [18, 0]
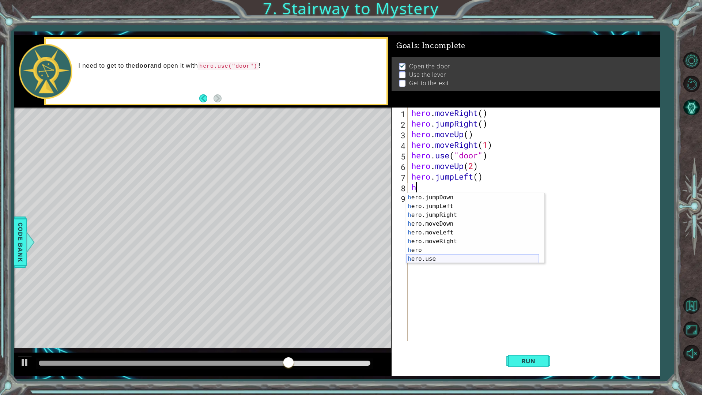
click at [441, 259] on div "h ero.jumpDown press enter h ero.jumpLeft press enter h ero.jumpRight press ent…" at bounding box center [472, 237] width 133 height 88
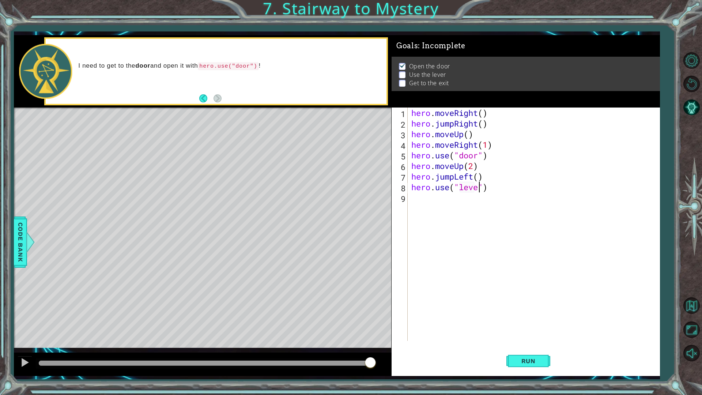
scroll to position [0, 3]
click at [525, 345] on button "Run" at bounding box center [528, 360] width 44 height 27
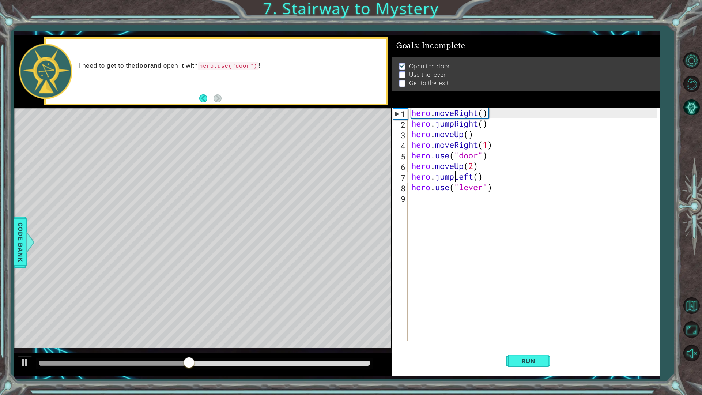
click at [454, 178] on div "hero . moveRight ( ) hero . jumpRight ( ) hero . moveUp ( ) hero . moveRight ( …" at bounding box center [535, 235] width 251 height 255
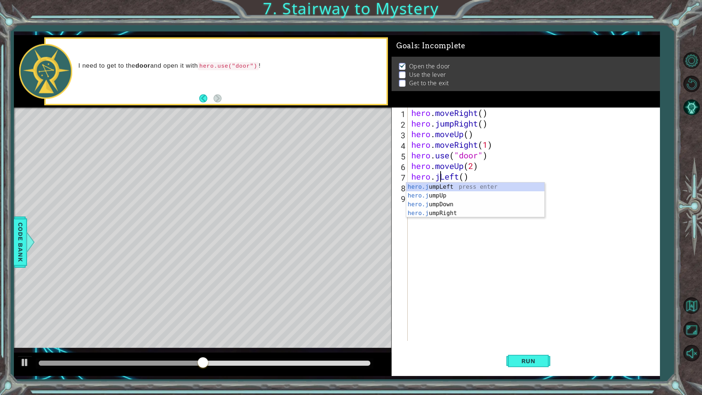
scroll to position [0, 0]
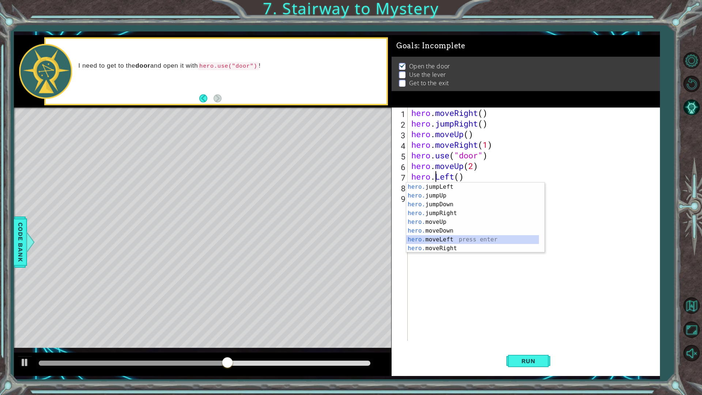
click at [453, 240] on div "hero. jumpLeft press enter hero. jumpUp press enter hero. jumpDown press enter …" at bounding box center [472, 226] width 133 height 88
type textarea "hero.moveLeft(1)"
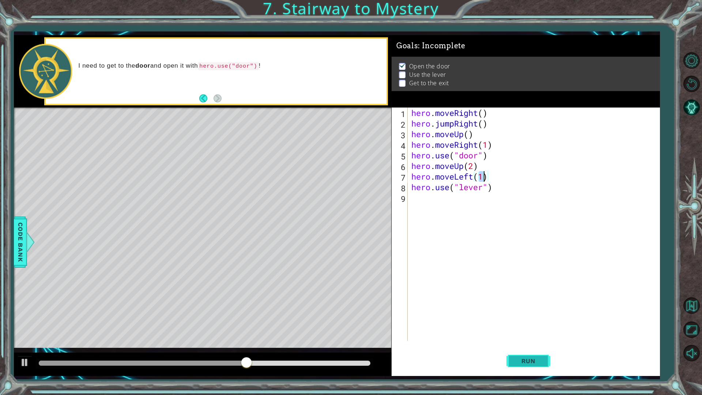
drag, startPoint x: 525, startPoint y: 368, endPoint x: 527, endPoint y: 363, distance: 5.4
click at [525, 345] on button "Run" at bounding box center [528, 360] width 44 height 27
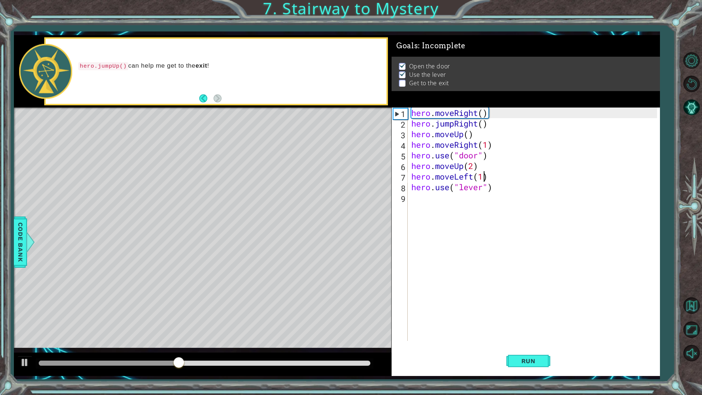
click at [421, 202] on div "hero . moveRight ( ) hero . jumpRight ( ) hero . moveUp ( ) hero . moveRight ( …" at bounding box center [535, 235] width 251 height 255
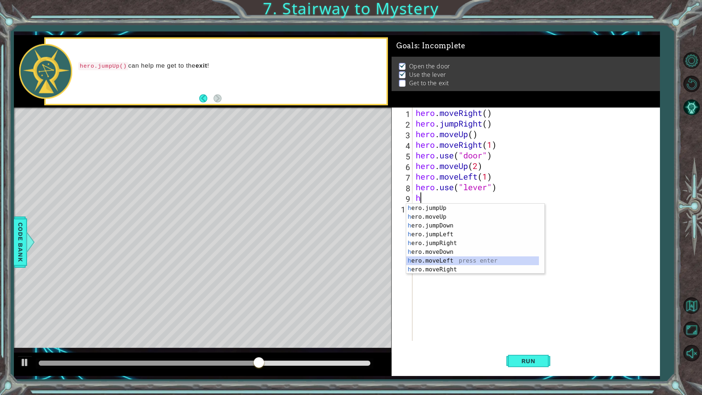
click at [450, 261] on div "h ero.jumpUp press enter h ero.moveUp press enter h ero.jumpDown press enter h …" at bounding box center [472, 248] width 133 height 88
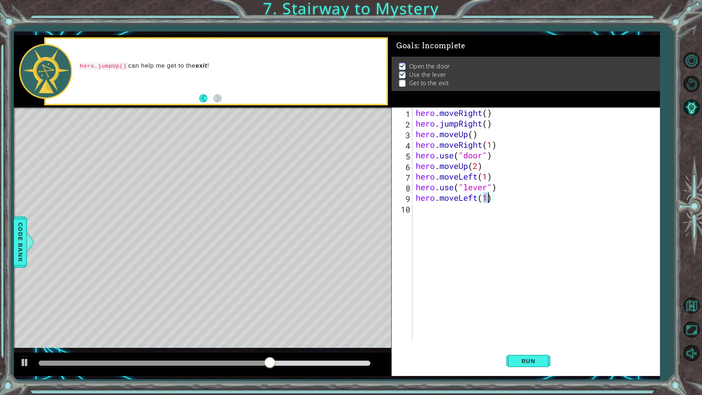
type textarea "hero.moveLeft(2)"
click at [451, 214] on div "hero . moveRight ( ) hero . jumpRight ( ) hero . moveUp ( ) hero . moveRight ( …" at bounding box center [537, 235] width 247 height 255
type textarea "h"
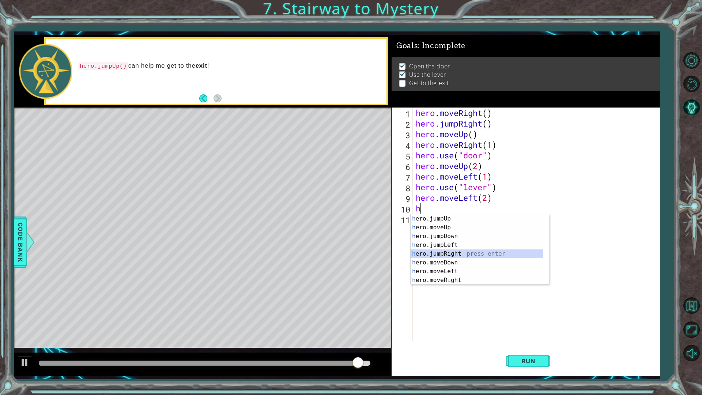
click at [460, 252] on div "h ero.jumpUp press enter h ero.moveUp press enter h ero.jumpDown press enter h …" at bounding box center [477, 258] width 133 height 88
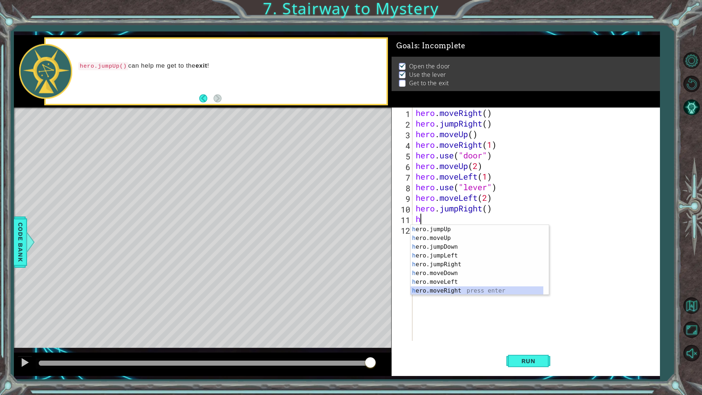
click at [452, 287] on div "h ero.jumpUp press enter h ero.moveUp press enter h ero.jumpDown press enter h …" at bounding box center [477, 269] width 133 height 88
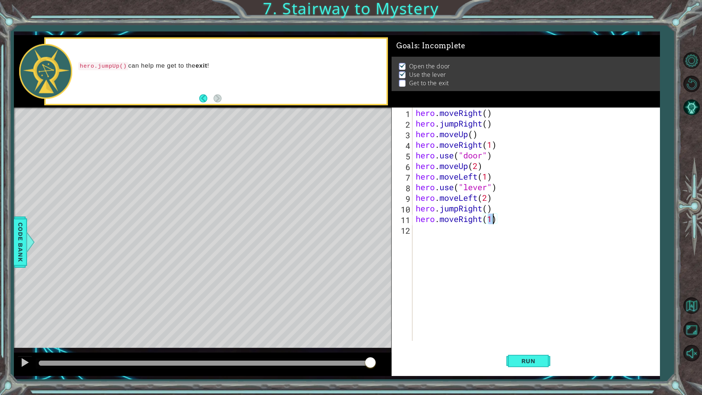
scroll to position [0, 3]
click at [541, 345] on span "Run" at bounding box center [528, 360] width 29 height 7
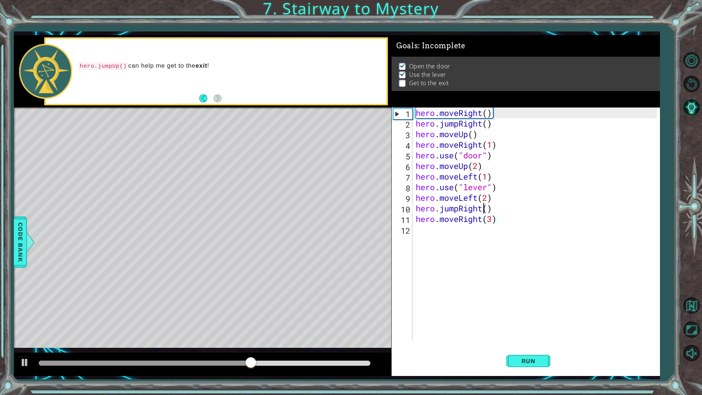
click at [483, 209] on div "hero . moveRight ( ) hero . jumpRight ( ) hero . moveUp ( ) hero . moveRight ( …" at bounding box center [537, 235] width 247 height 255
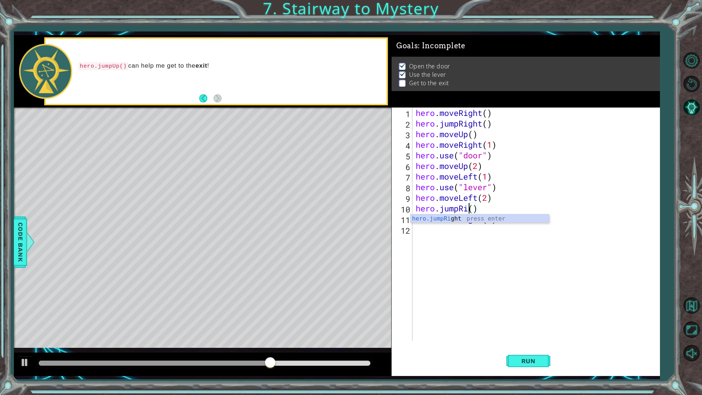
scroll to position [0, 2]
click at [464, 215] on div "hero.jump Up press enter hero.jump Down press enter hero.jump Left press enter …" at bounding box center [480, 240] width 138 height 53
click at [493, 223] on div "hero . moveRight ( ) hero . jumpRight ( ) hero . moveUp ( ) hero . moveRight ( …" at bounding box center [537, 235] width 247 height 255
click at [527, 345] on button "Run" at bounding box center [528, 360] width 44 height 27
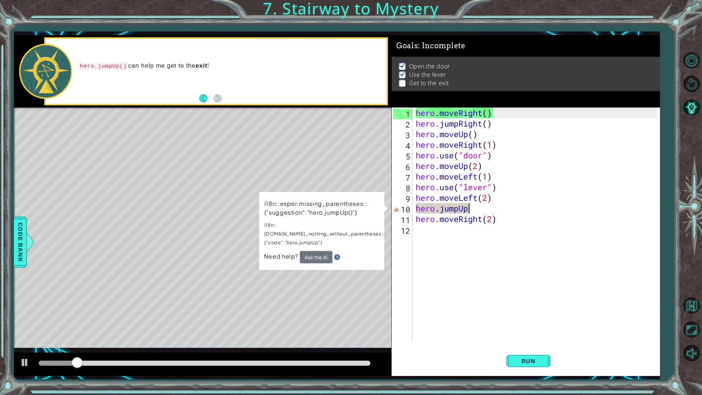
click at [482, 210] on div "hero . moveRight ( ) hero . jumpRight ( ) hero . moveUp ( ) hero . moveRight ( …" at bounding box center [537, 235] width 247 height 255
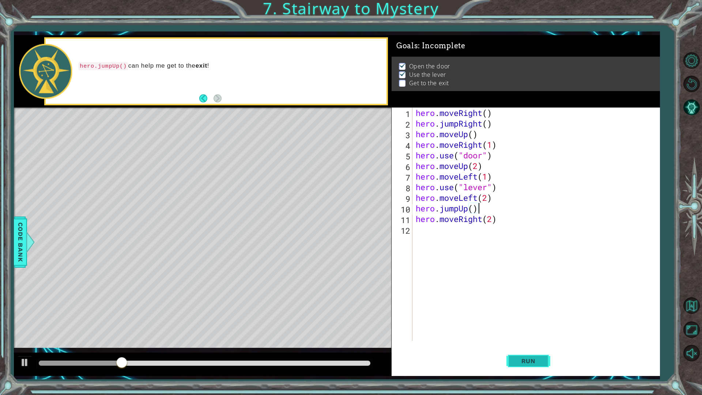
type textarea "hero.jumpUp()"
click at [531, 345] on span "Run" at bounding box center [528, 360] width 29 height 7
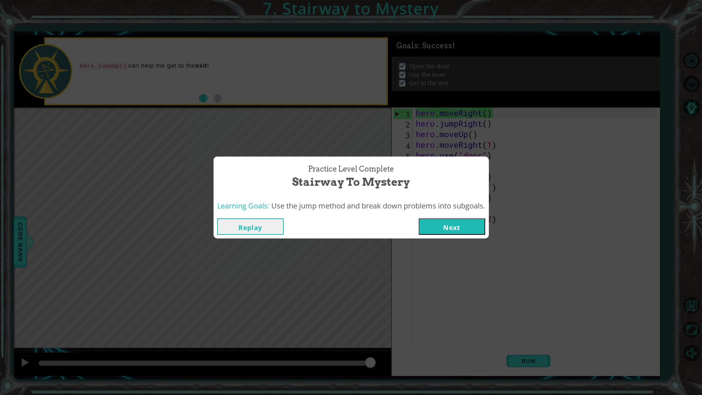
click at [438, 230] on button "Next" at bounding box center [452, 226] width 67 height 16
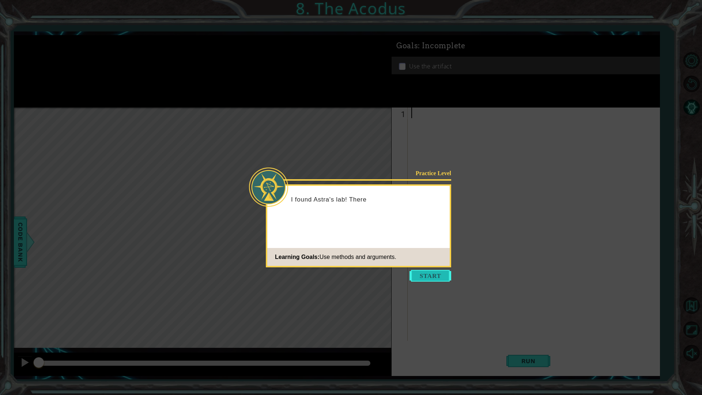
click at [443, 273] on button "Start" at bounding box center [431, 276] width 42 height 12
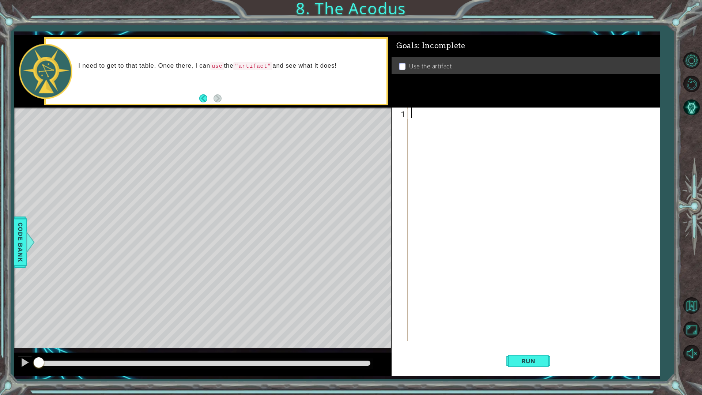
click at [423, 112] on div at bounding box center [535, 235] width 251 height 255
type textarea "้"
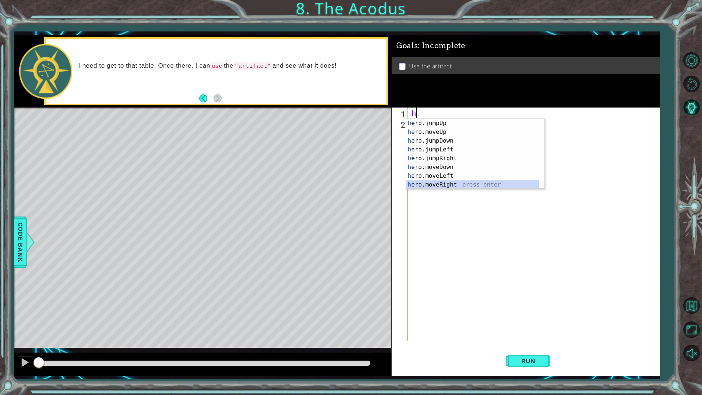
click at [465, 183] on div "h ero.jumpUp press enter h ero.moveUp press enter h ero.jumpDown press enter h …" at bounding box center [472, 163] width 133 height 88
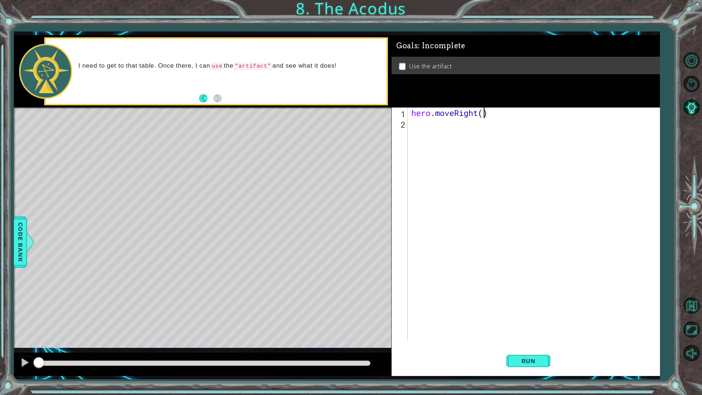
type textarea "hero.moveRight(2)"
click at [455, 125] on div "hero . moveRight ( 2 )" at bounding box center [535, 235] width 251 height 255
type textarea "h"
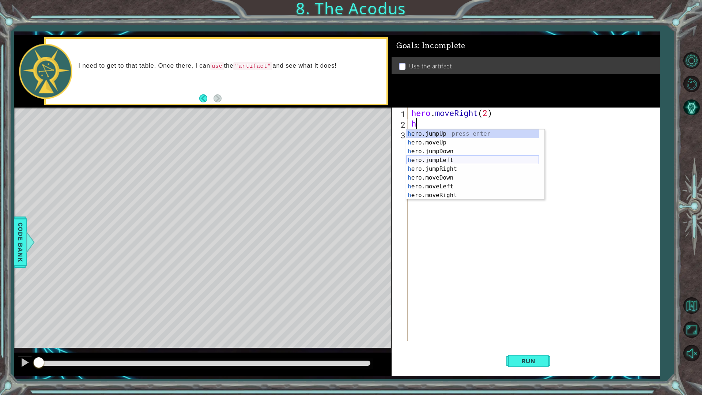
click at [449, 162] on div "h ero.jumpUp press enter h ero.moveUp press enter h ero.jumpDown press enter h …" at bounding box center [472, 173] width 133 height 88
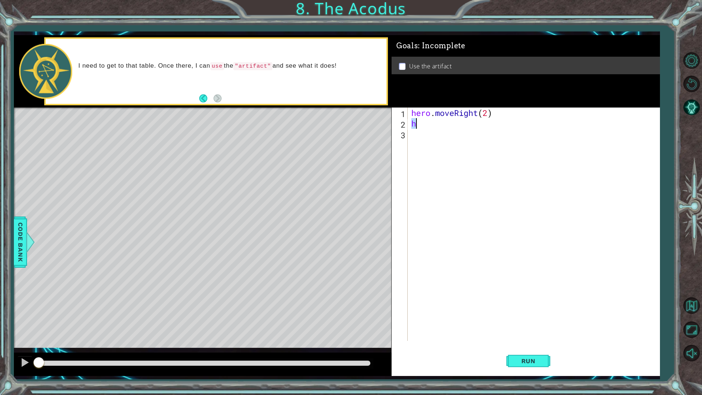
click at [455, 128] on div "hero . moveRight ( 2 ) h" at bounding box center [534, 224] width 248 height 233
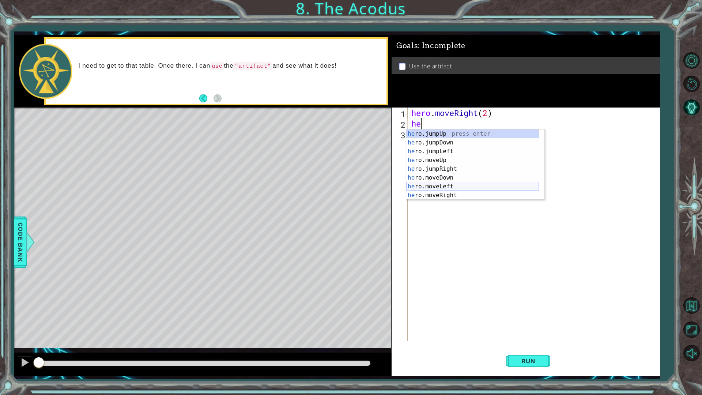
click at [461, 185] on div "he ro.jumpUp press enter he ro.jumpDown press enter he ro.jumpLeft press enter …" at bounding box center [472, 173] width 133 height 88
type textarea "hero.moveLeft(1)"
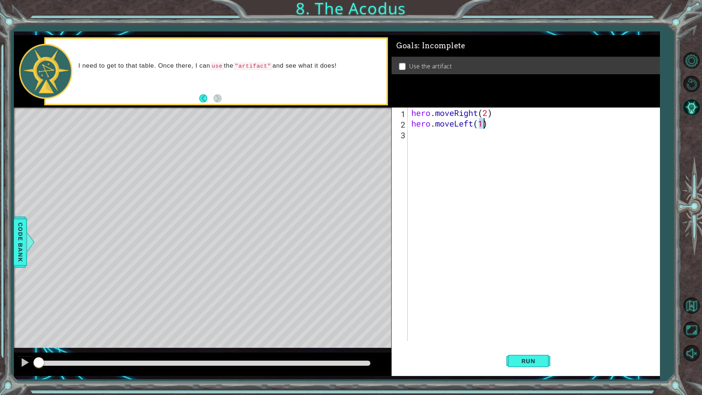
click at [461, 139] on div "hero . moveRight ( 2 ) hero . moveLeft ( 1 )" at bounding box center [535, 235] width 251 height 255
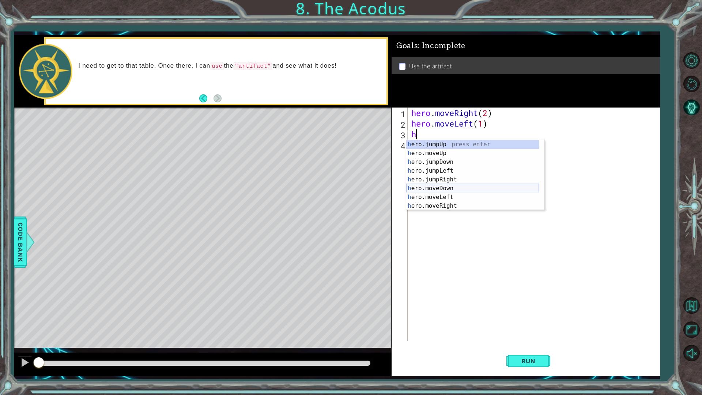
click at [453, 191] on div "h ero.jumpUp press enter h ero.moveUp press enter h ero.jumpDown press enter h …" at bounding box center [472, 184] width 133 height 88
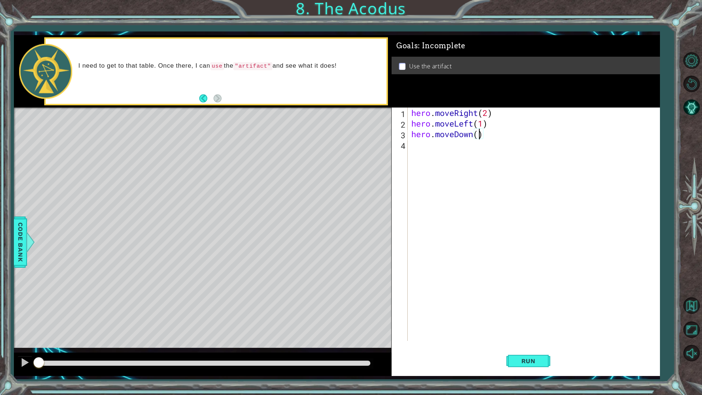
type textarea "hero.moveDown(2)"
click at [454, 150] on div "hero . moveRight ( 2 ) hero . moveLeft ( 1 ) hero . moveDown ( 2 )" at bounding box center [535, 235] width 251 height 255
type textarea "h"
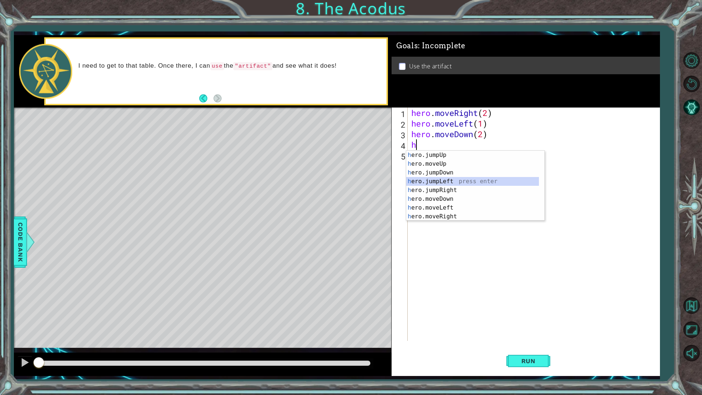
click at [448, 185] on div "h ero.jumpUp press enter h ero.moveUp press enter h ero.jumpDown press enter h …" at bounding box center [472, 195] width 133 height 88
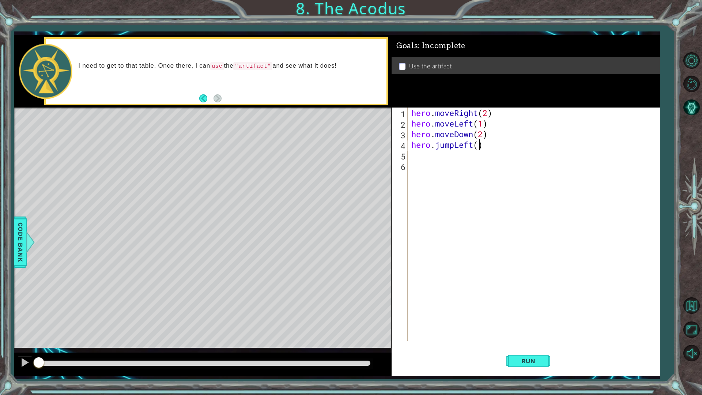
click at [479, 148] on div "hero . moveRight ( 2 ) hero . moveLeft ( 1 ) hero . moveDown ( 2 ) hero . jumpL…" at bounding box center [535, 235] width 251 height 255
type textarea "hero.jumpLeft()"
click at [450, 165] on div "hero . moveRight ( 2 ) hero . moveLeft ( 1 ) hero . moveDown ( 2 ) hero . jumpL…" at bounding box center [535, 235] width 251 height 255
click at [513, 345] on button "Run" at bounding box center [528, 360] width 44 height 27
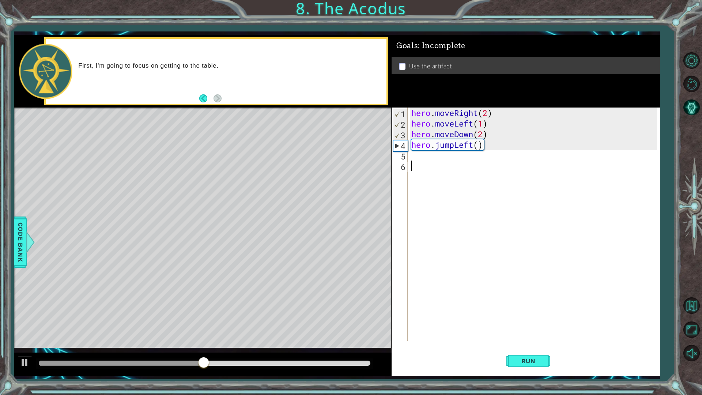
click at [478, 115] on div "hero . moveRight ( 2 ) hero . moveLeft ( 1 ) hero . moveDown ( 2 ) hero . jumpL…" at bounding box center [535, 235] width 251 height 255
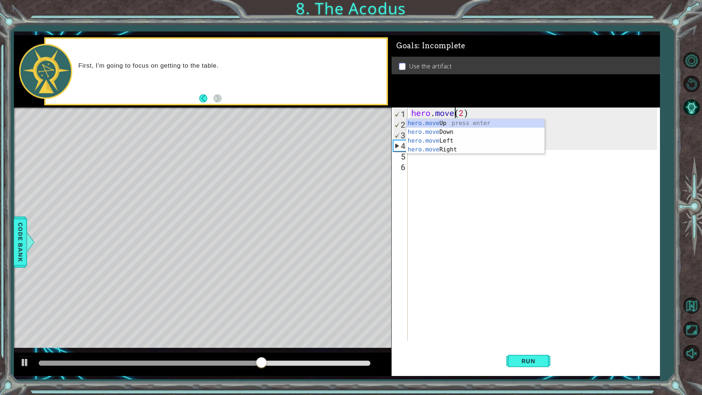
scroll to position [0, 2]
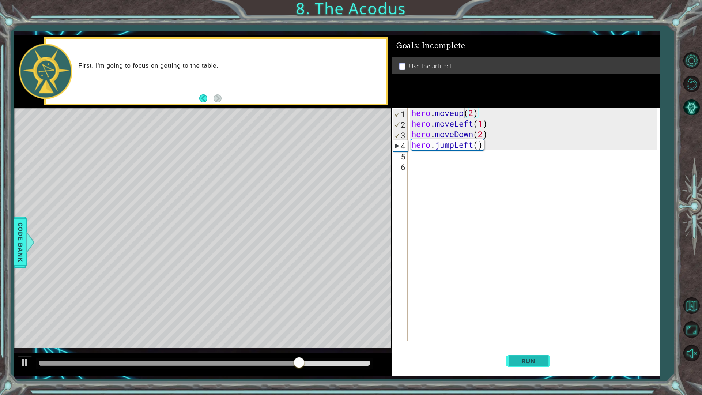
click at [534, 345] on button "Run" at bounding box center [528, 360] width 44 height 27
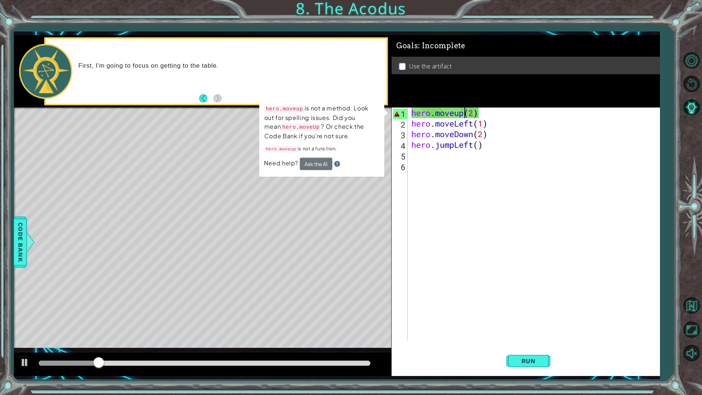
click at [483, 113] on div "hero . moveup ( 2 ) hero . moveLeft ( 1 ) hero . moveDown ( 2 ) hero . jumpLeft…" at bounding box center [535, 235] width 251 height 255
click at [523, 345] on button "Run" at bounding box center [528, 360] width 44 height 27
click at [455, 113] on div "hero . moveup ( 2 ) hero . moveLeft ( 1 ) hero . moveDown ( 2 ) hero . jumpLeft…" at bounding box center [535, 235] width 251 height 255
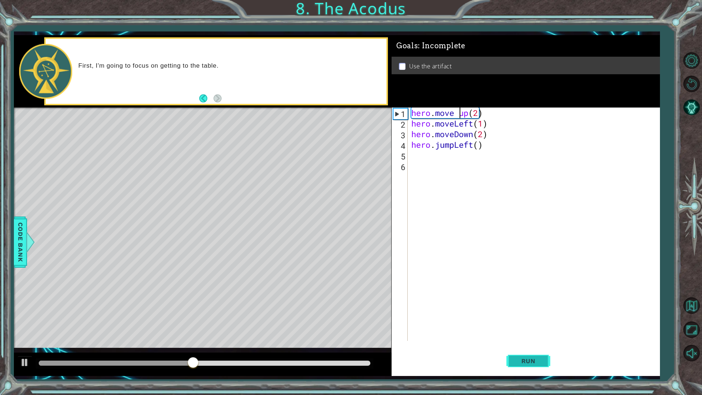
click at [522, 345] on button "Run" at bounding box center [528, 360] width 44 height 27
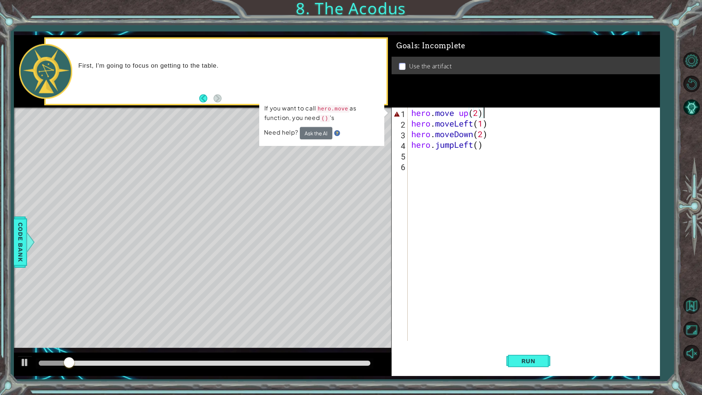
click at [487, 112] on div "hero . move up ( 2 ) hero . moveLeft ( 1 ) hero . moveDown ( 2 ) hero . jumpLef…" at bounding box center [535, 235] width 251 height 255
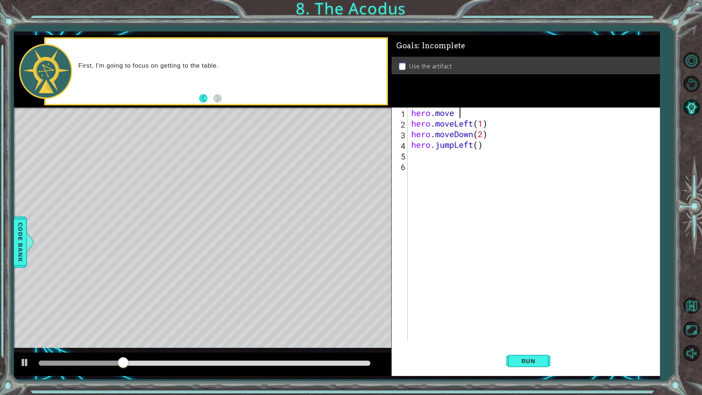
scroll to position [0, 1]
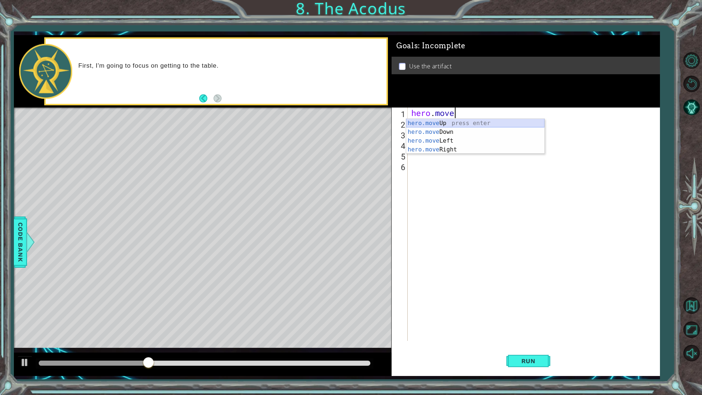
click at [480, 121] on div "hero.move Up press enter hero.move Down press enter hero.move Left press enter …" at bounding box center [475, 145] width 138 height 53
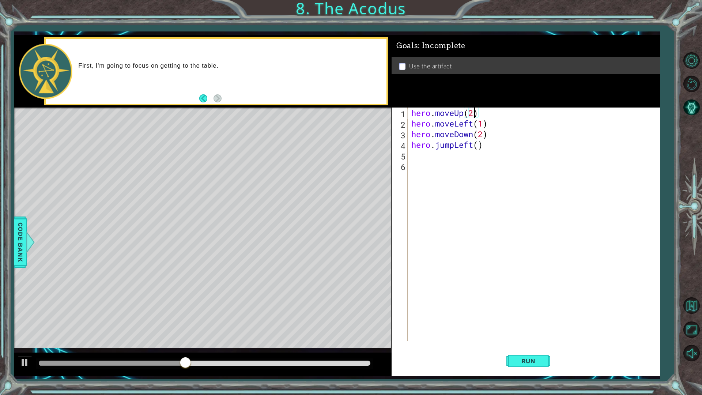
scroll to position [0, 3]
type textarea "hero.moveUp(2)"
click at [519, 345] on button "Run" at bounding box center [528, 360] width 44 height 27
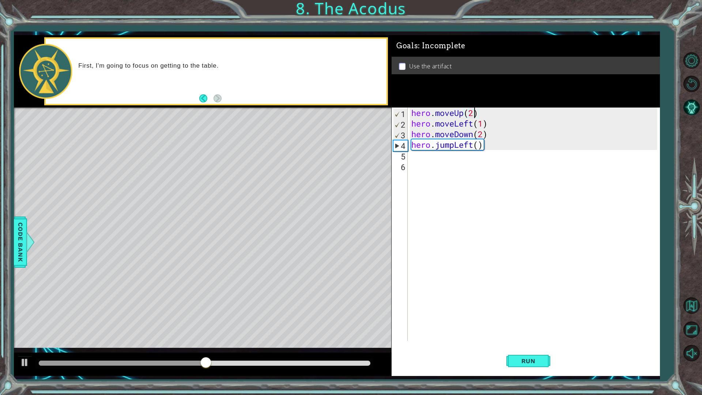
click at [454, 159] on div "hero . moveUp ( 2 ) hero . moveLeft ( 1 ) hero . moveDown ( 2 ) hero . jumpLeft…" at bounding box center [535, 235] width 251 height 255
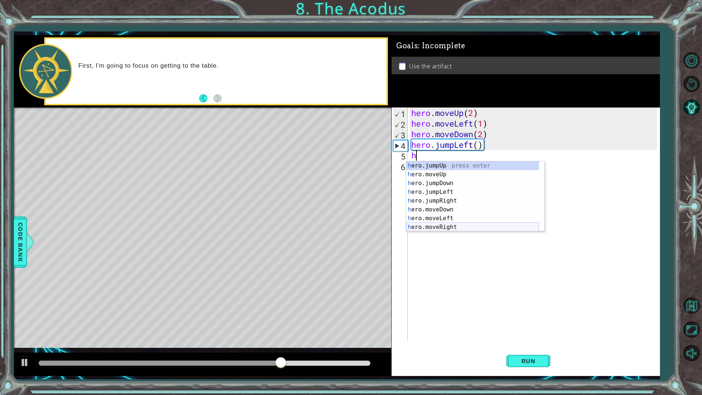
click at [445, 229] on div "h ero.jumpUp press enter h ero.moveUp press enter h ero.jumpDown press enter h …" at bounding box center [472, 205] width 133 height 88
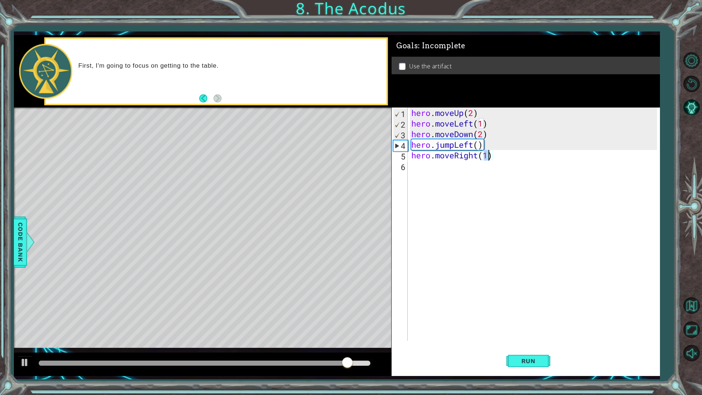
type textarea "hero.moveRight(2)"
click at [417, 169] on div "hero . moveUp ( 2 ) hero . moveLeft ( 1 ) hero . moveDown ( 2 ) hero . jumpLeft…" at bounding box center [535, 235] width 251 height 255
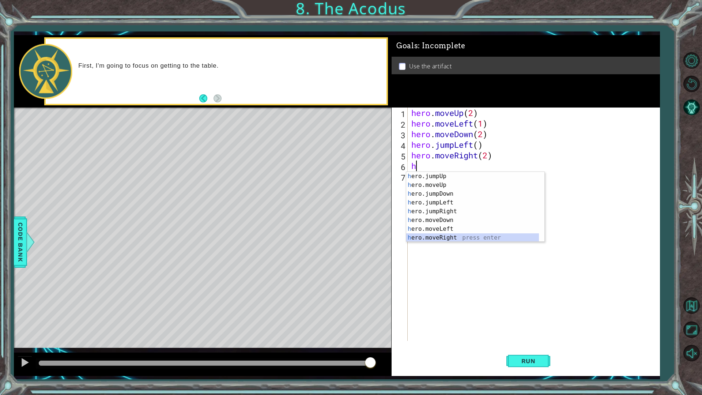
click at [453, 238] on div "h ero.jumpUp press enter h ero.moveUp press enter h ero.jumpDown press enter h …" at bounding box center [472, 216] width 133 height 88
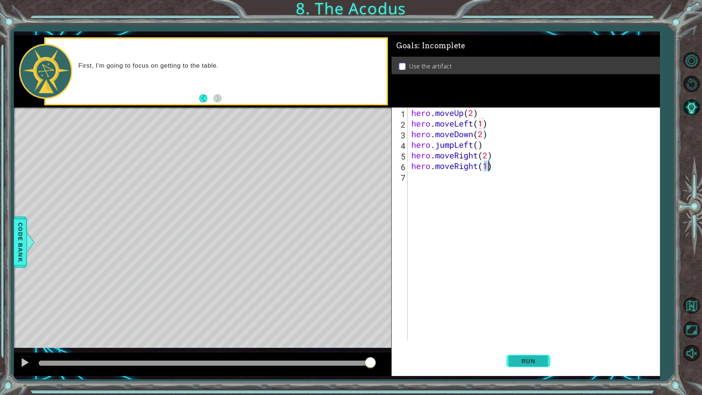
type textarea "hero.moveRight(1)"
click at [535, 345] on button "Run" at bounding box center [528, 360] width 44 height 27
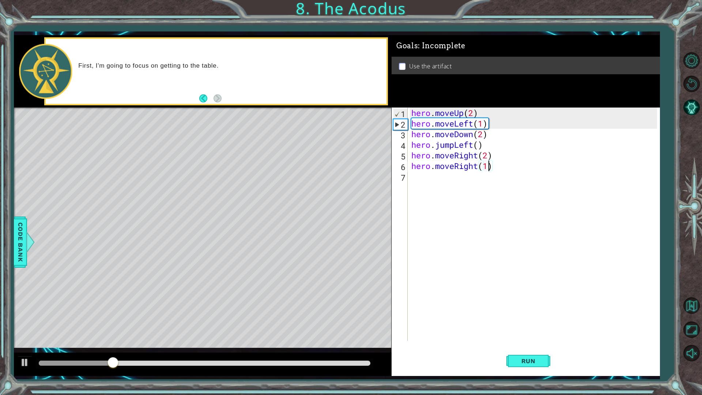
click at [412, 177] on div "hero . moveUp ( 2 ) hero . moveLeft ( 1 ) hero . moveDown ( 2 ) hero . jumpLeft…" at bounding box center [535, 235] width 251 height 255
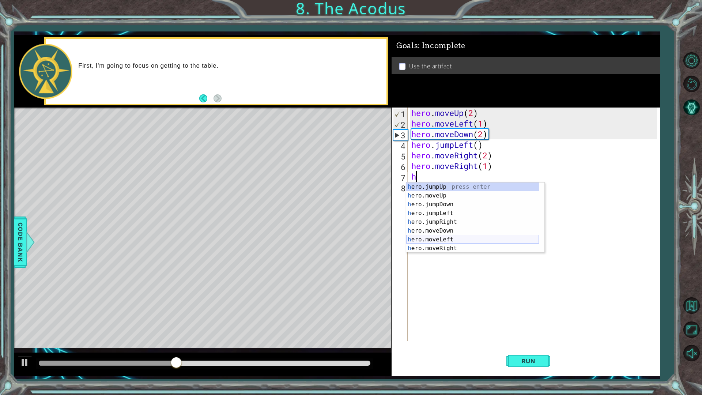
scroll to position [9, 0]
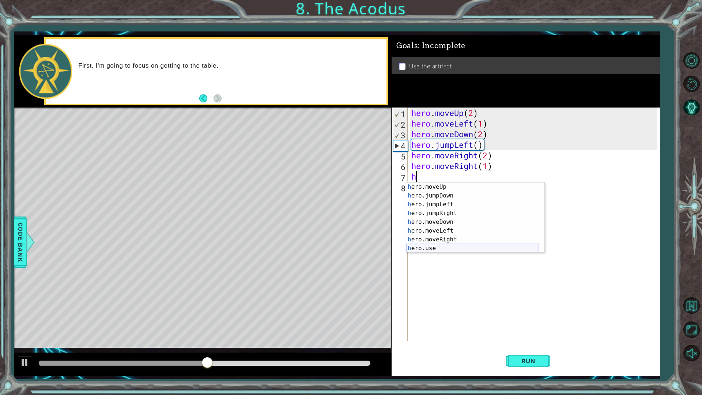
click at [446, 249] on div "h ero.moveUp press enter h ero.jumpDown press enter h ero.jumpLeft press enter …" at bounding box center [472, 226] width 133 height 88
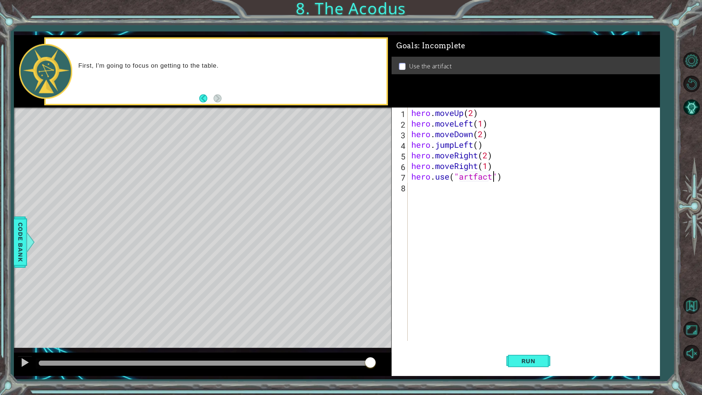
scroll to position [0, 4]
click at [529, 345] on span "Run" at bounding box center [528, 360] width 29 height 7
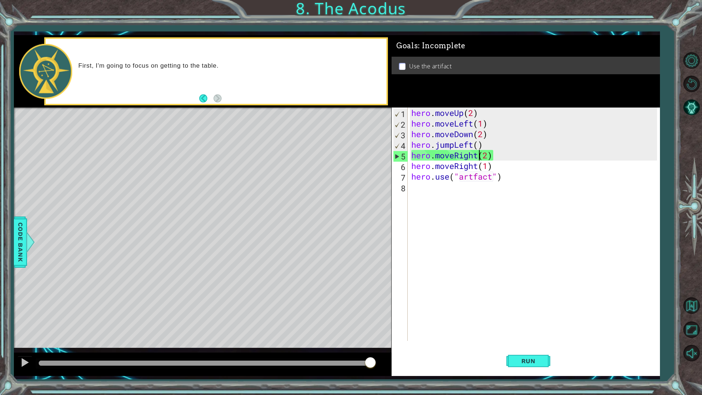
click at [477, 153] on div "hero . moveUp ( 2 ) hero . moveLeft ( 1 ) hero . moveDown ( 2 ) hero . jumpLeft…" at bounding box center [535, 235] width 251 height 255
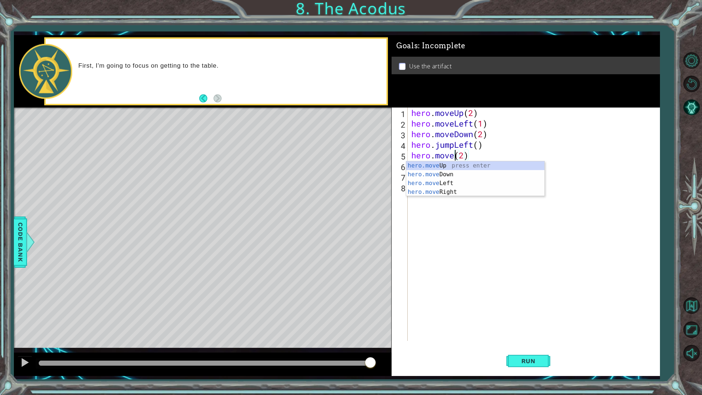
scroll to position [0, 2]
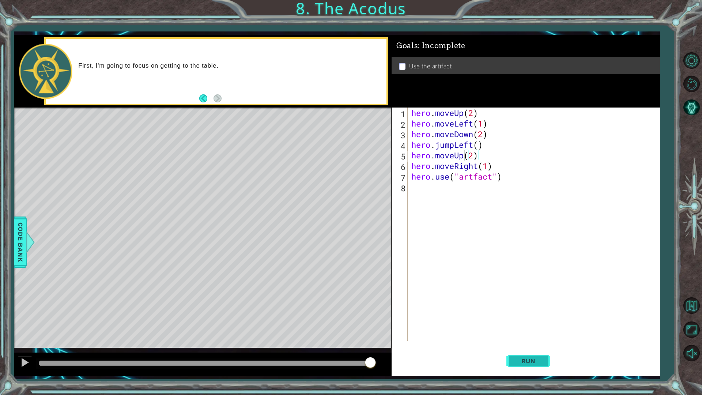
click at [531, 345] on button "Run" at bounding box center [528, 360] width 44 height 27
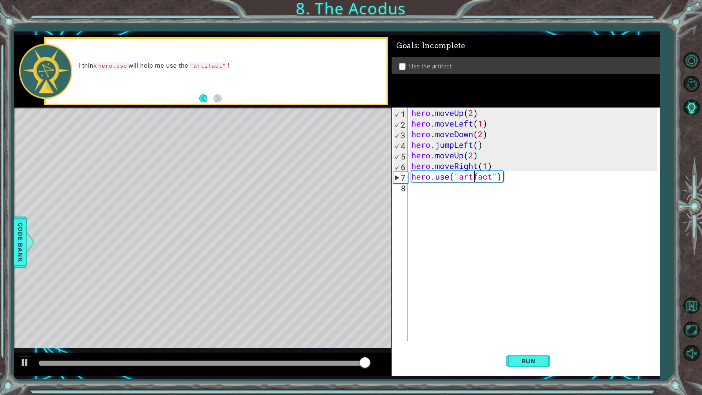
click at [476, 178] on div "hero . moveUp ( 2 ) hero . moveLeft ( 1 ) hero . moveDown ( 2 ) hero . jumpLeft…" at bounding box center [535, 235] width 251 height 255
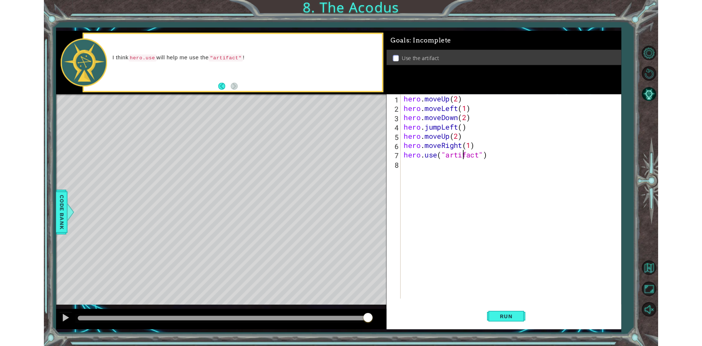
scroll to position [0, 3]
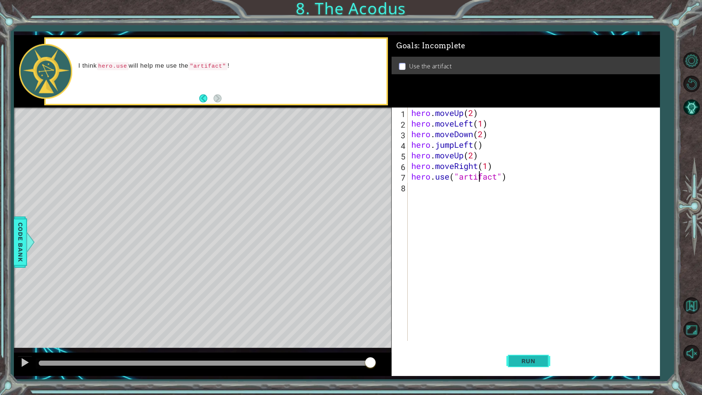
type textarea "hero.use("artifact")"
click at [507, 345] on button "Run" at bounding box center [528, 360] width 44 height 27
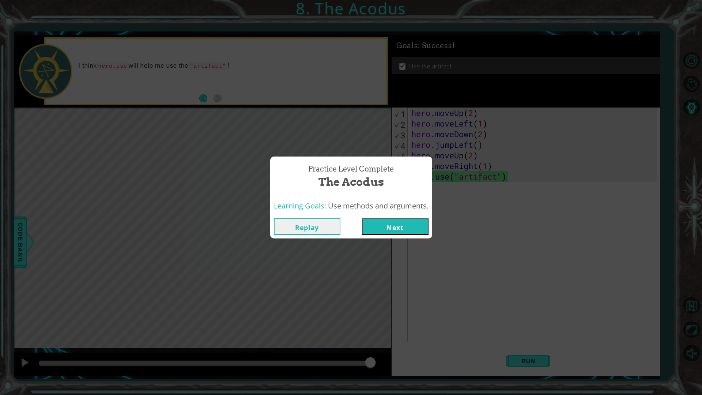
click at [402, 229] on button "Next" at bounding box center [395, 226] width 67 height 16
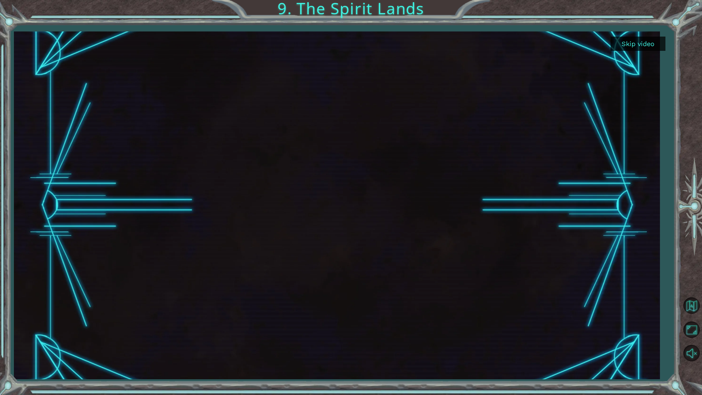
click at [615, 46] on button "Skip video" at bounding box center [638, 44] width 55 height 14
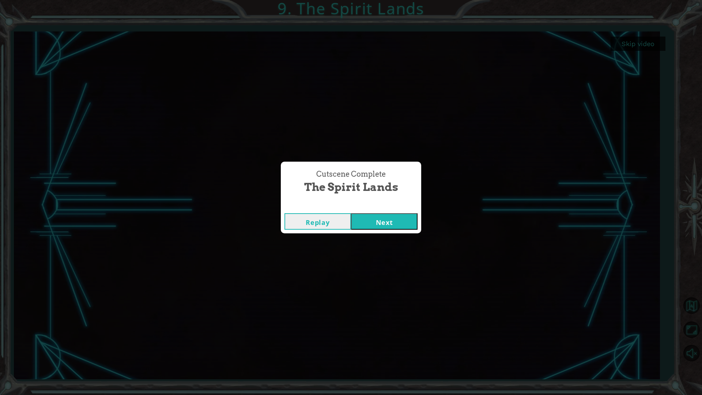
click at [380, 218] on button "Next" at bounding box center [384, 221] width 67 height 16
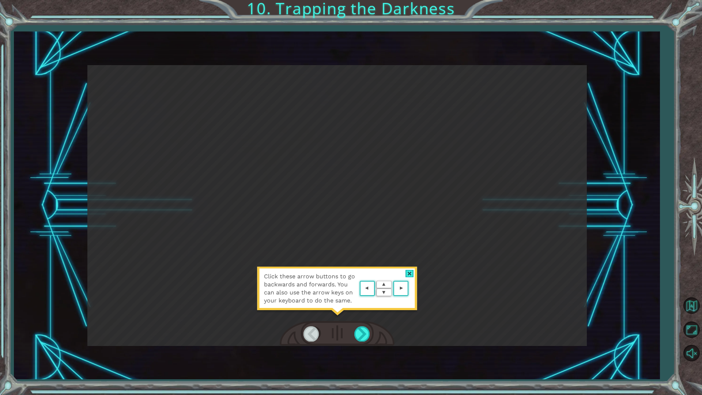
click at [410, 289] on area at bounding box center [410, 289] width 0 height 0
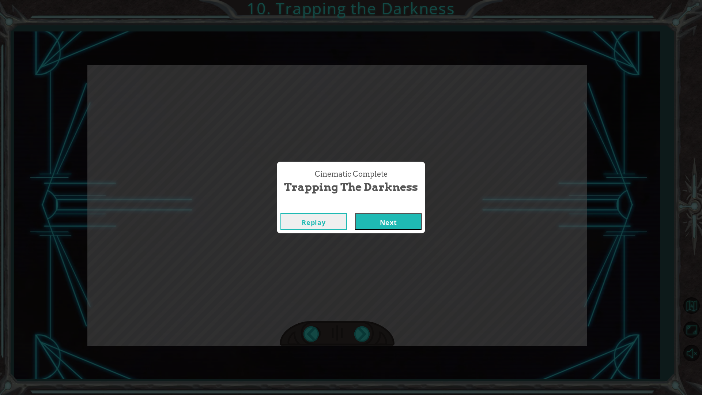
click at [396, 219] on button "Next" at bounding box center [388, 221] width 67 height 16
